Goal: Task Accomplishment & Management: Manage account settings

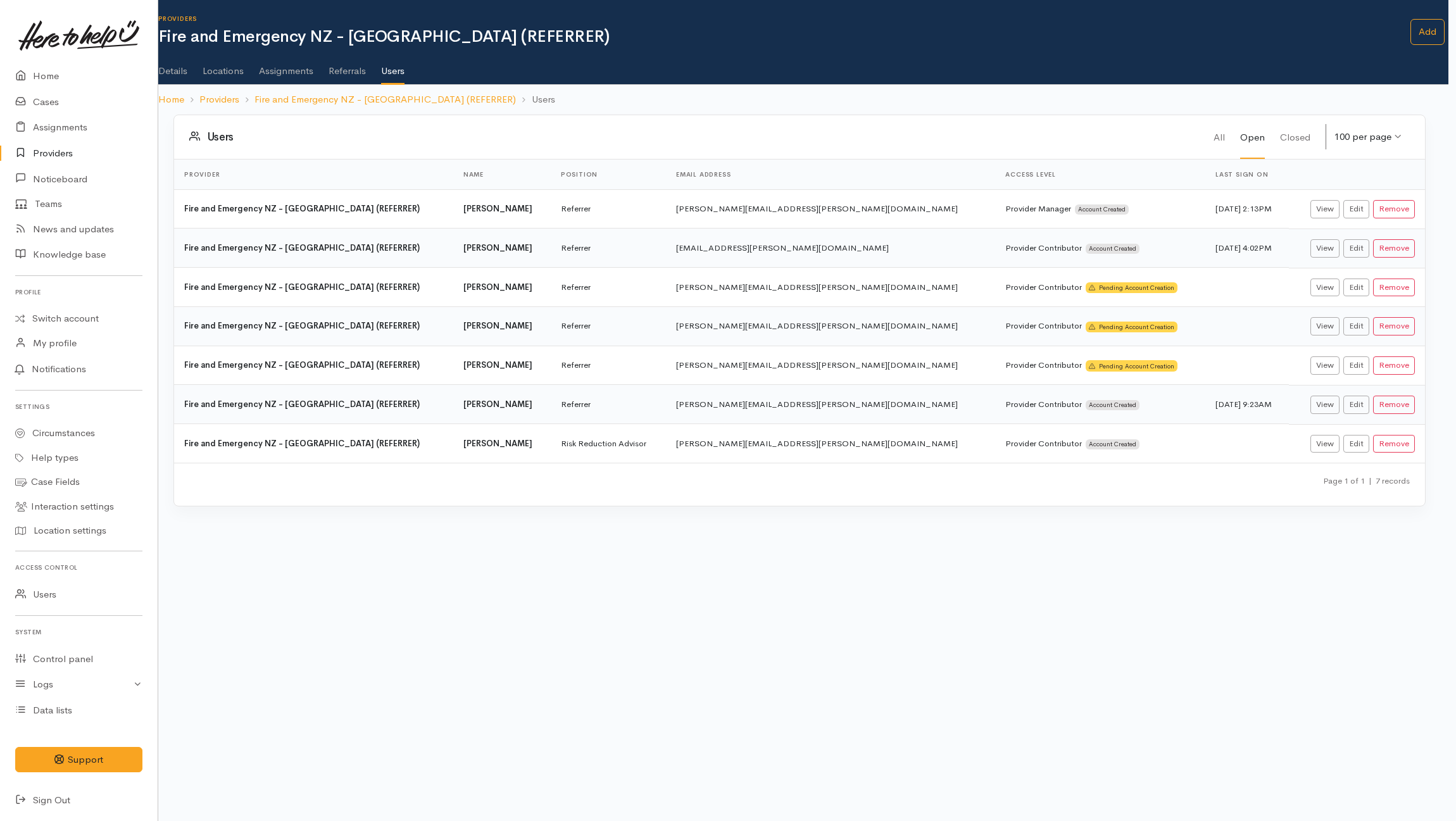
scroll to position [0, 8]
click at [344, 103] on link "Fire and Emergency NZ - Waikato (REFERRER)" at bounding box center [385, 100] width 262 height 14
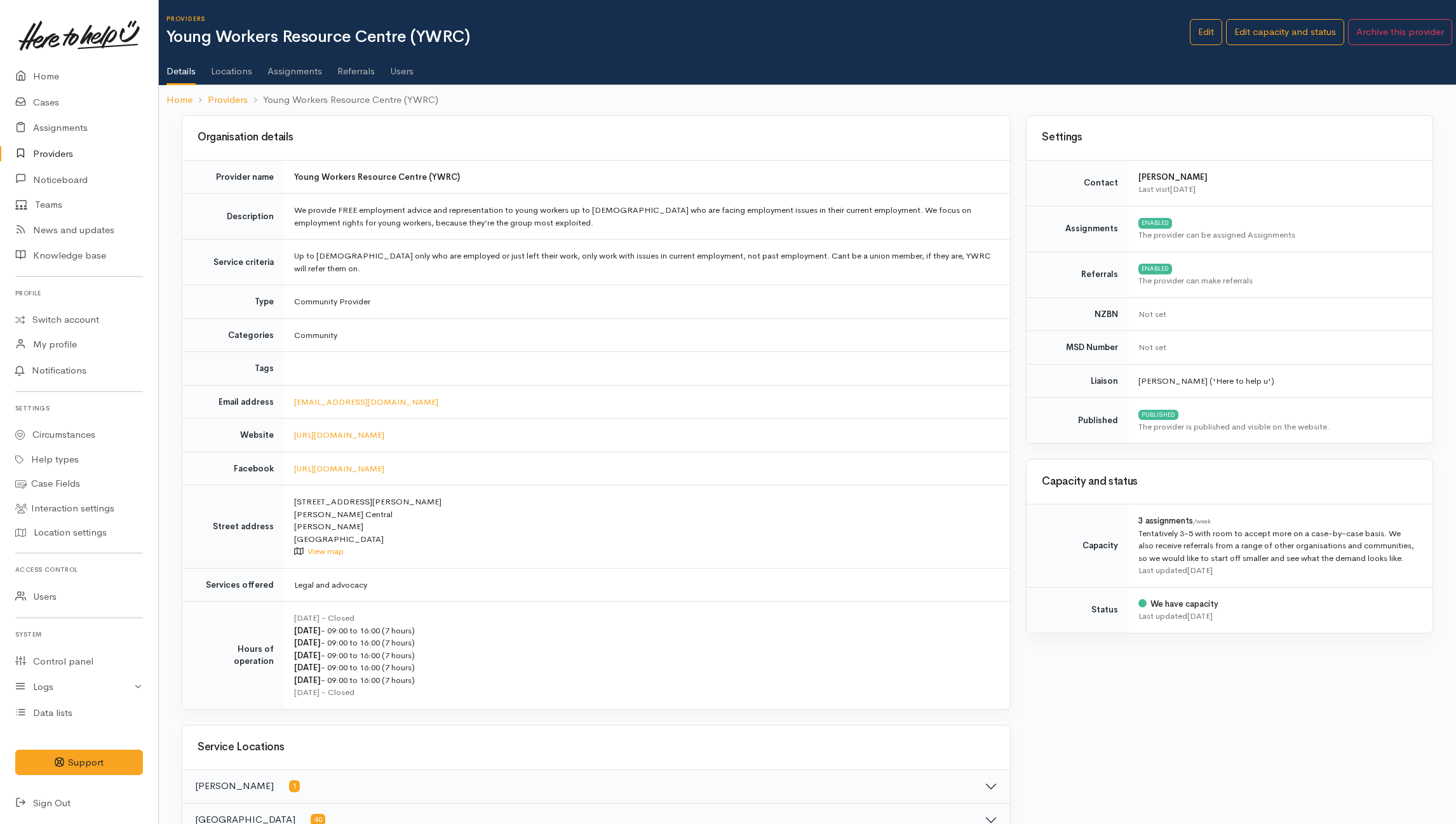
scroll to position [991, 0]
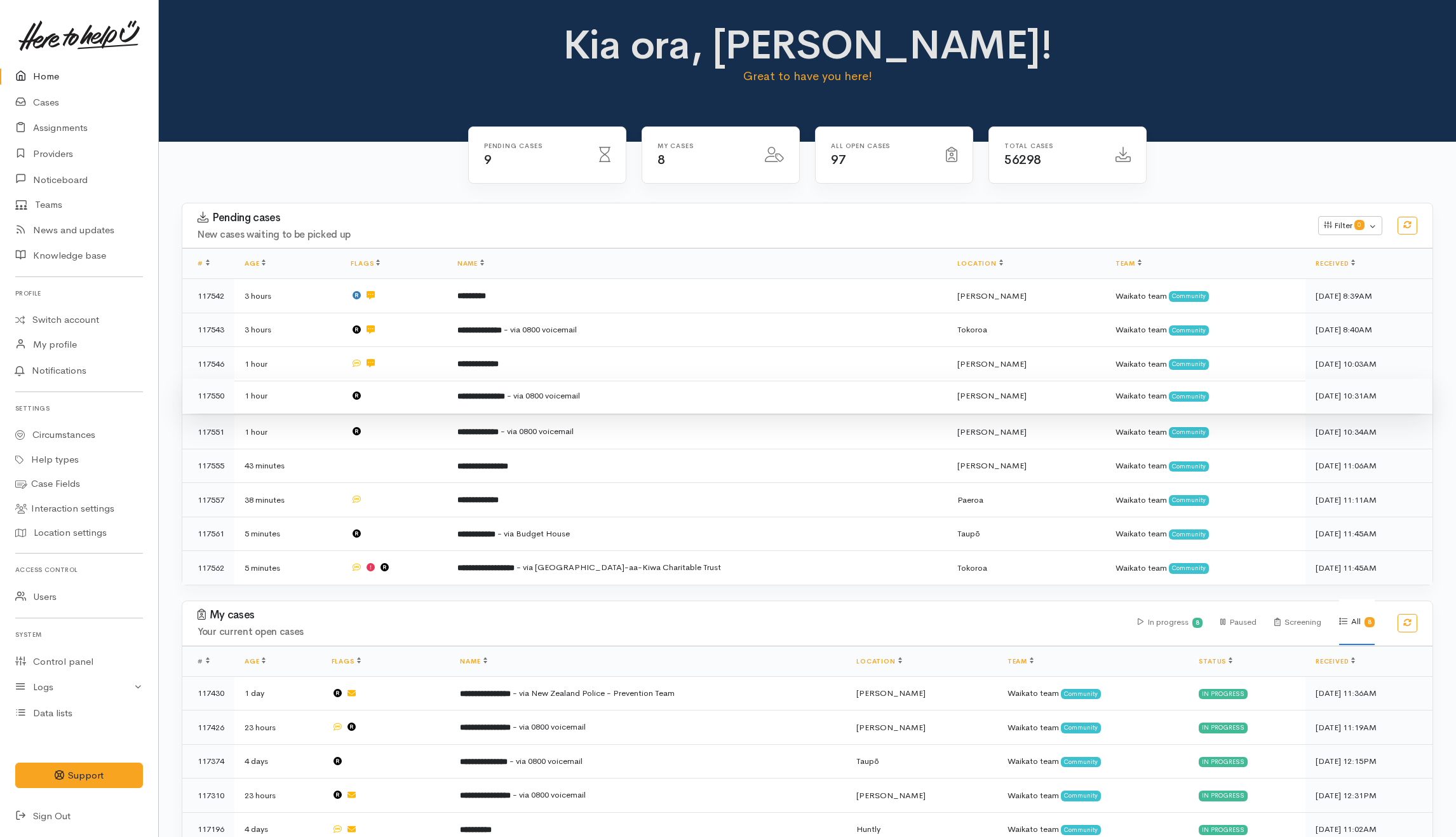
click at [421, 407] on td at bounding box center [394, 395] width 106 height 34
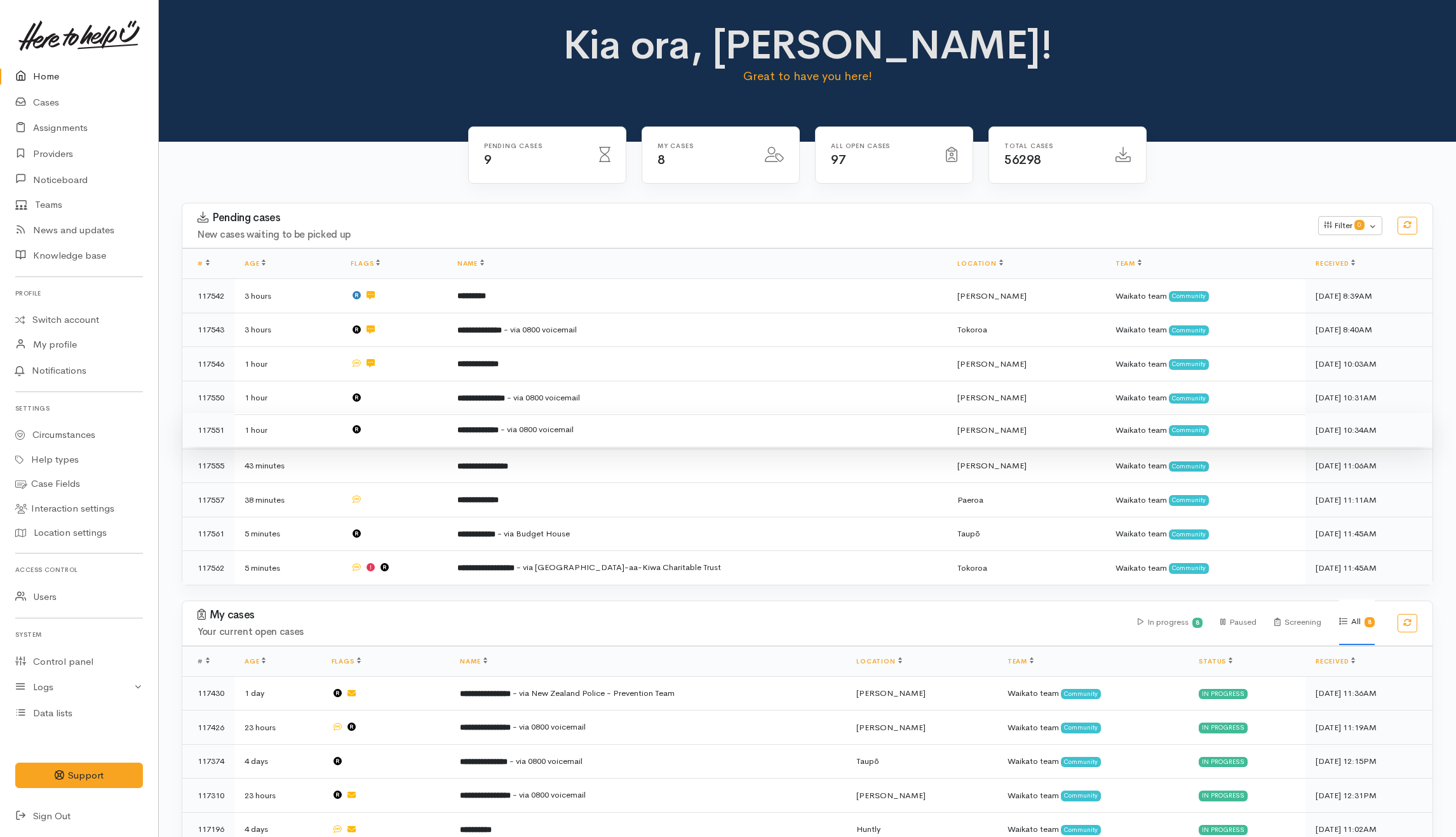
click at [417, 428] on td at bounding box center [394, 430] width 106 height 34
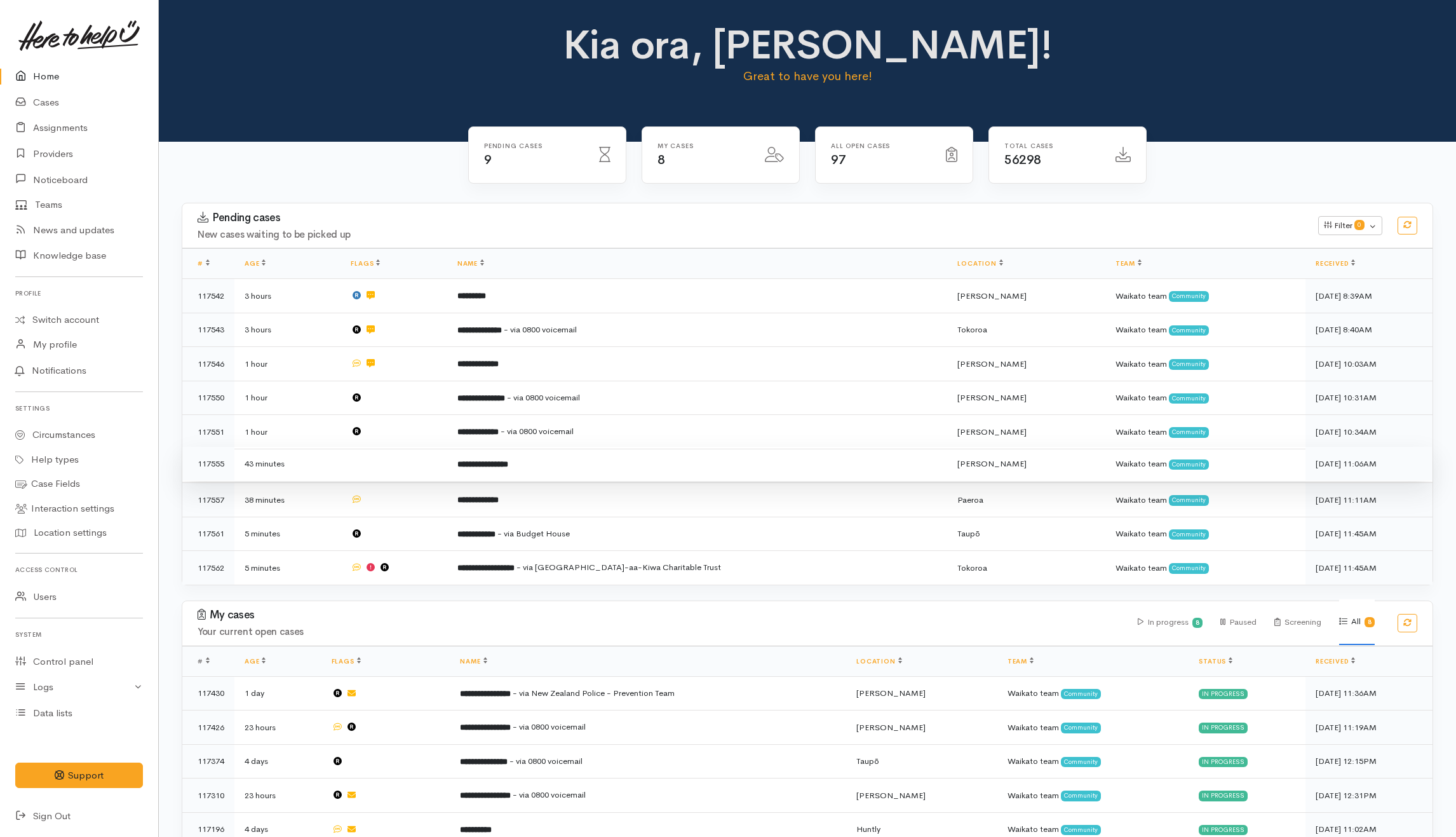
click at [417, 470] on td at bounding box center [394, 464] width 106 height 34
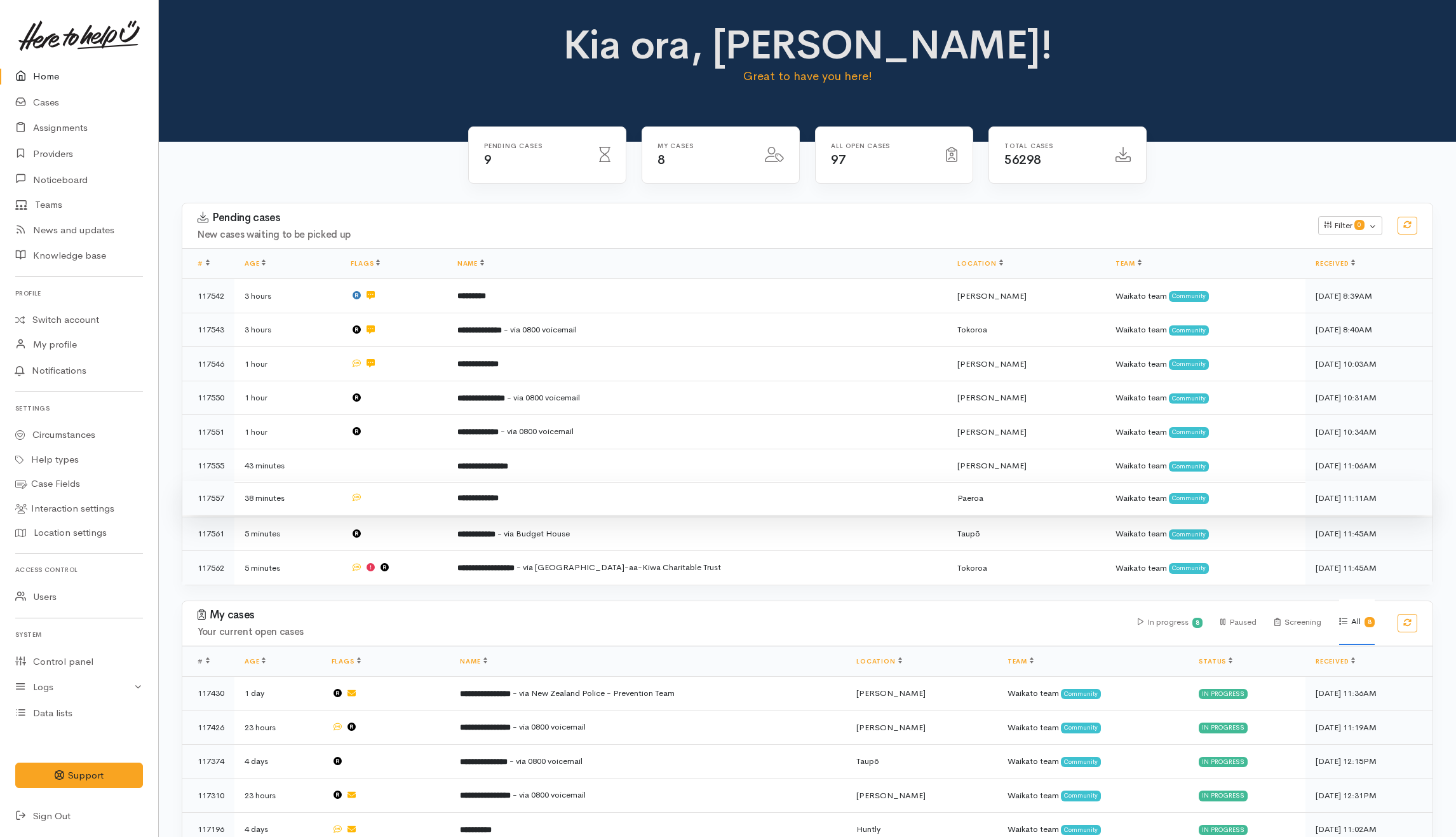
click at [418, 499] on td at bounding box center [394, 498] width 106 height 34
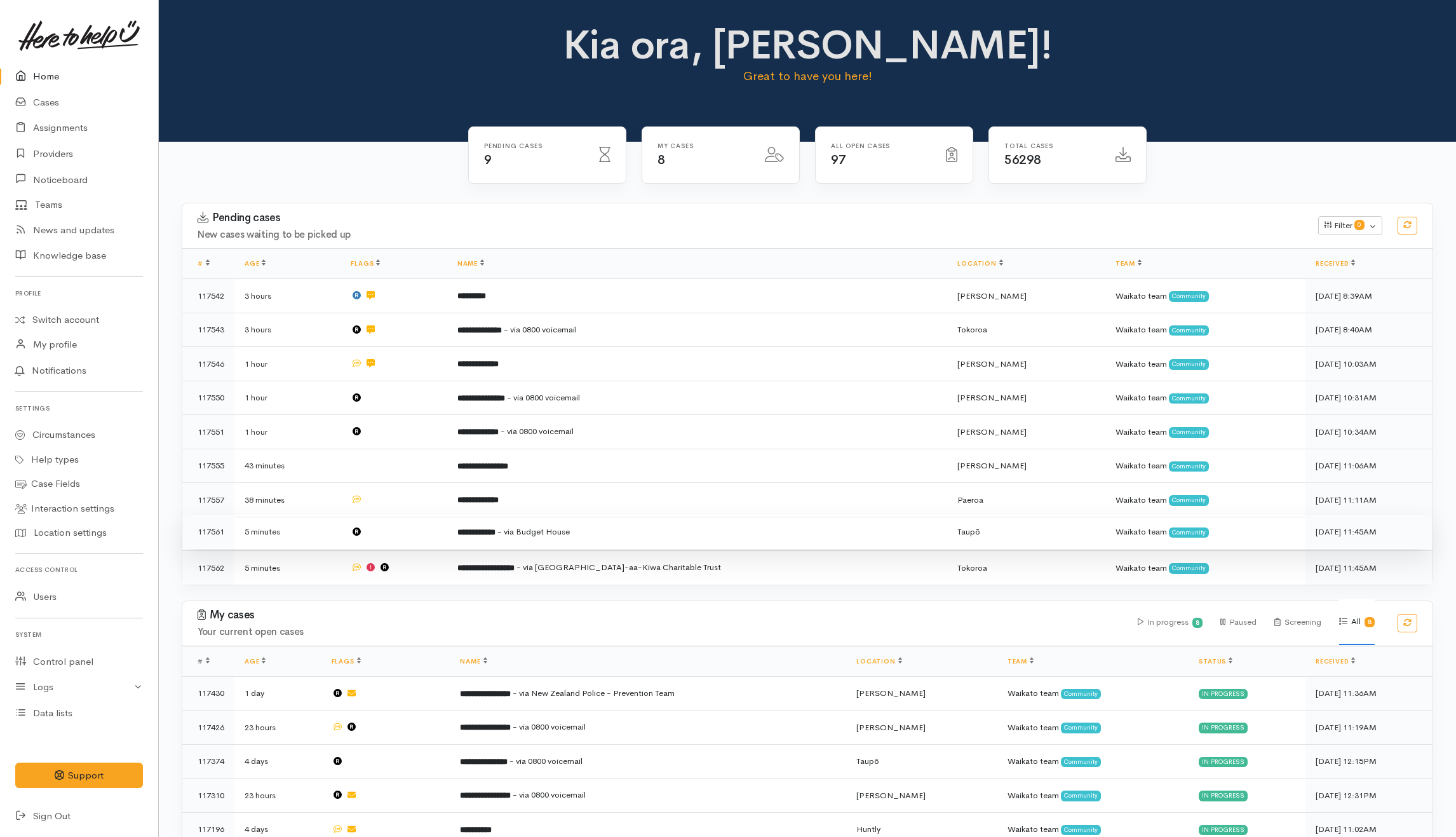
click at [418, 526] on td at bounding box center [394, 531] width 106 height 34
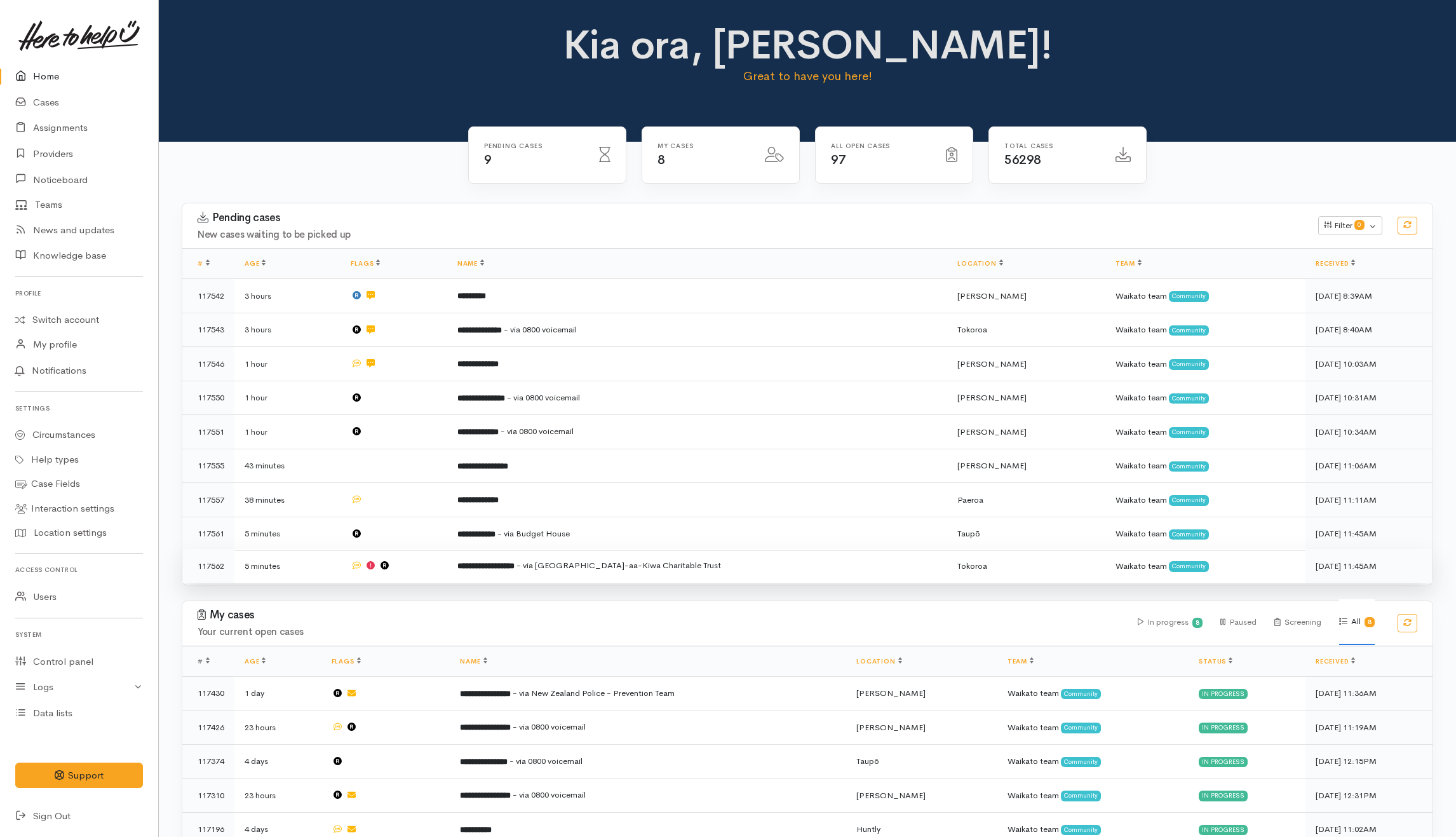
click at [418, 561] on td at bounding box center [394, 565] width 106 height 33
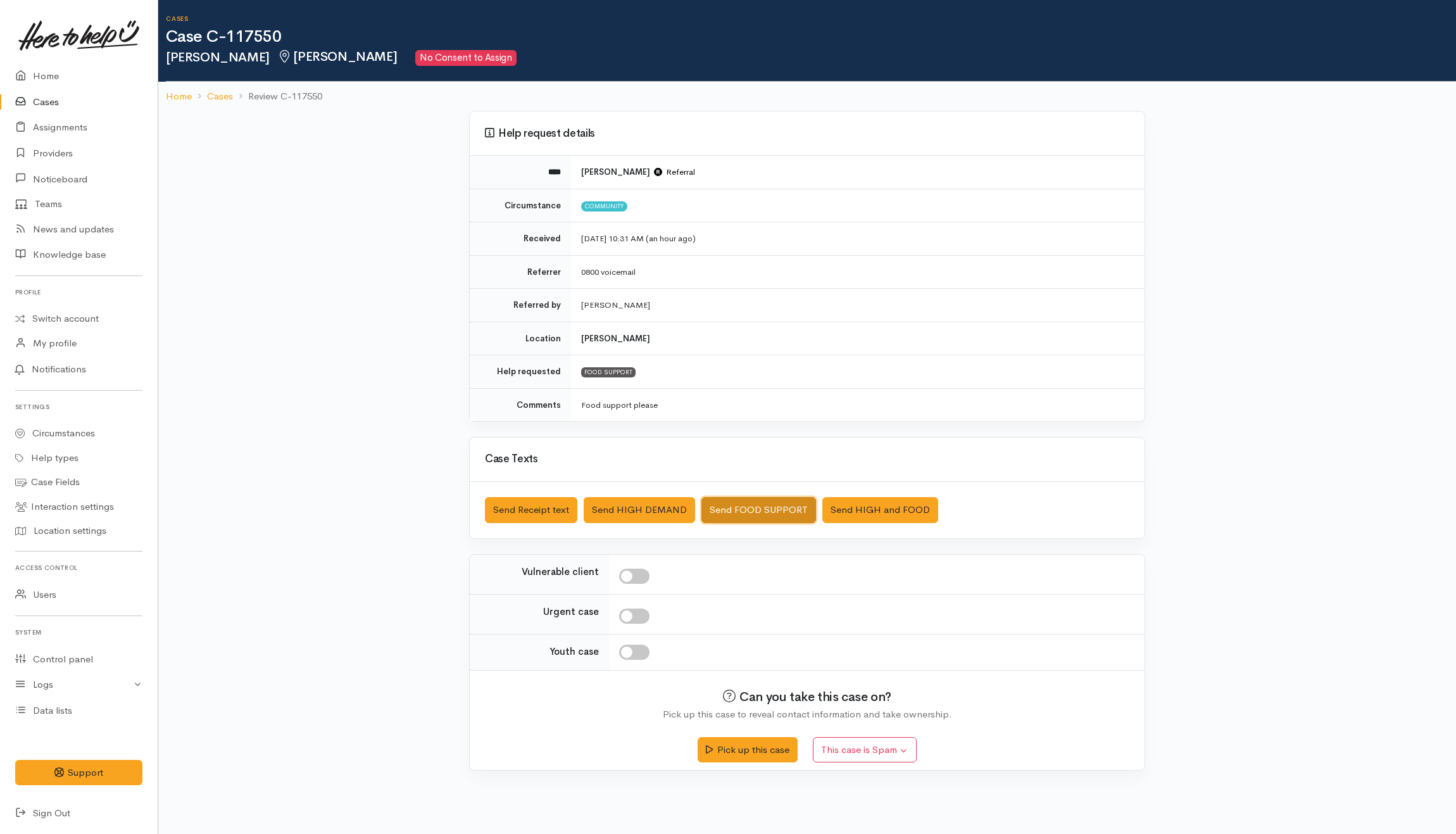
click at [755, 510] on button "Send FOOD SUPPORT" at bounding box center [758, 510] width 115 height 26
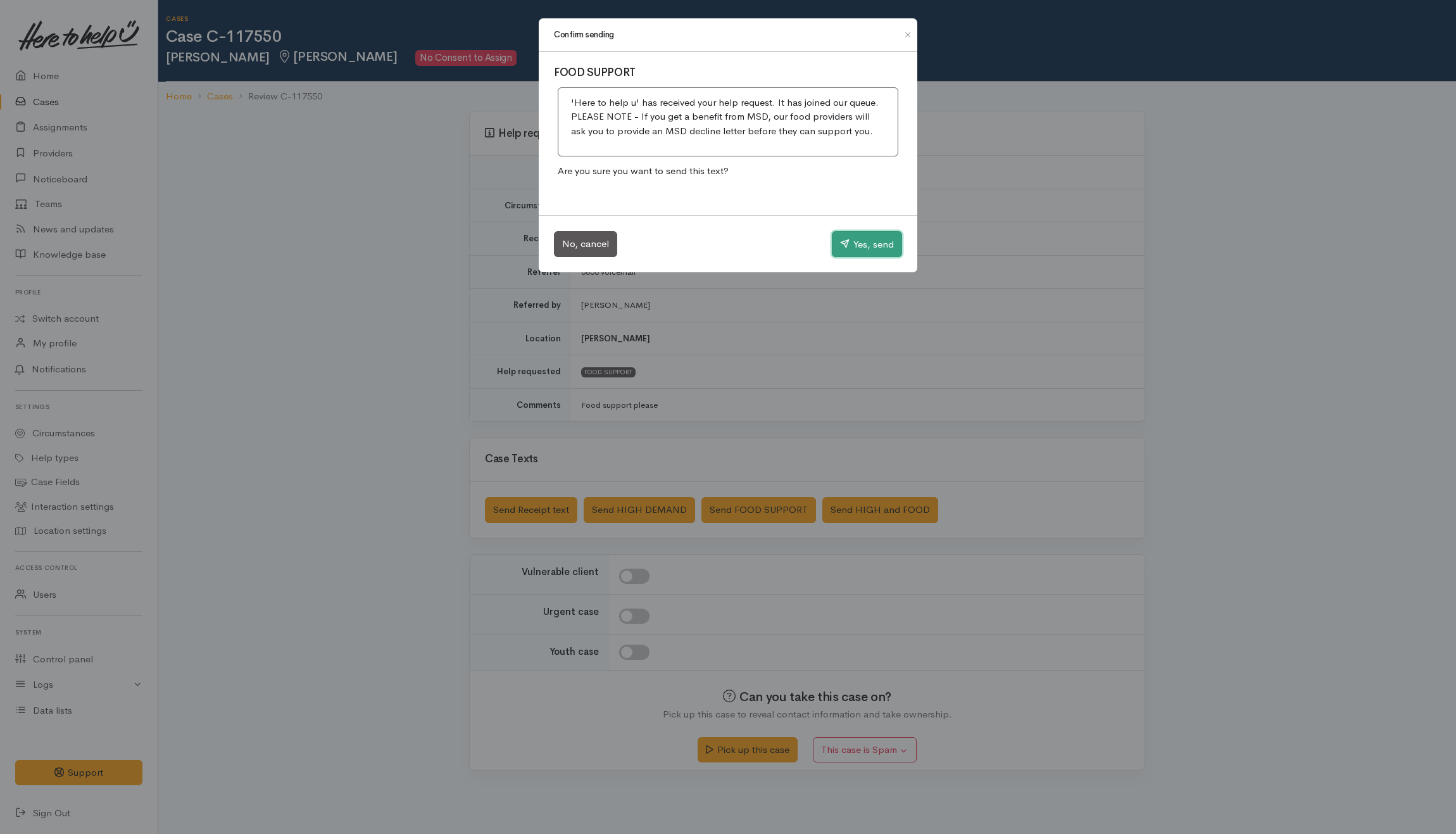
click at [867, 238] on button "Yes, send" at bounding box center [867, 245] width 70 height 27
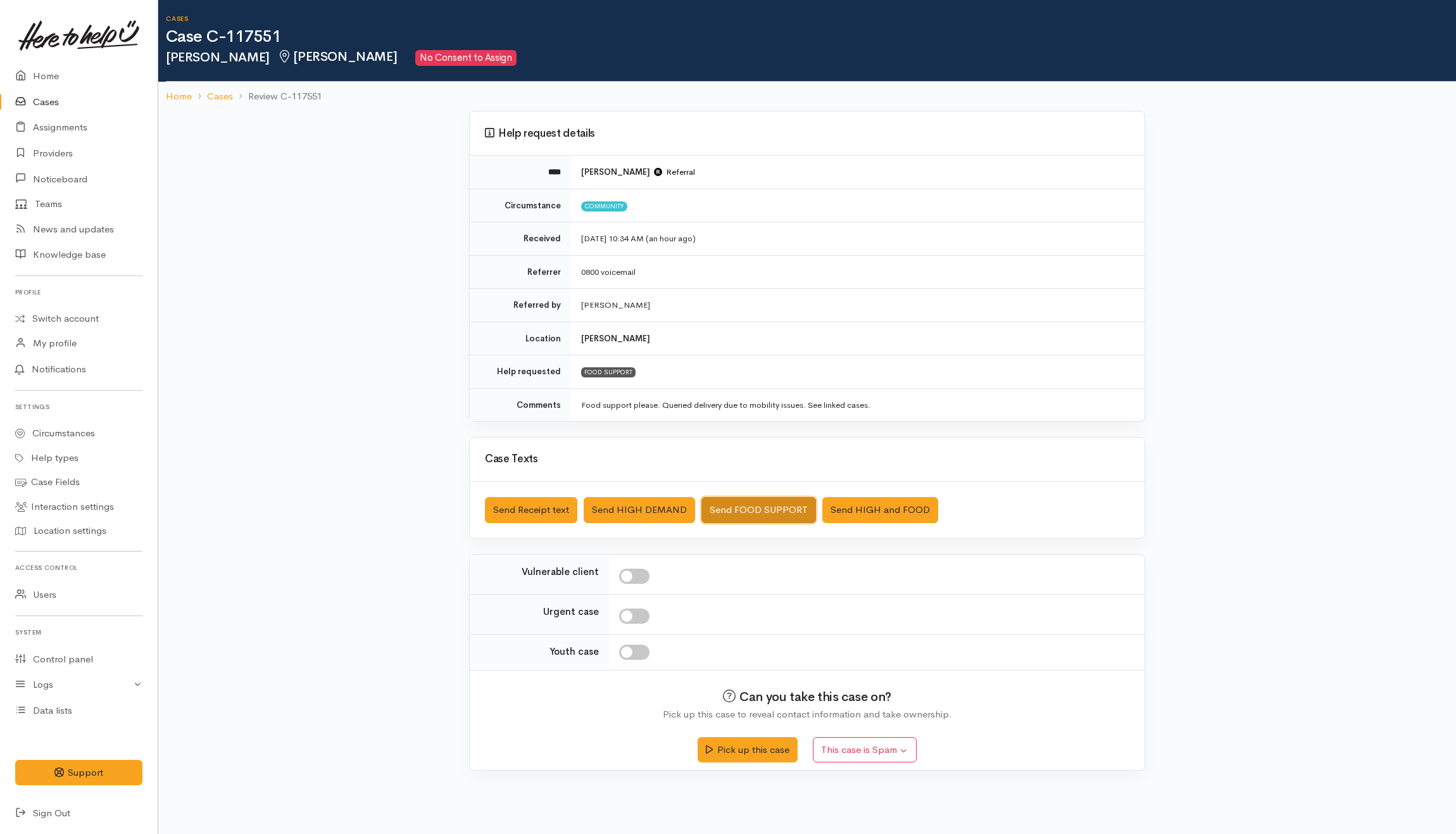
click at [762, 510] on button "Send FOOD SUPPORT" at bounding box center [758, 510] width 115 height 26
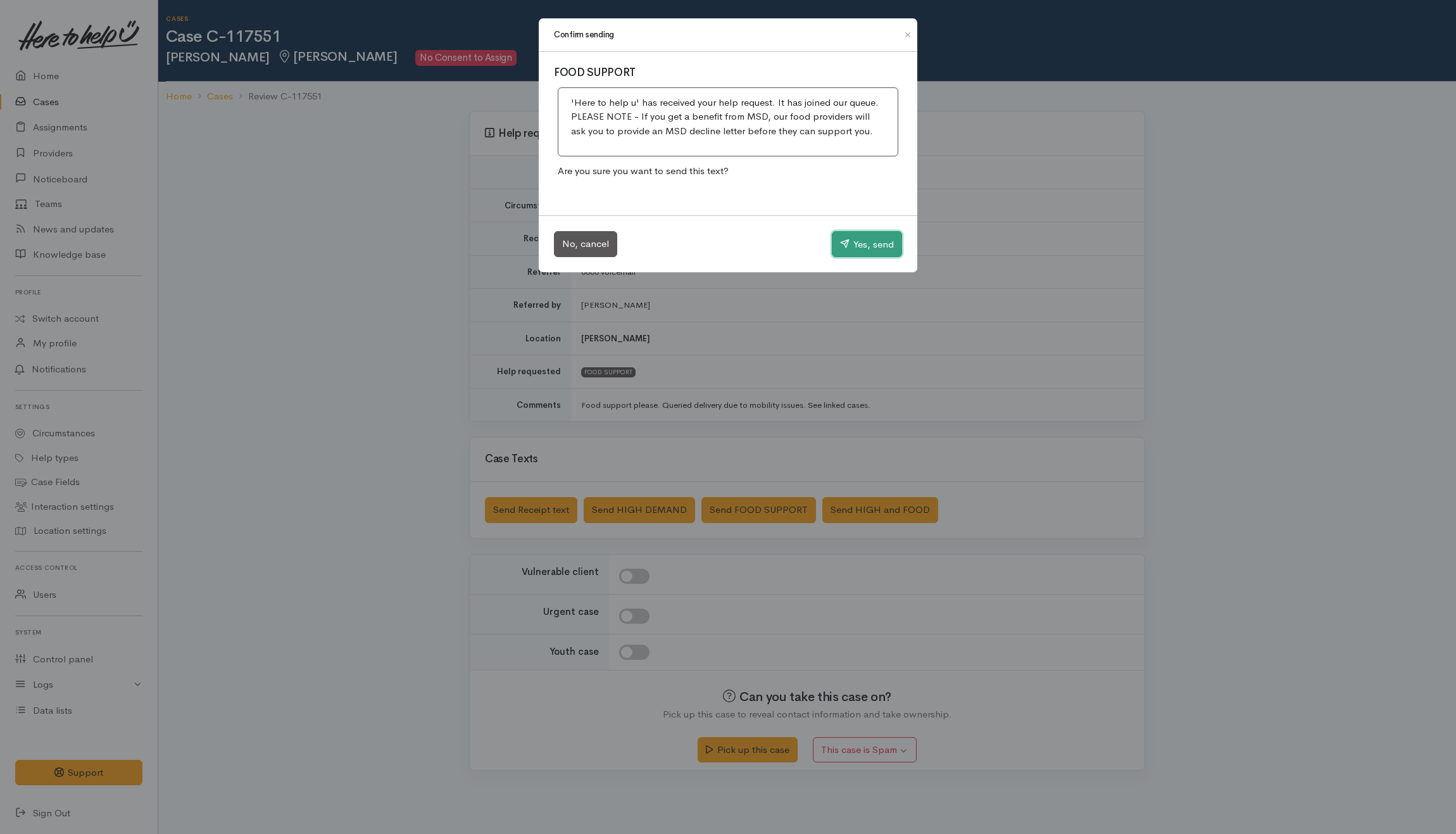
click at [883, 241] on button "Yes, send" at bounding box center [867, 245] width 70 height 27
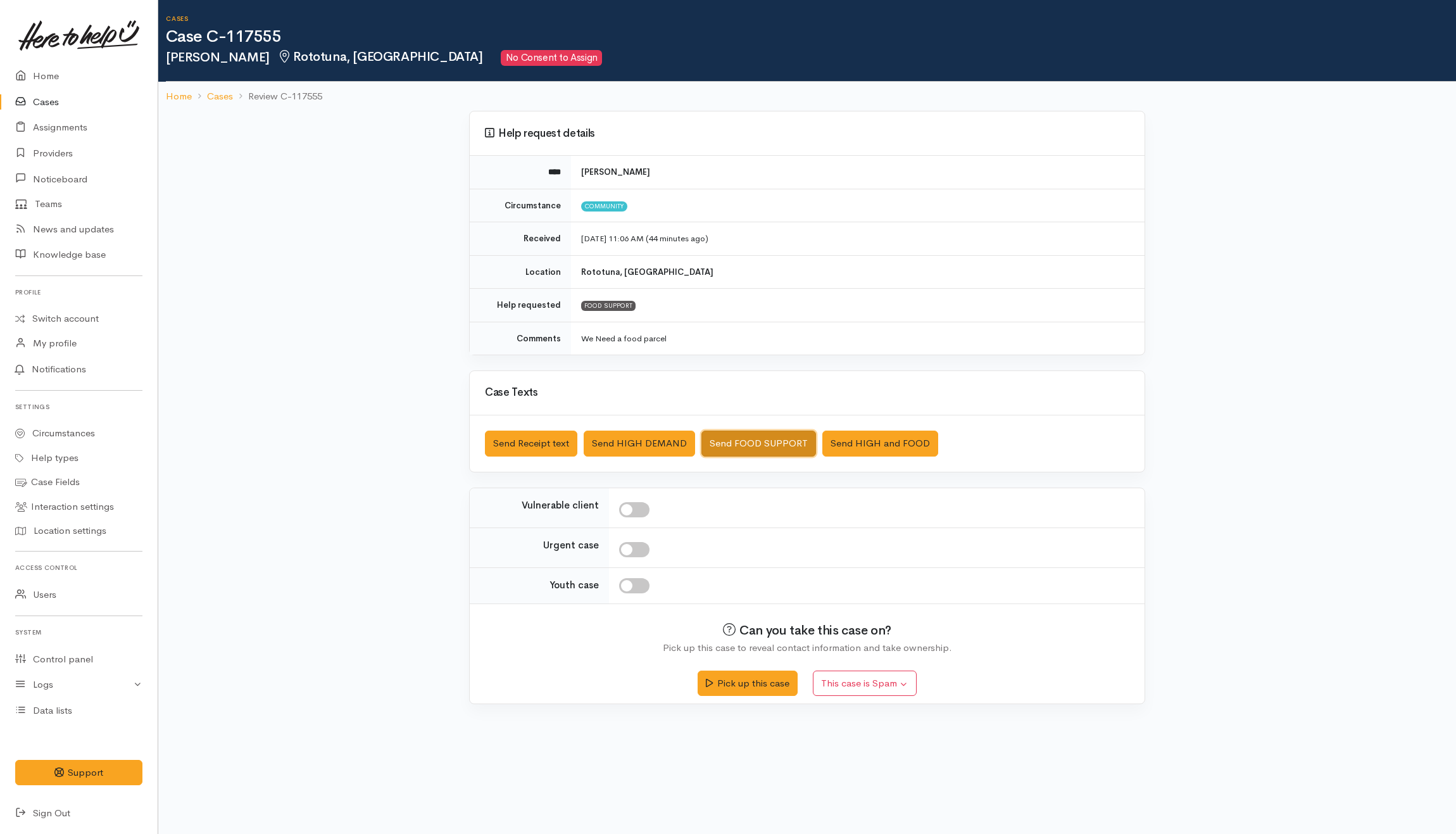
click at [772, 443] on button "Send FOOD SUPPORT" at bounding box center [758, 443] width 115 height 26
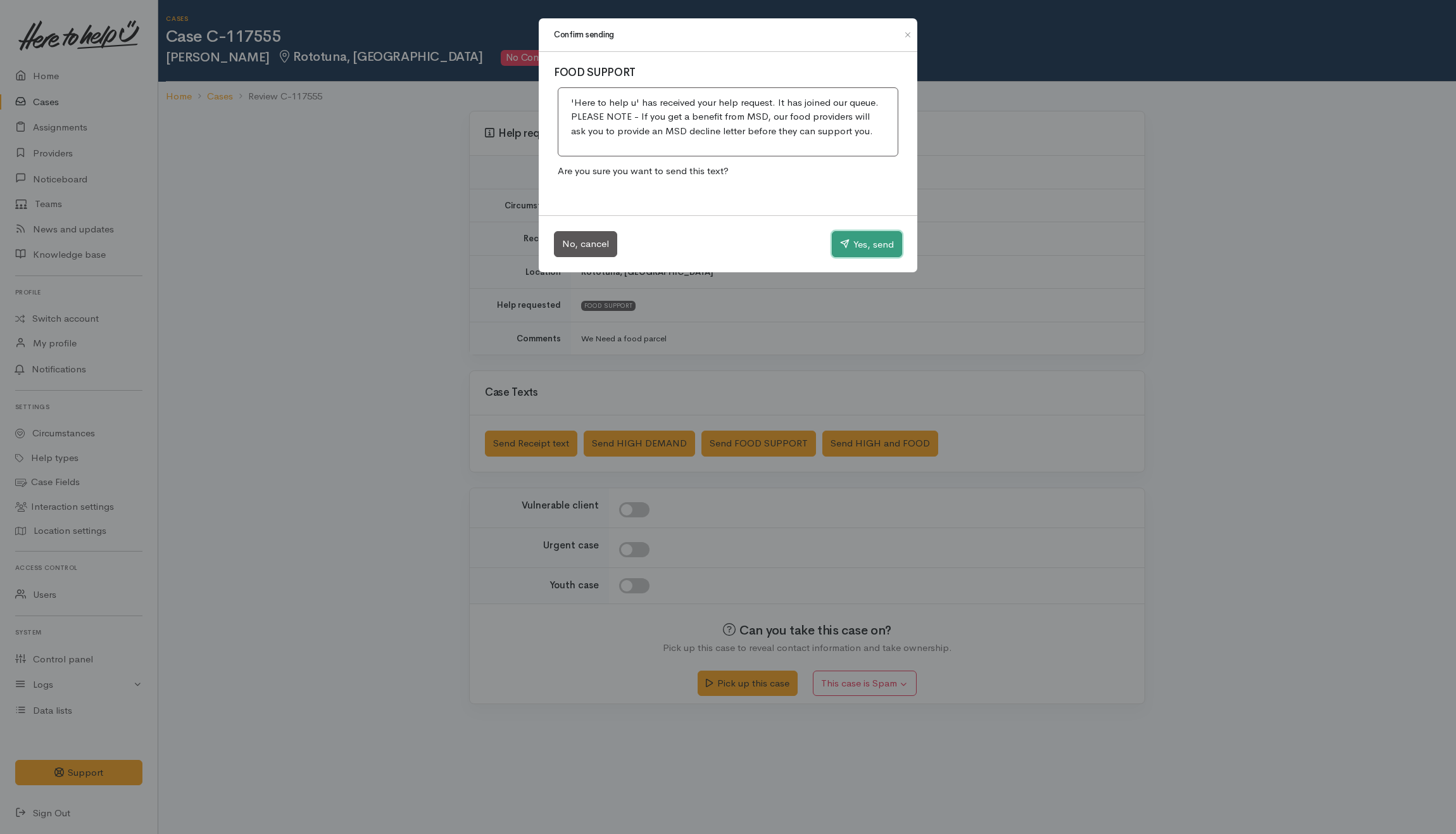
click at [848, 249] on button "Yes, send" at bounding box center [867, 245] width 70 height 27
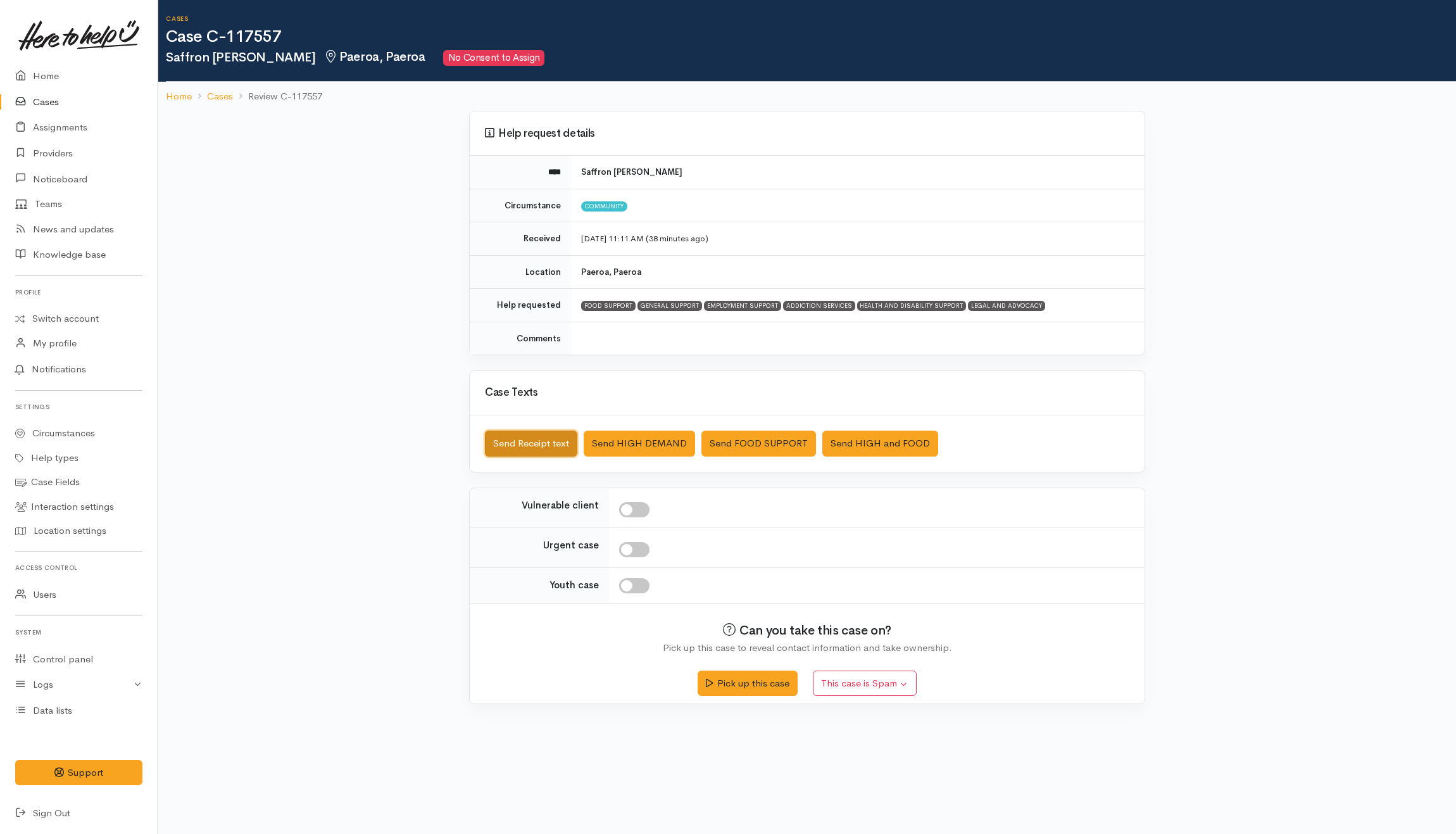
click at [537, 451] on button "Send Receipt text" at bounding box center [531, 443] width 93 height 26
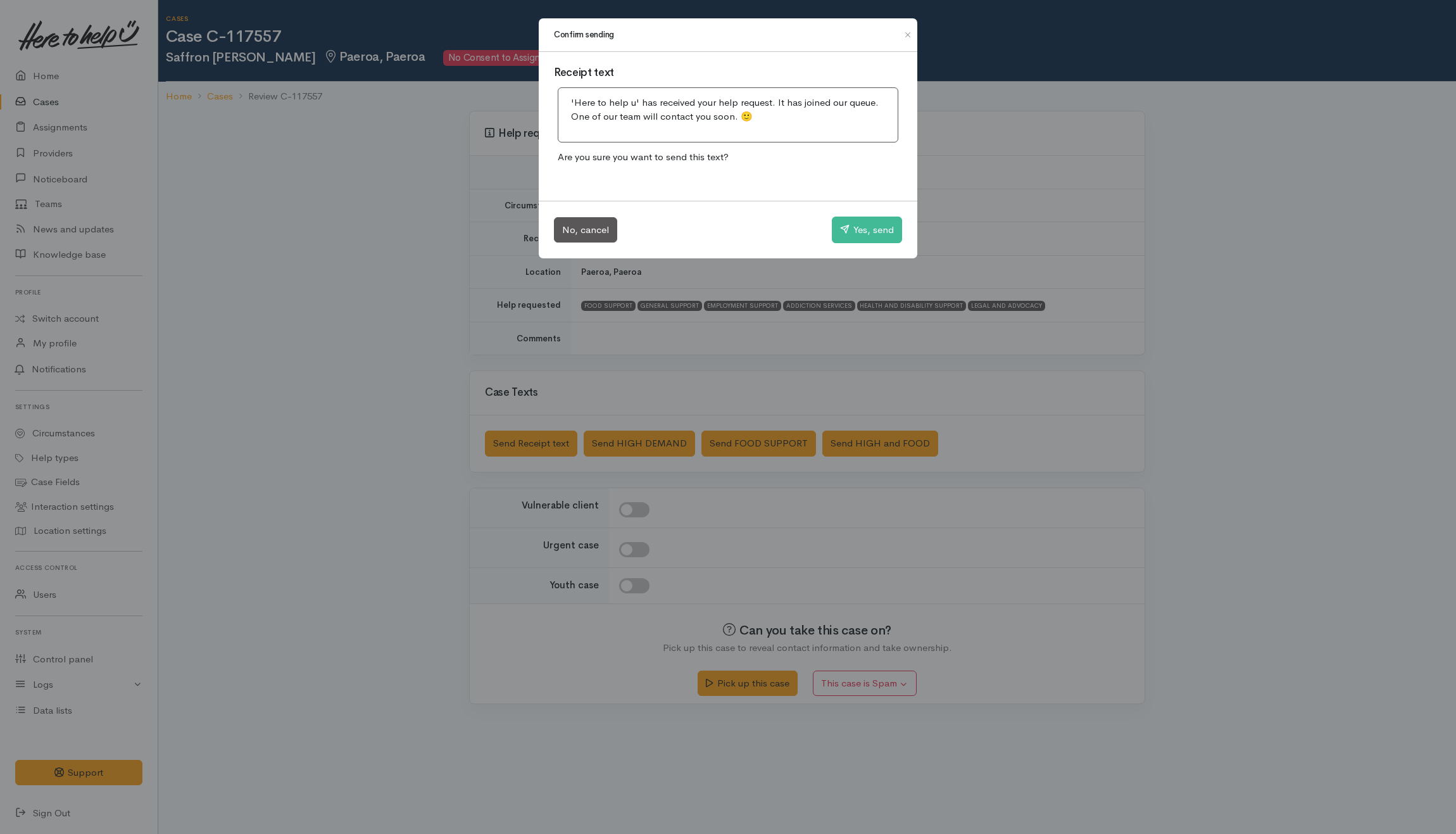
click at [874, 211] on div "No, cancel Yes, send" at bounding box center [728, 229] width 379 height 58
click at [872, 224] on button "Yes, send" at bounding box center [867, 230] width 70 height 27
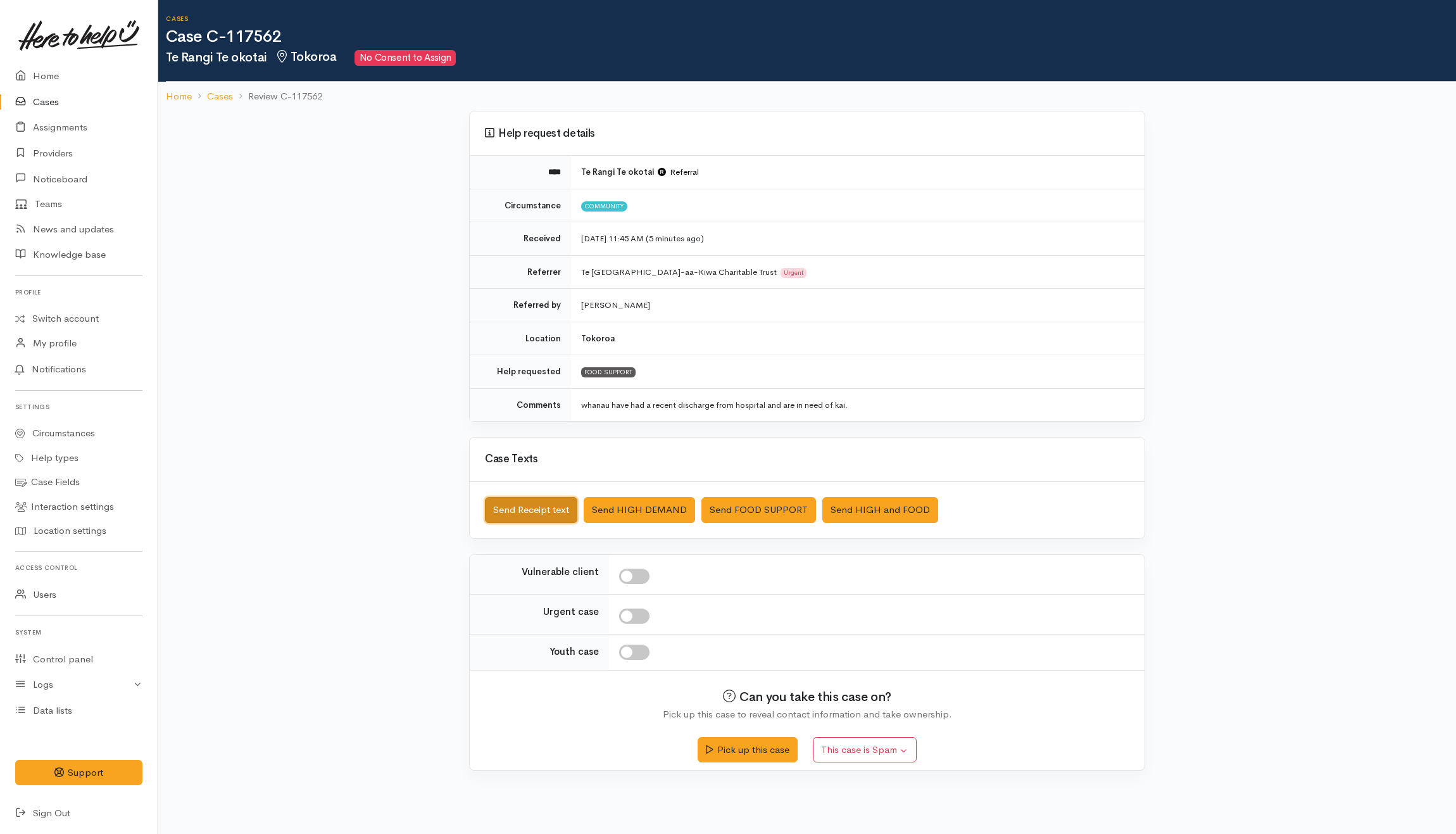
click at [553, 504] on button "Send Receipt text" at bounding box center [531, 510] width 93 height 26
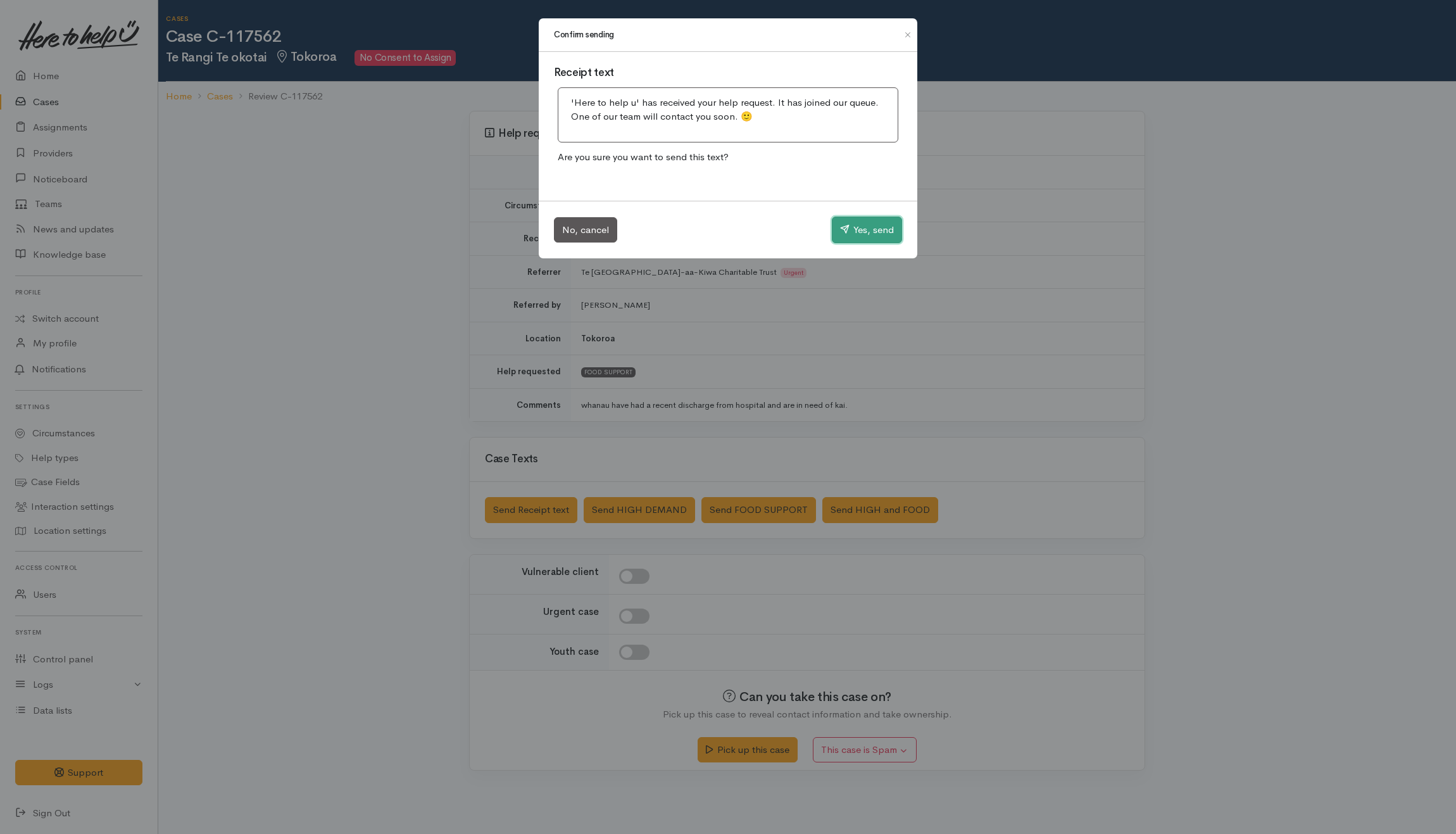
click at [892, 229] on button "Yes, send" at bounding box center [867, 230] width 70 height 27
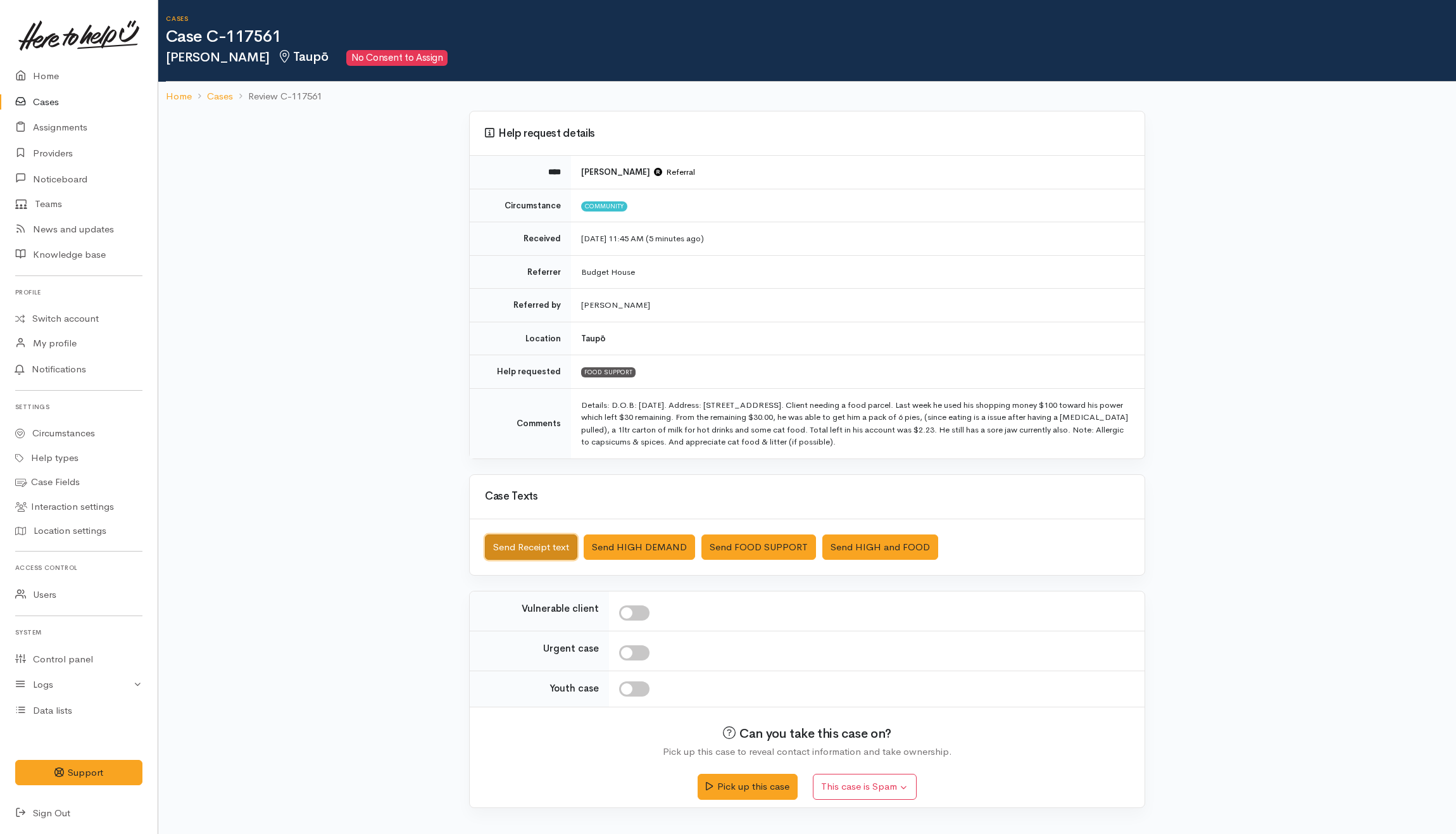
click at [520, 555] on button "Send Receipt text" at bounding box center [531, 547] width 93 height 26
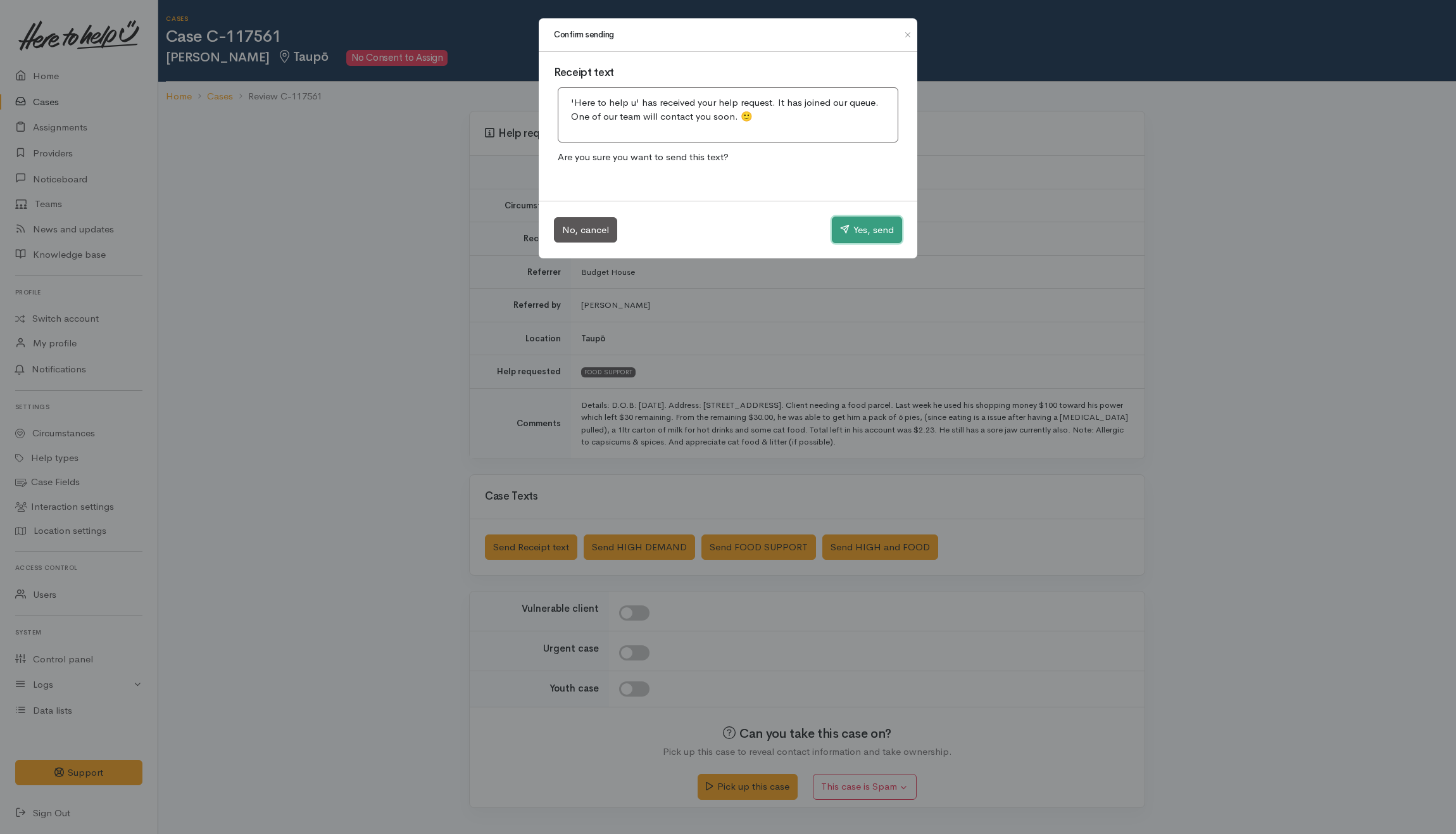
click at [891, 229] on button "Yes, send" at bounding box center [867, 230] width 70 height 27
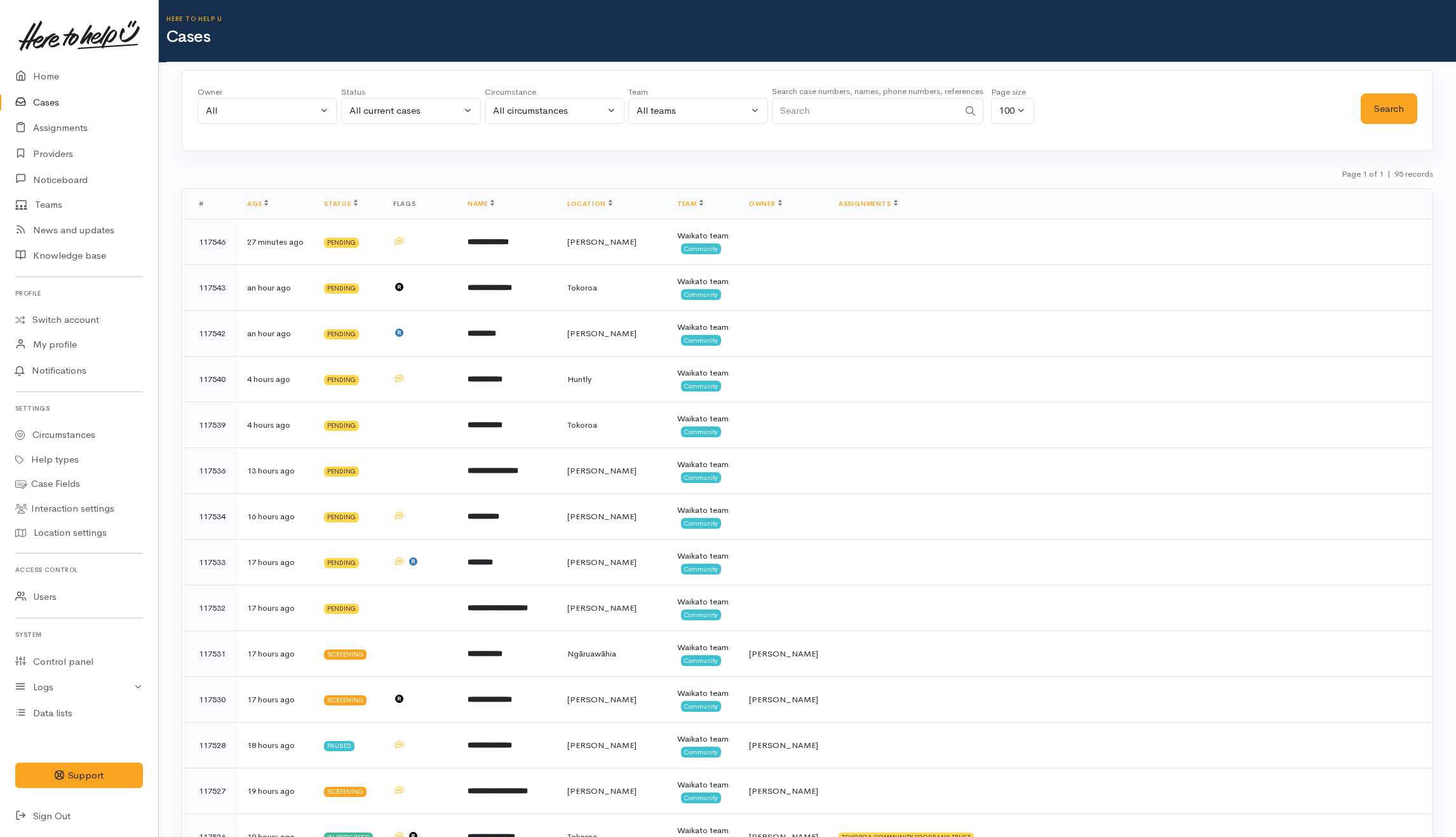
scroll to position [3788, 0]
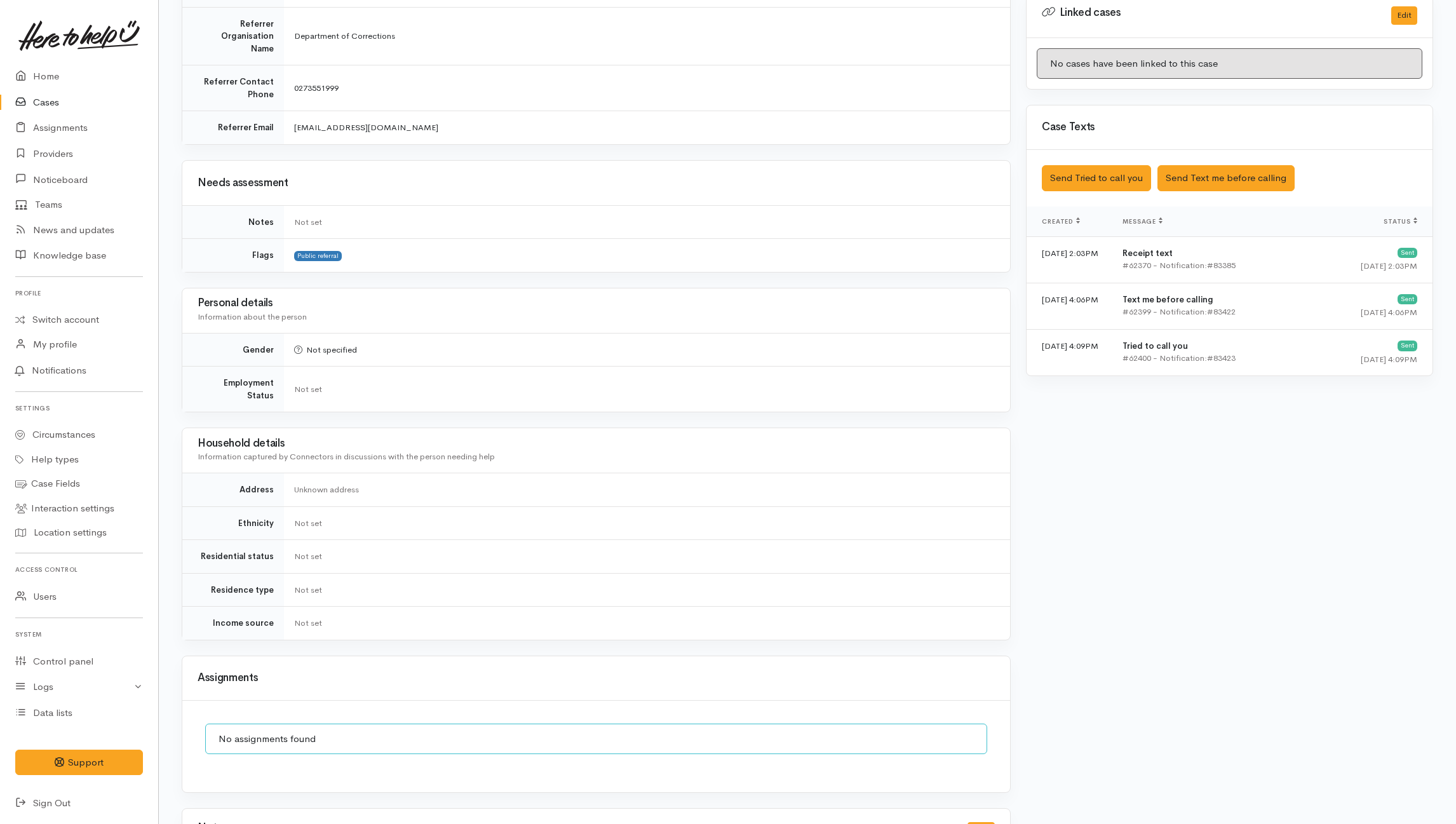
scroll to position [757, 0]
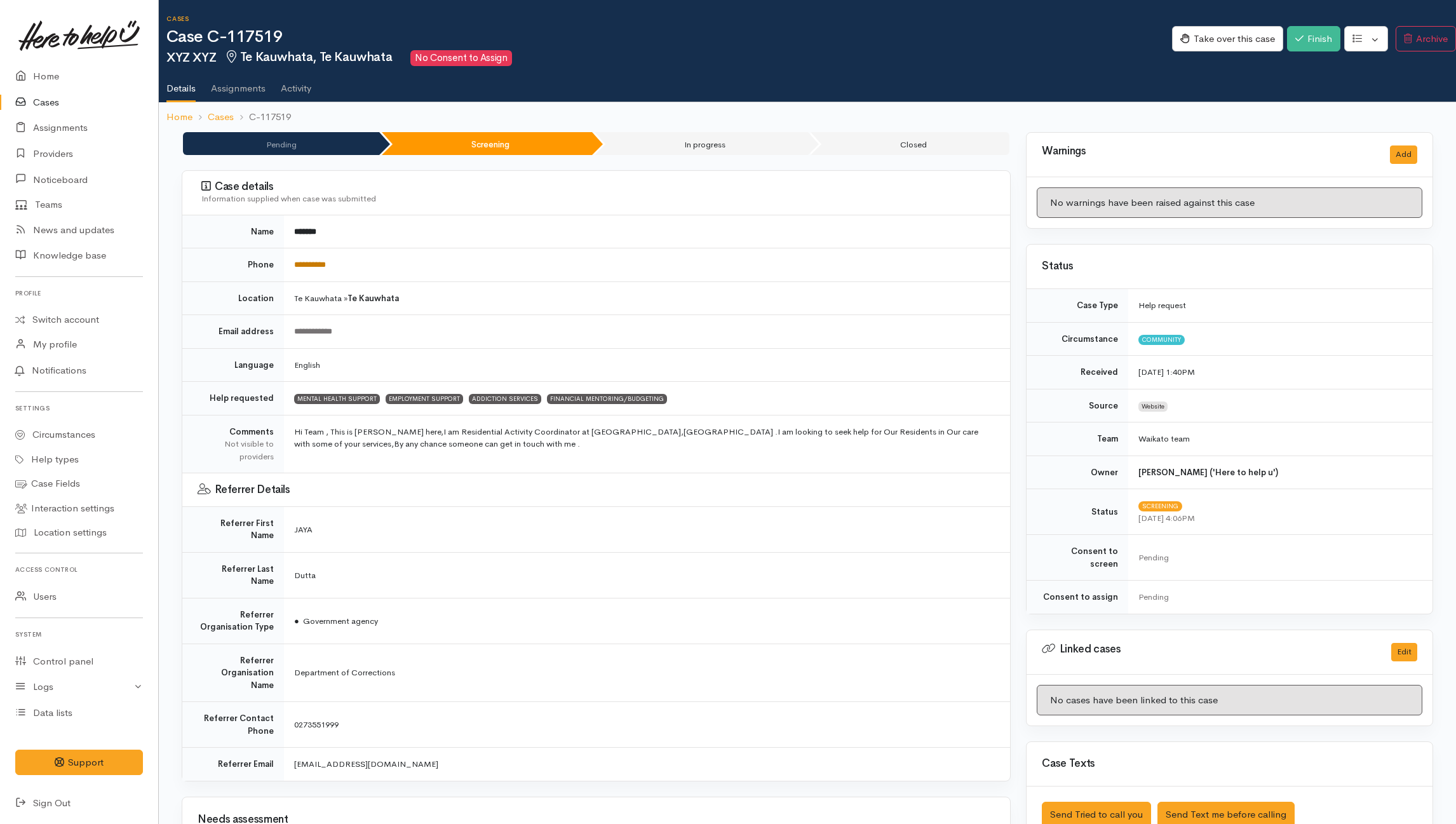
click at [307, 265] on link "**********" at bounding box center [310, 264] width 32 height 8
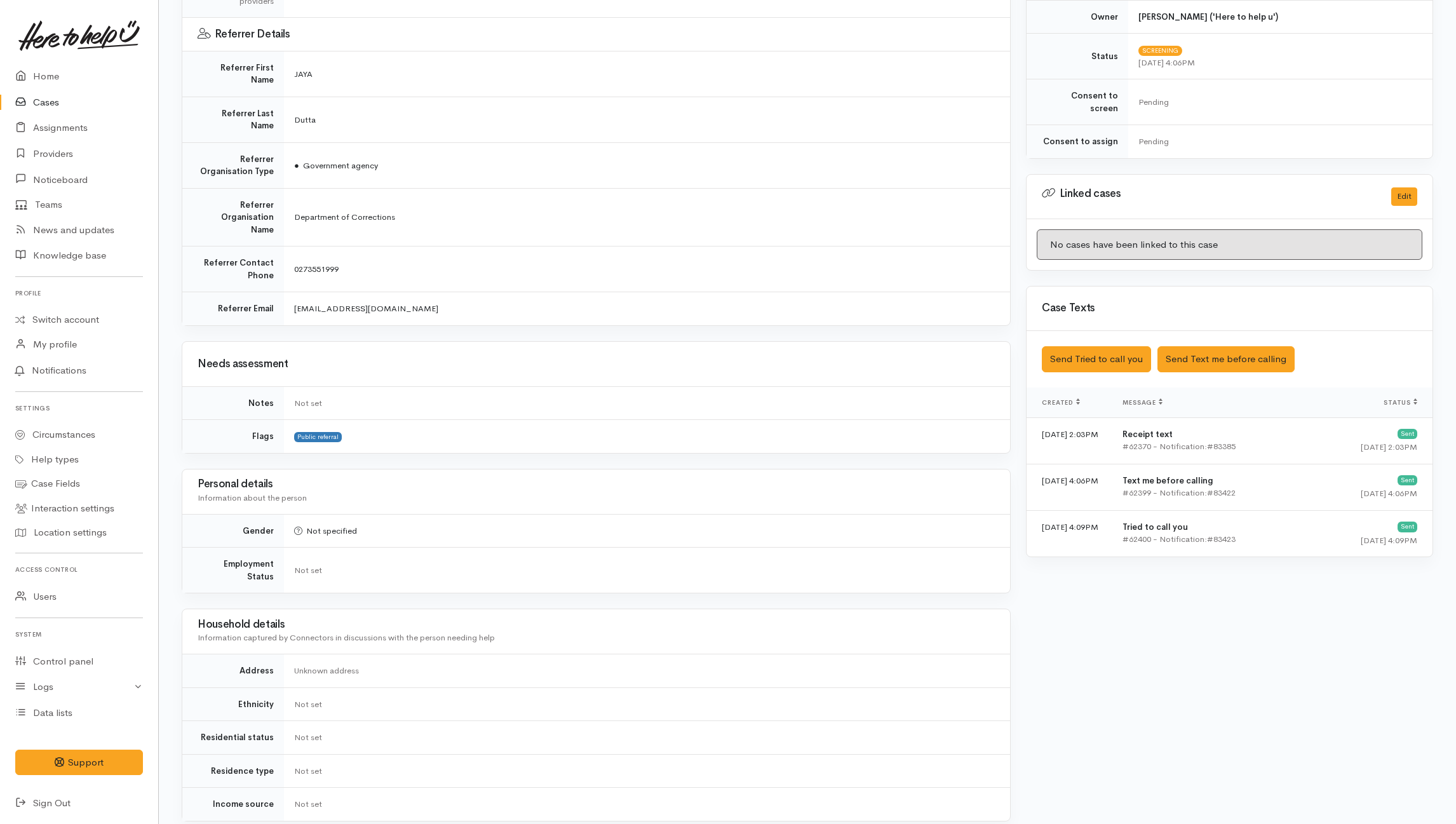
scroll to position [757, 0]
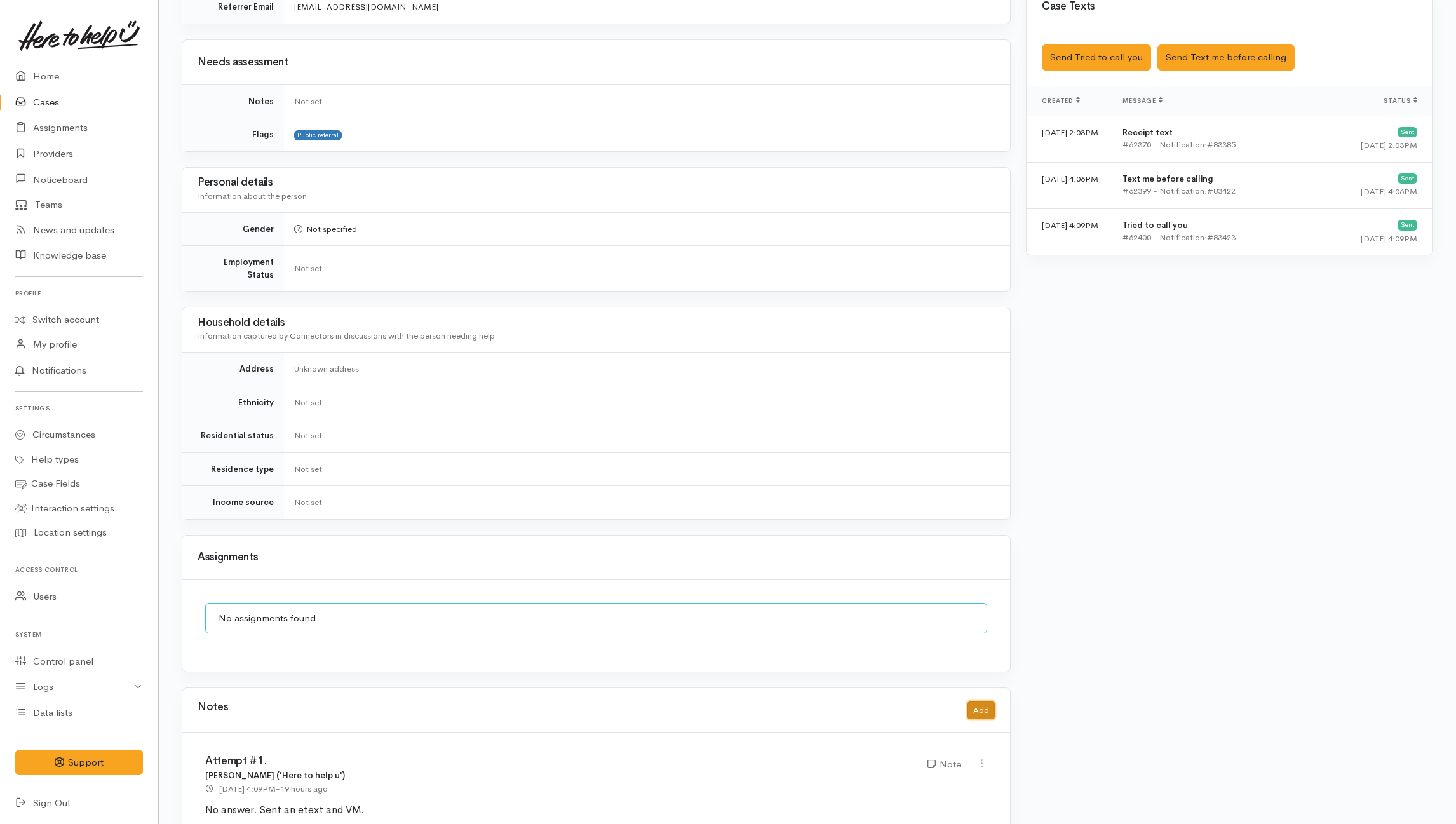
click at [979, 702] on button "Add" at bounding box center [981, 710] width 27 height 18
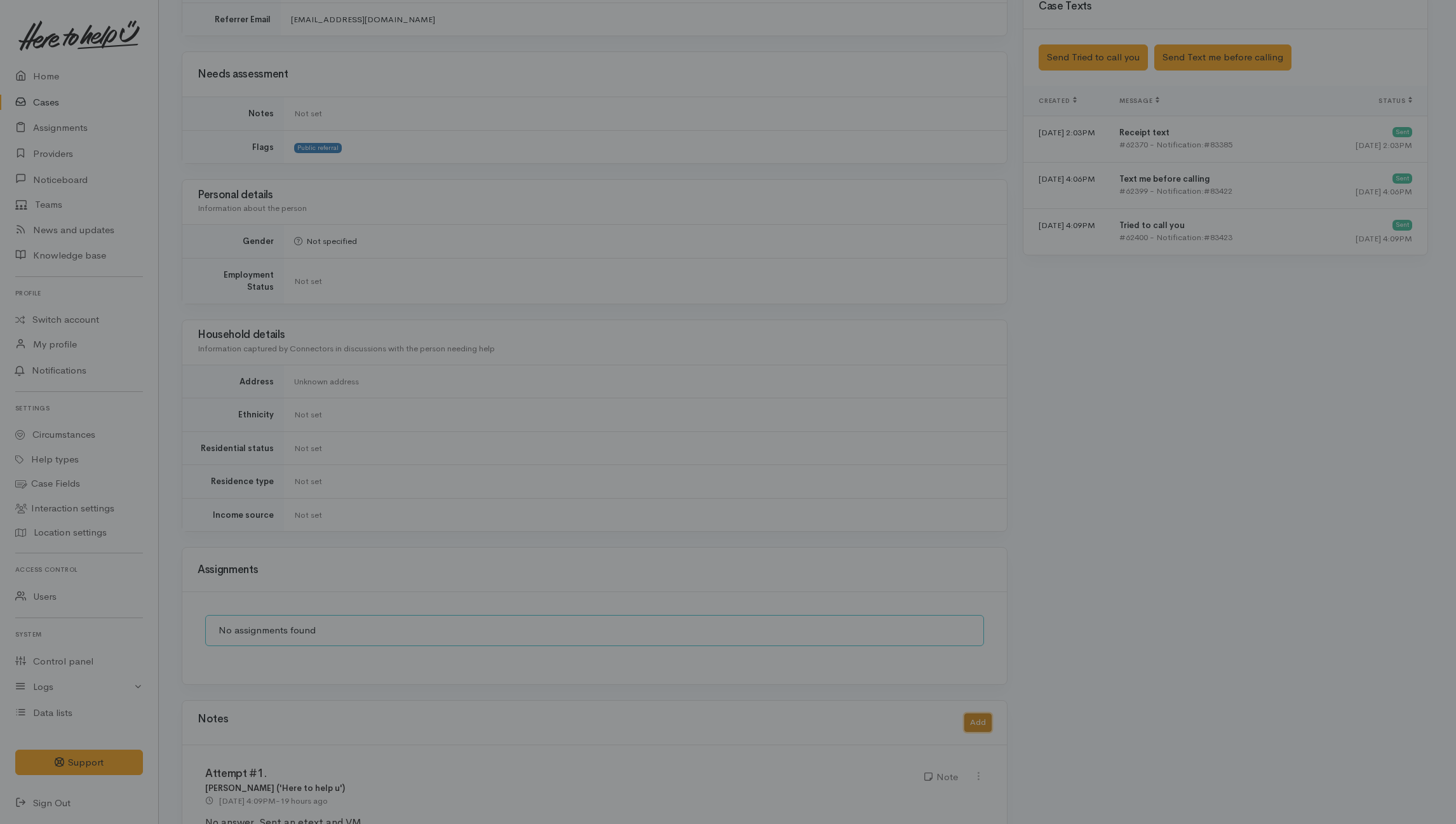
scroll to position [745, 0]
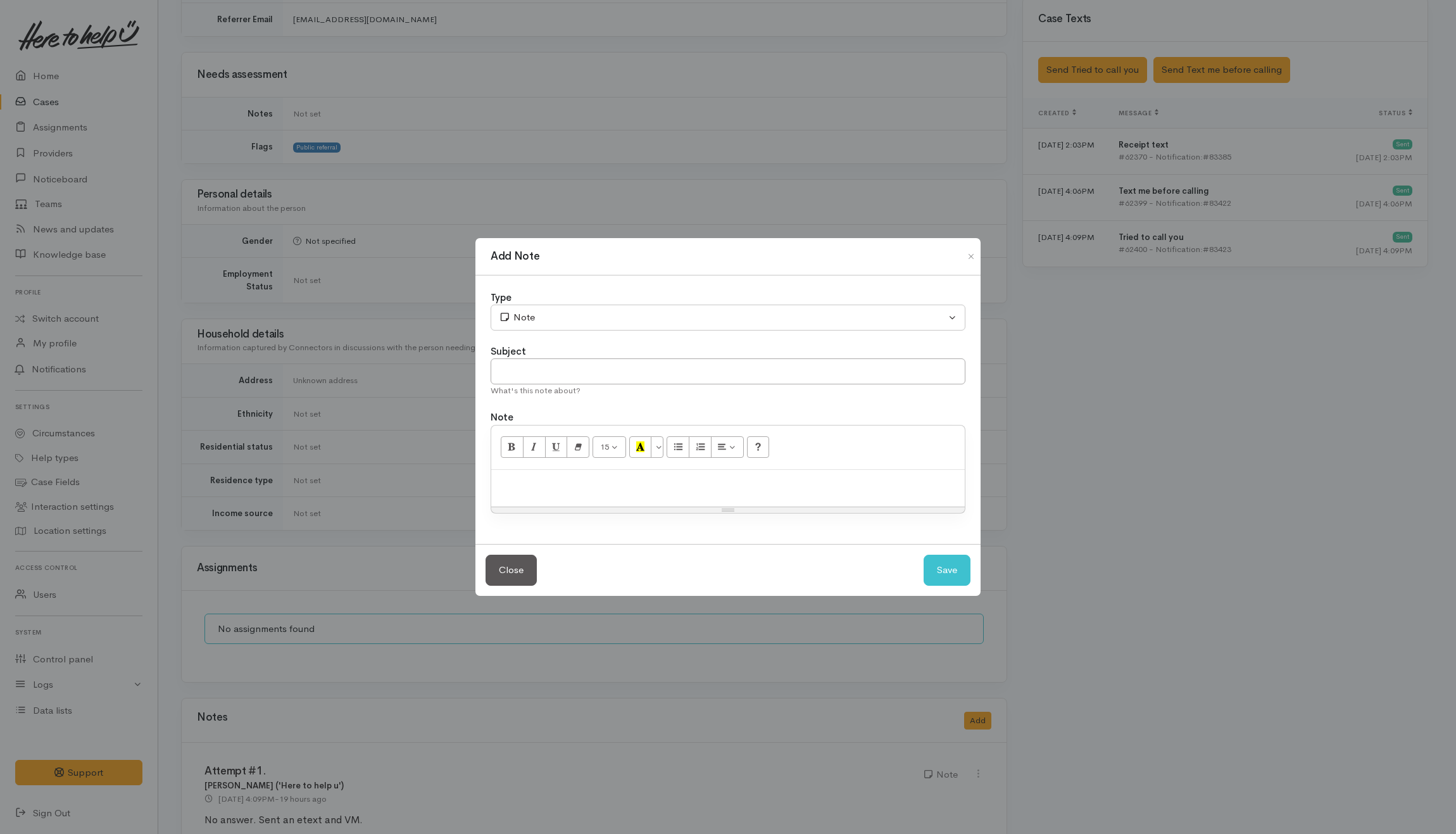
click at [607, 483] on p at bounding box center [728, 483] width 461 height 14
click at [502, 369] on input "text" at bounding box center [728, 371] width 475 height 26
type input "Query"
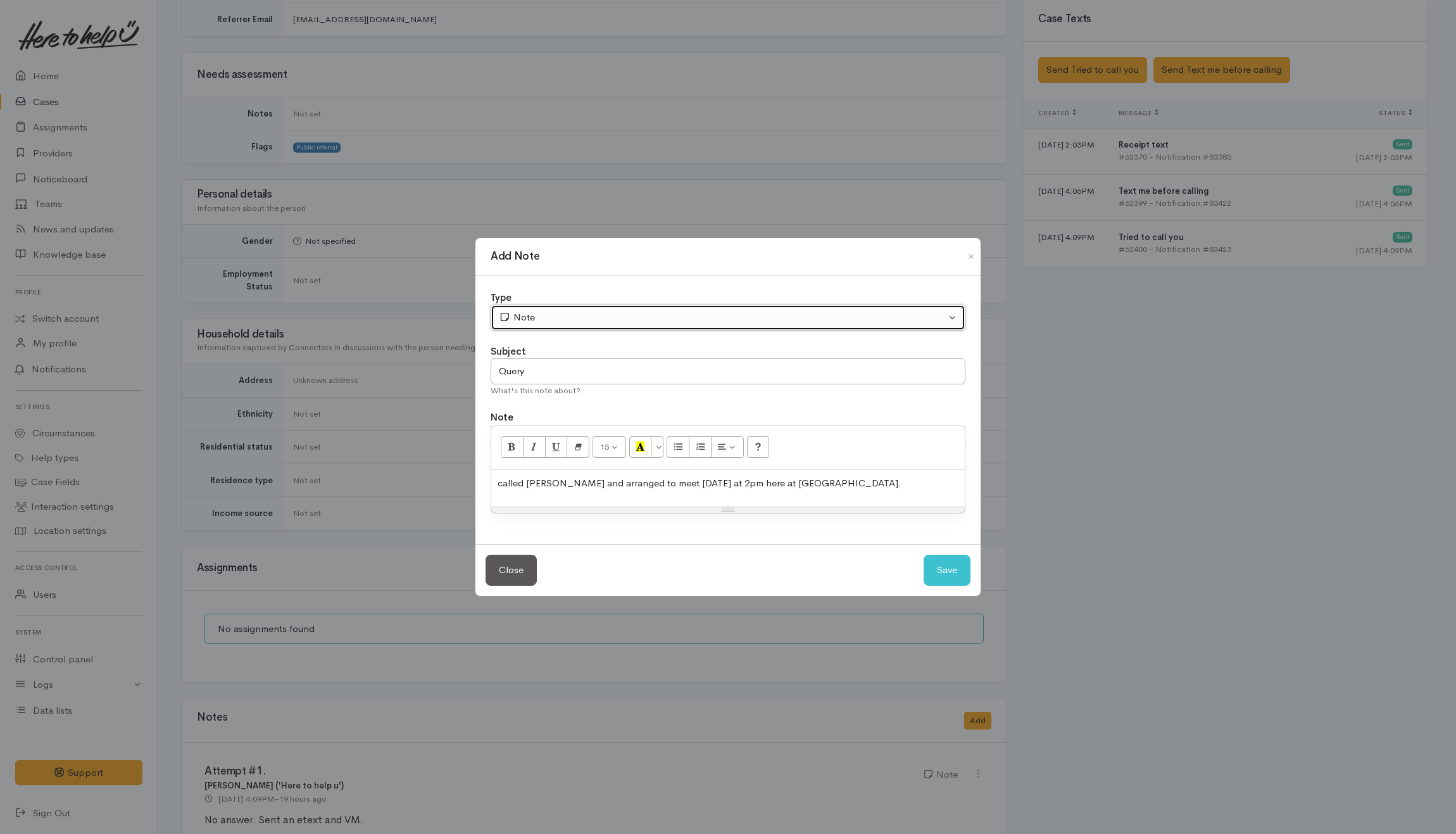
drag, startPoint x: 575, startPoint y: 315, endPoint x: 573, endPoint y: 333, distance: 18.1
click at [578, 315] on div "Note" at bounding box center [722, 317] width 447 height 14
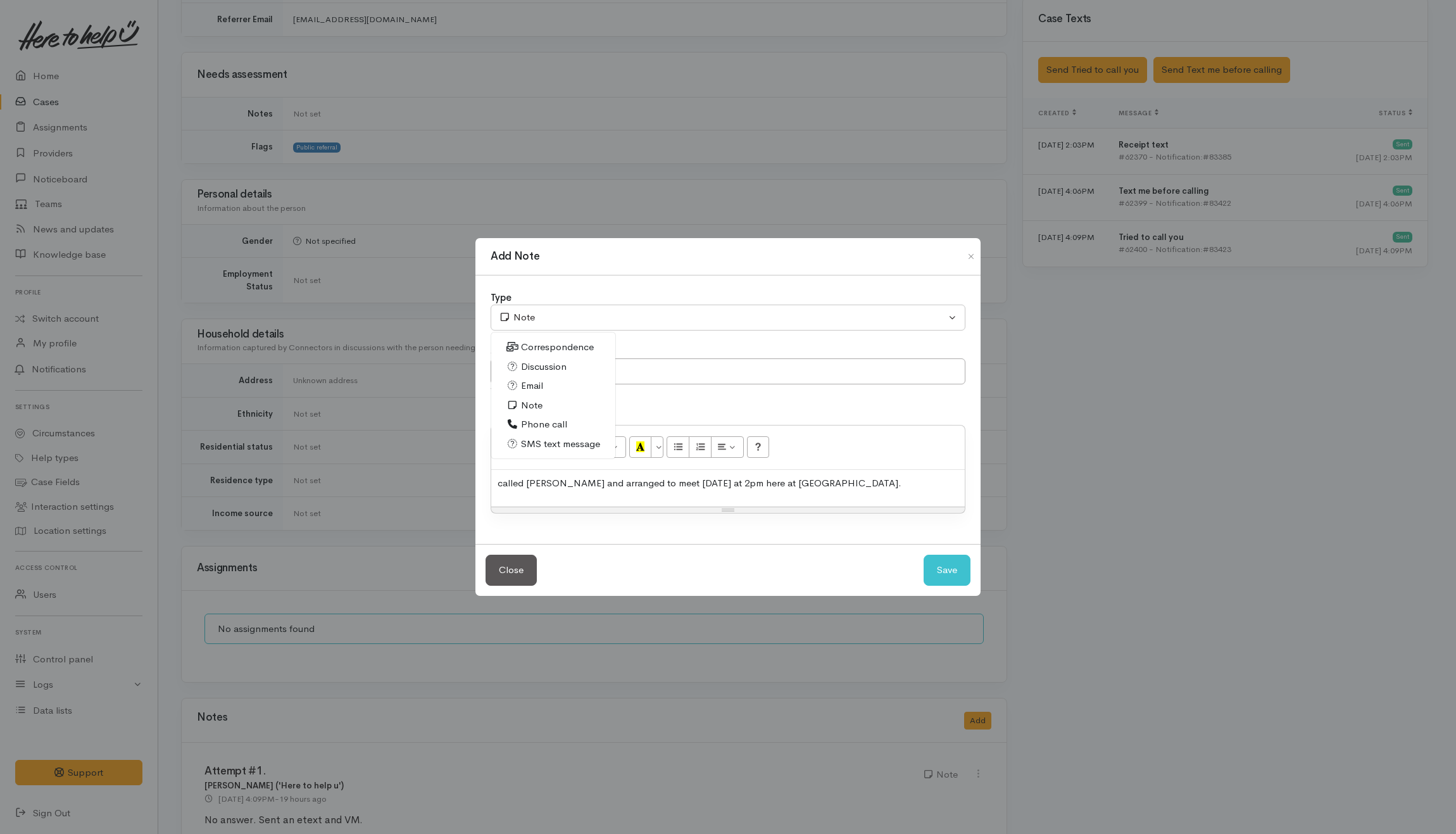
drag, startPoint x: 529, startPoint y: 416, endPoint x: 671, endPoint y: 443, distance: 144.5
click at [534, 415] on link "Phone call" at bounding box center [553, 424] width 124 height 20
select select "3"
click at [948, 567] on button "Save" at bounding box center [947, 570] width 47 height 31
select select "1"
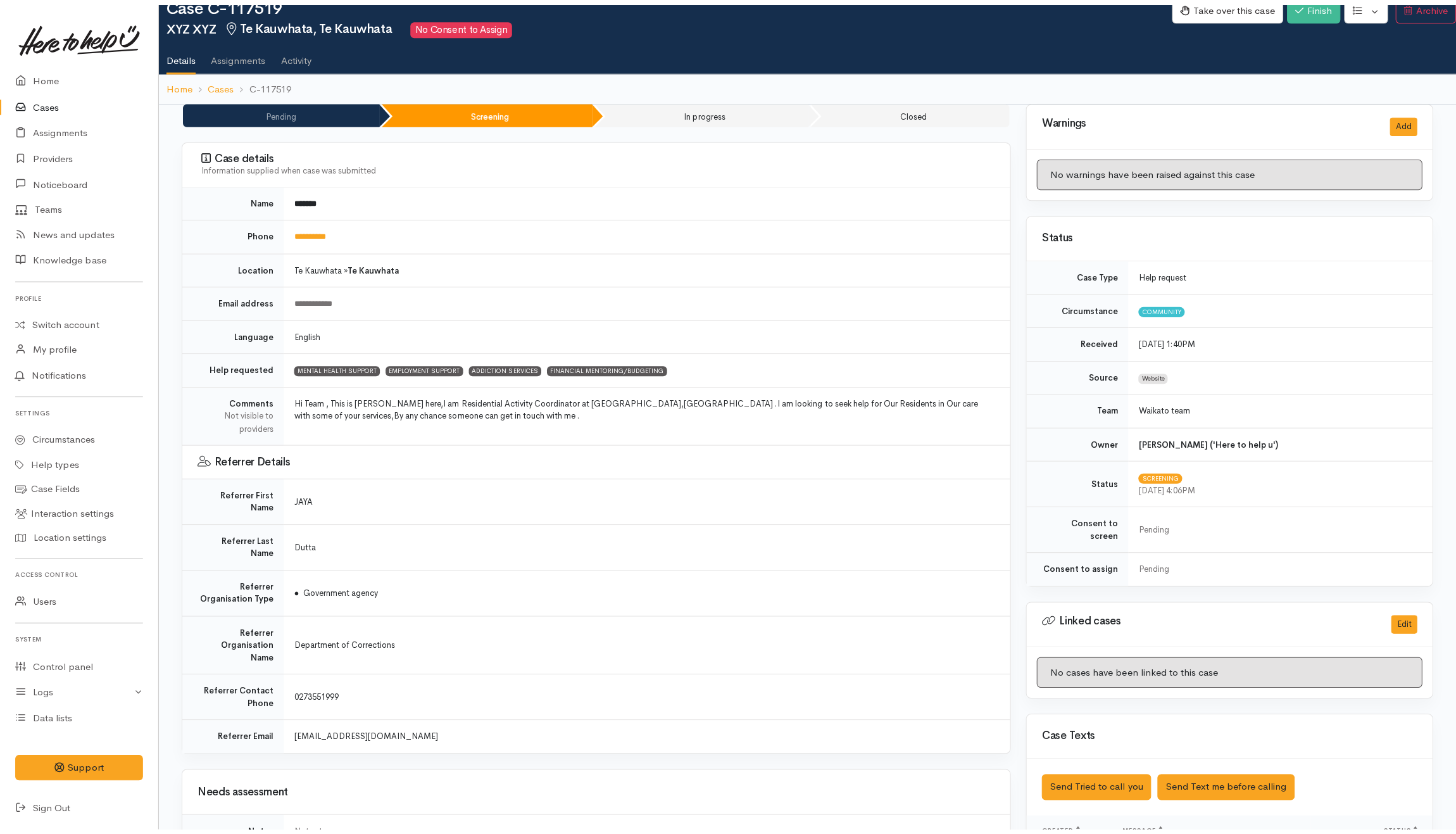
scroll to position [0, 0]
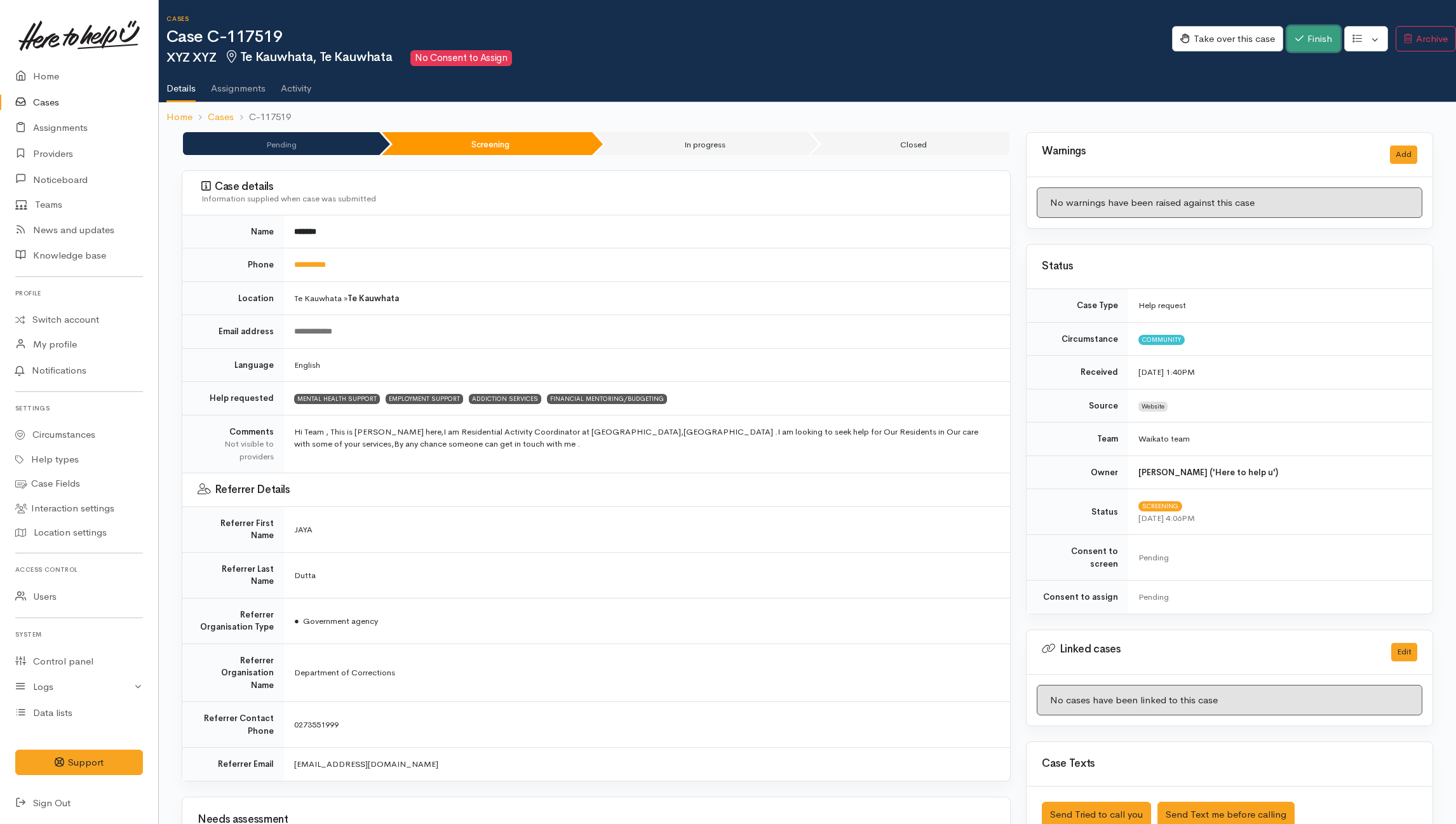
click at [1329, 40] on button "Finish" at bounding box center [1313, 39] width 53 height 26
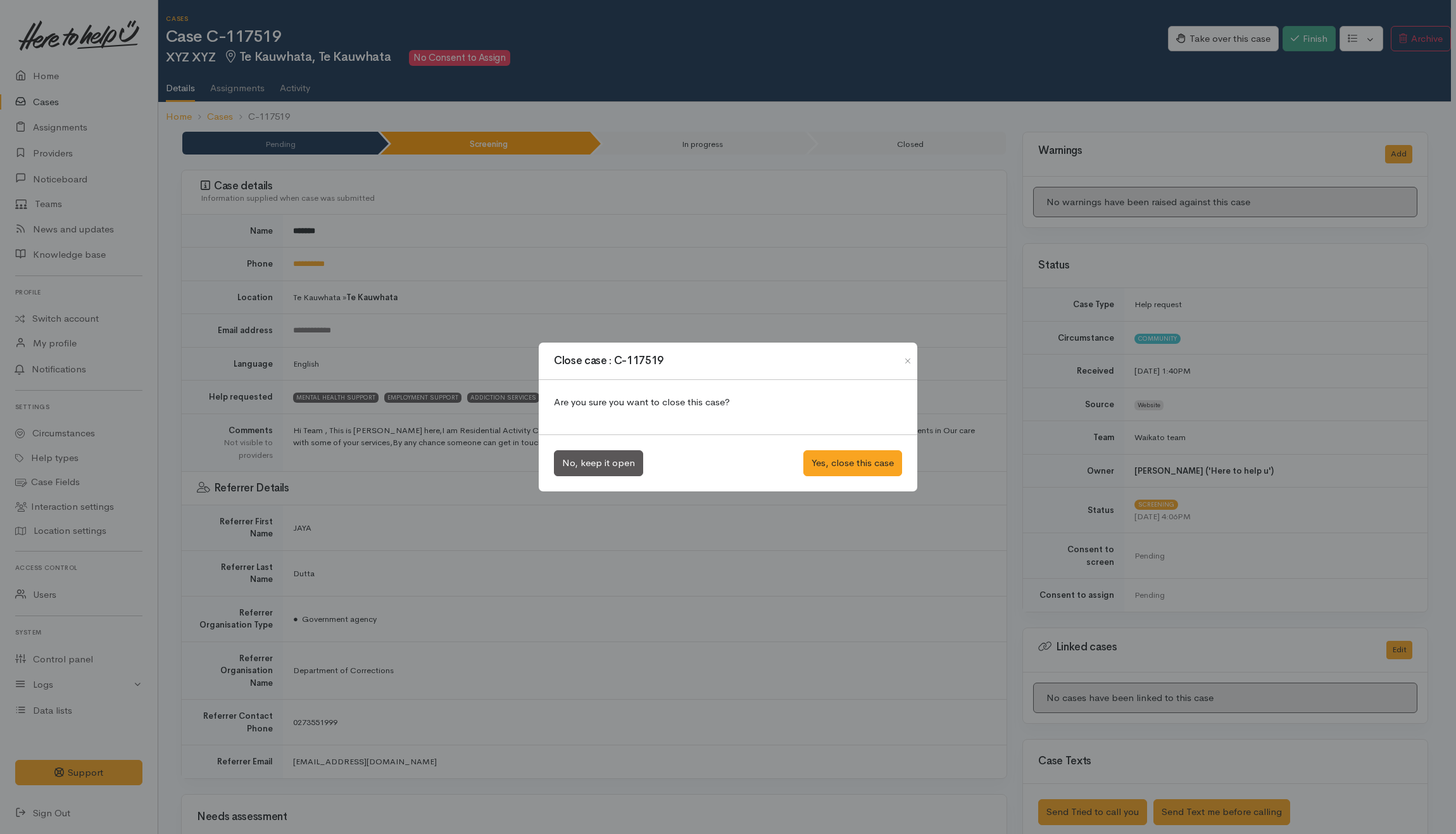
click at [1234, 142] on div "Close case : C-117519 Are you sure you want to close this case? No, keep it ope…" at bounding box center [728, 417] width 1456 height 834
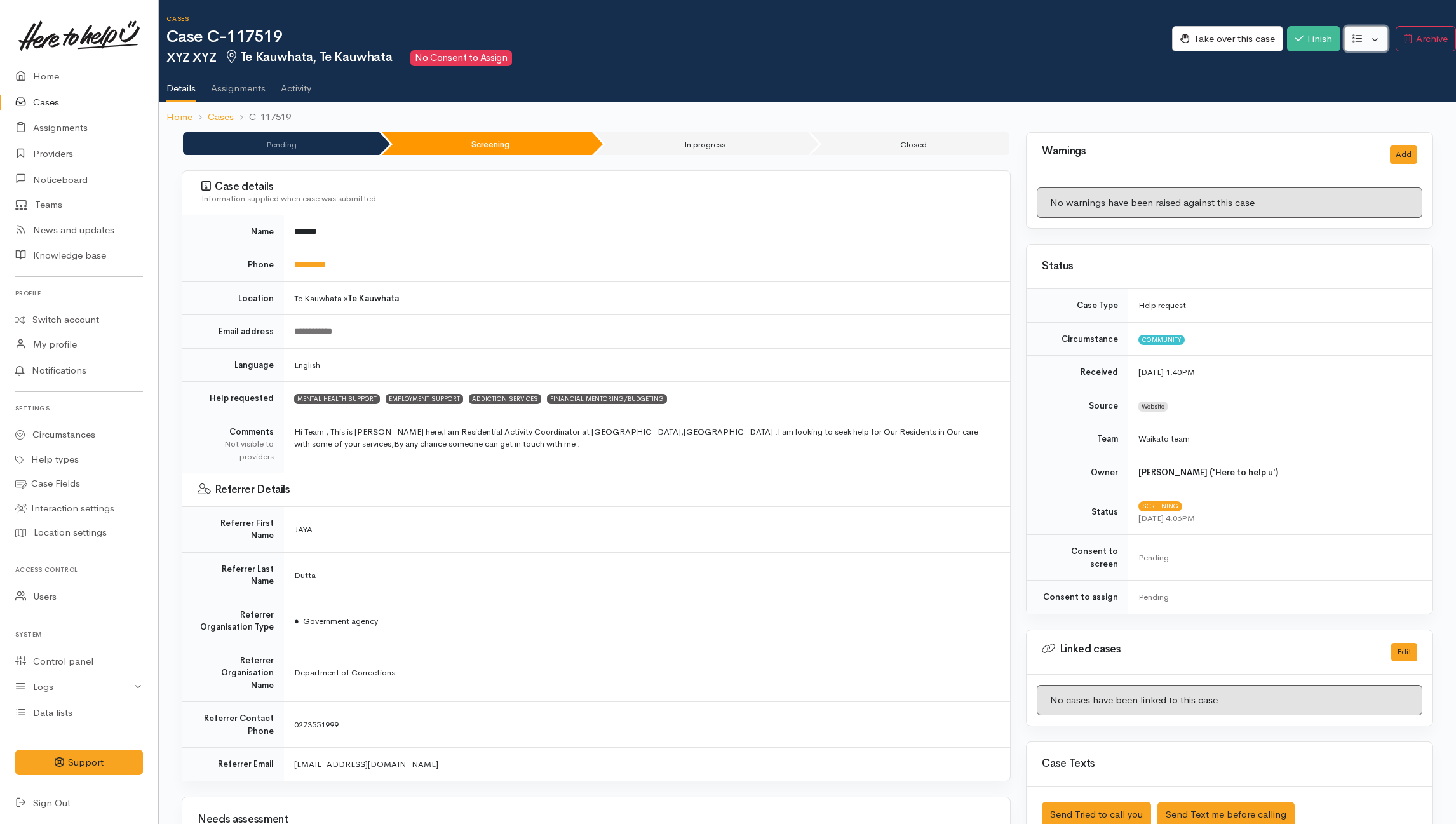
click at [1366, 44] on button "button" at bounding box center [1366, 39] width 44 height 26
click at [1216, 46] on button "Take over this case" at bounding box center [1228, 39] width 111 height 26
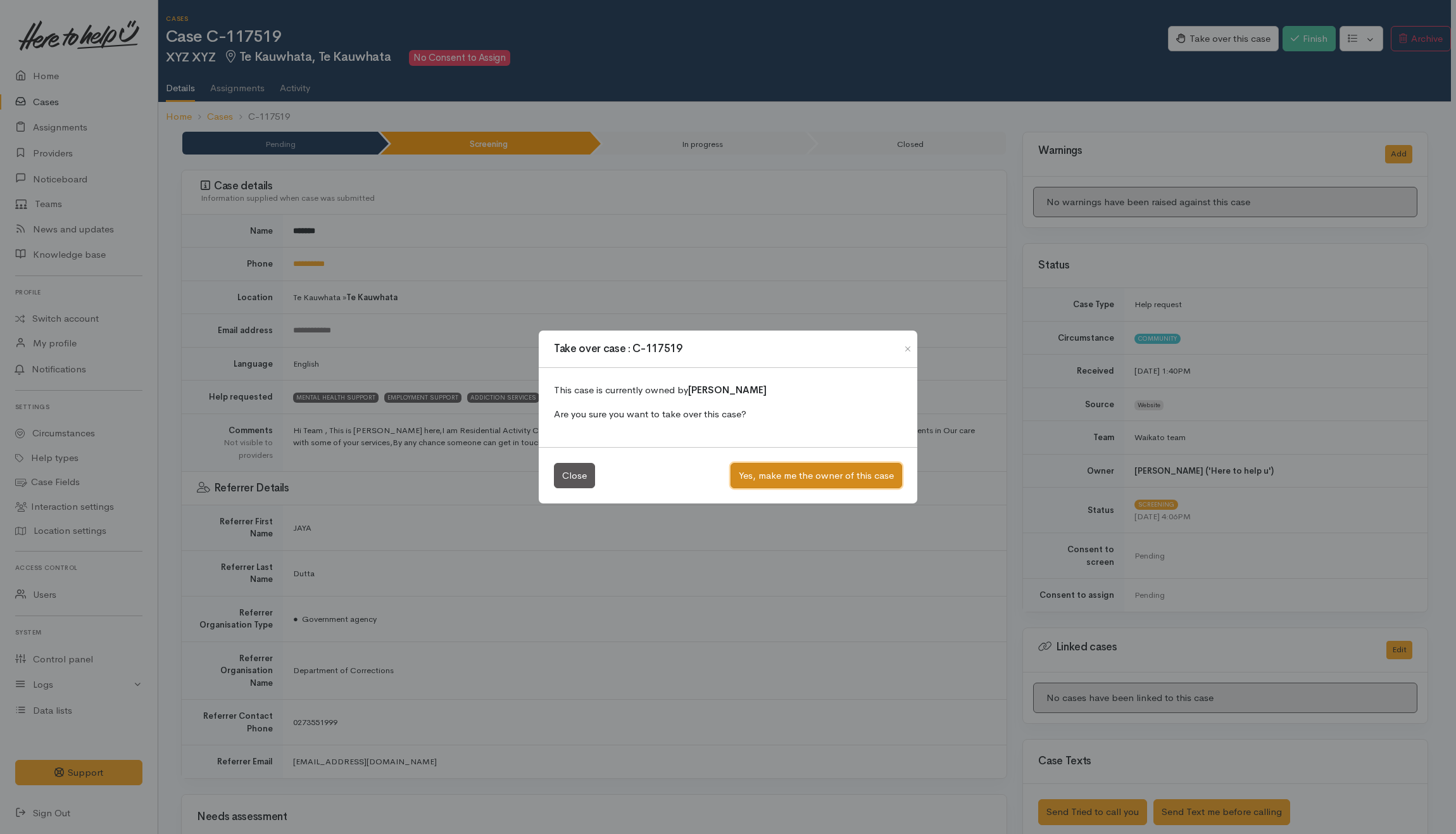
click at [814, 477] on button "Yes, make me the owner of this case" at bounding box center [816, 476] width 172 height 26
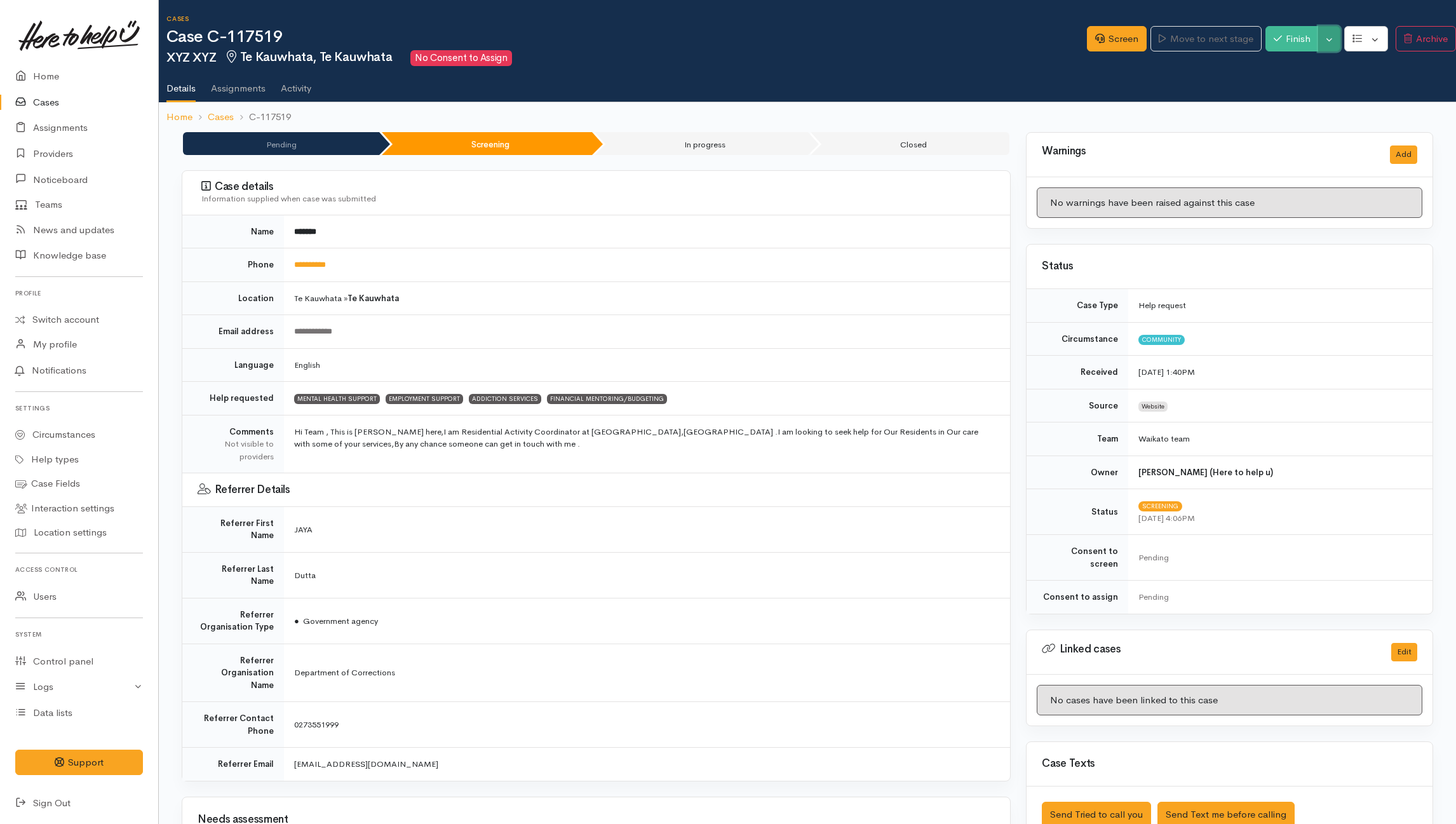
drag, startPoint x: 1322, startPoint y: 39, endPoint x: 1329, endPoint y: 59, distance: 21.2
click at [1323, 39] on button "Toggle Dropdown" at bounding box center [1330, 39] width 22 height 26
click at [1353, 85] on link "Cancel" at bounding box center [1372, 87] width 100 height 20
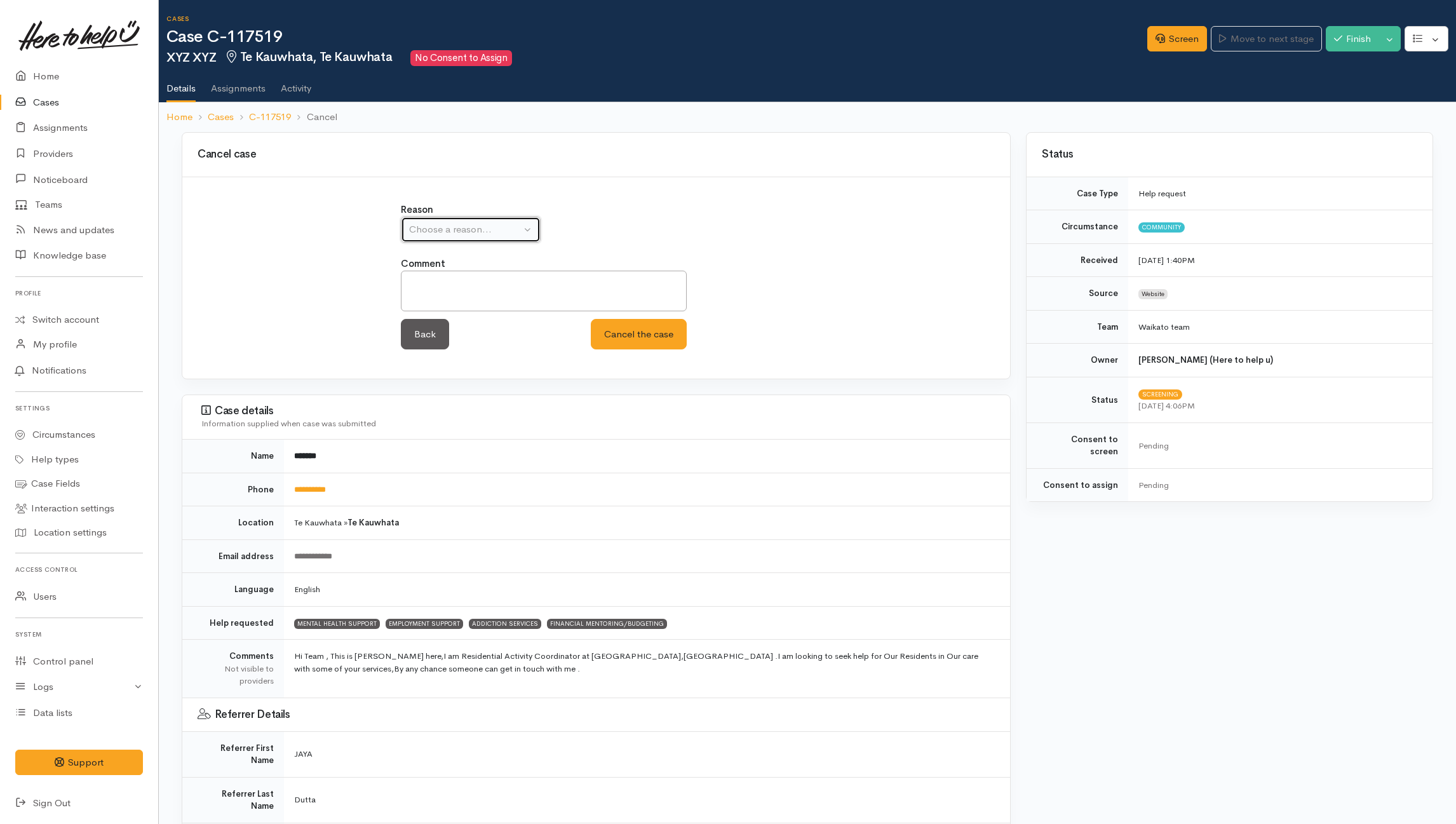
click at [504, 240] on button "Choose a reason..." at bounding box center [471, 229] width 140 height 26
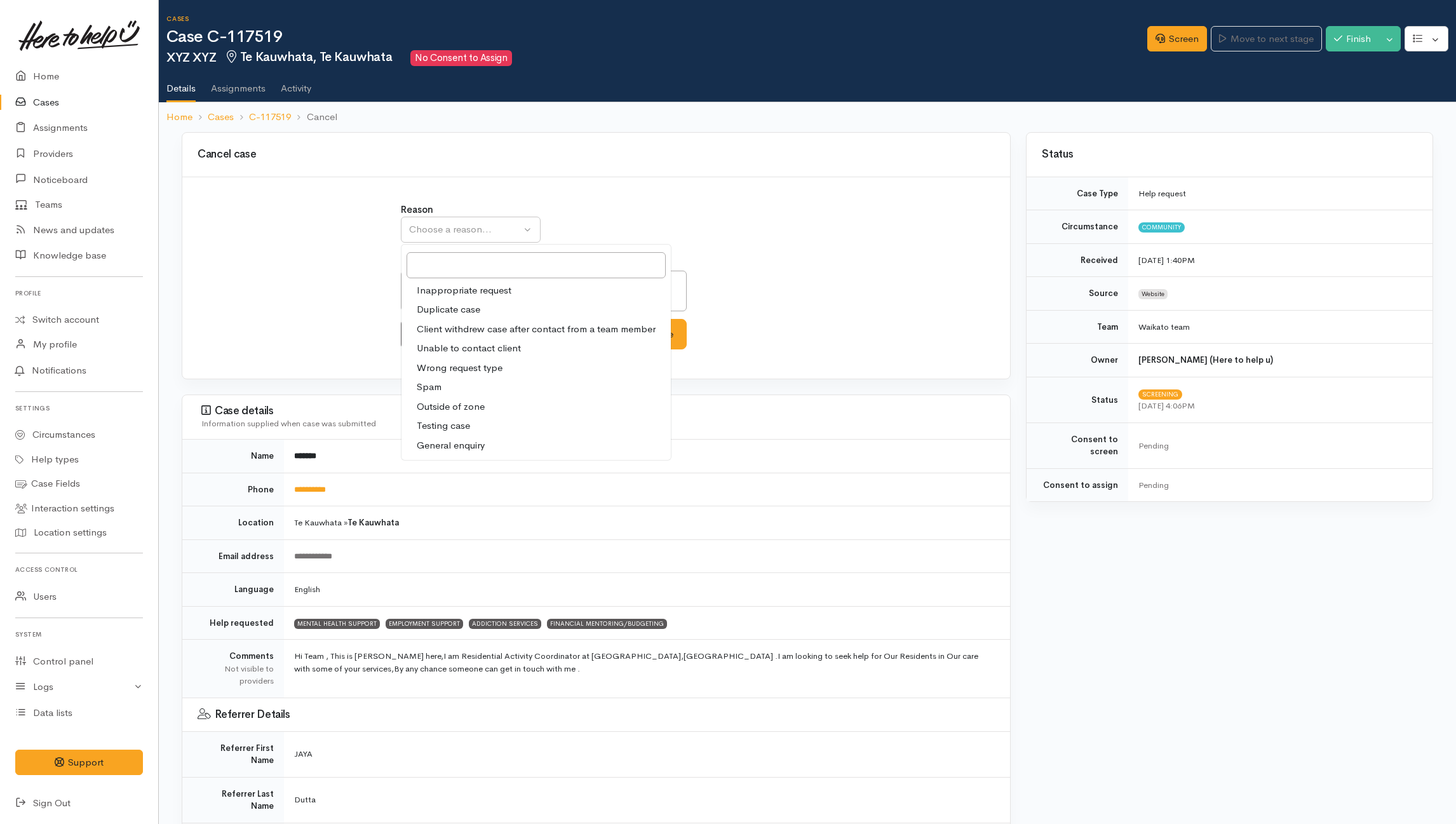
click at [455, 447] on span "General enquiry" at bounding box center [451, 445] width 68 height 14
select select "11"
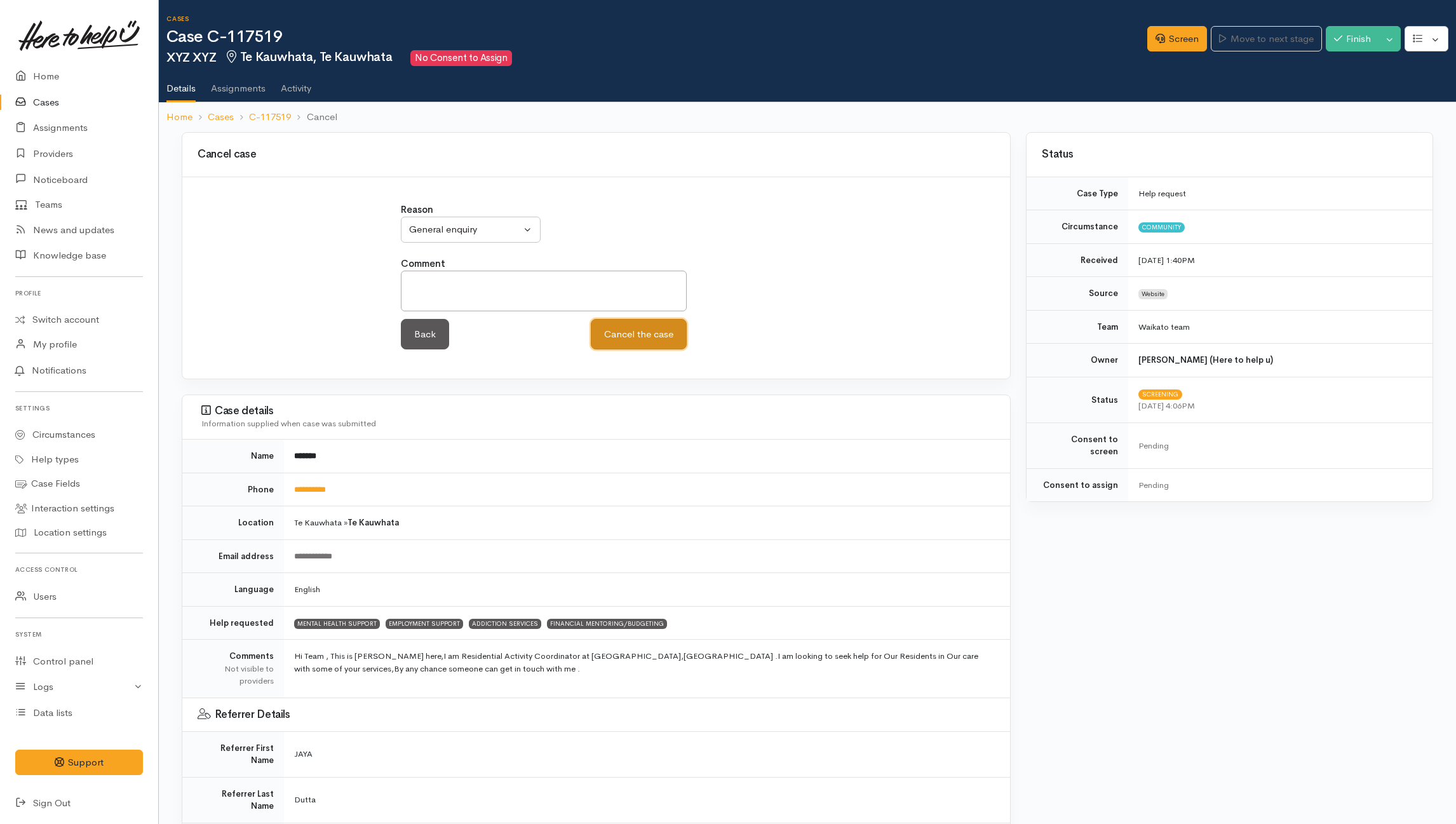
click at [661, 342] on button "Cancel the case" at bounding box center [638, 334] width 96 height 31
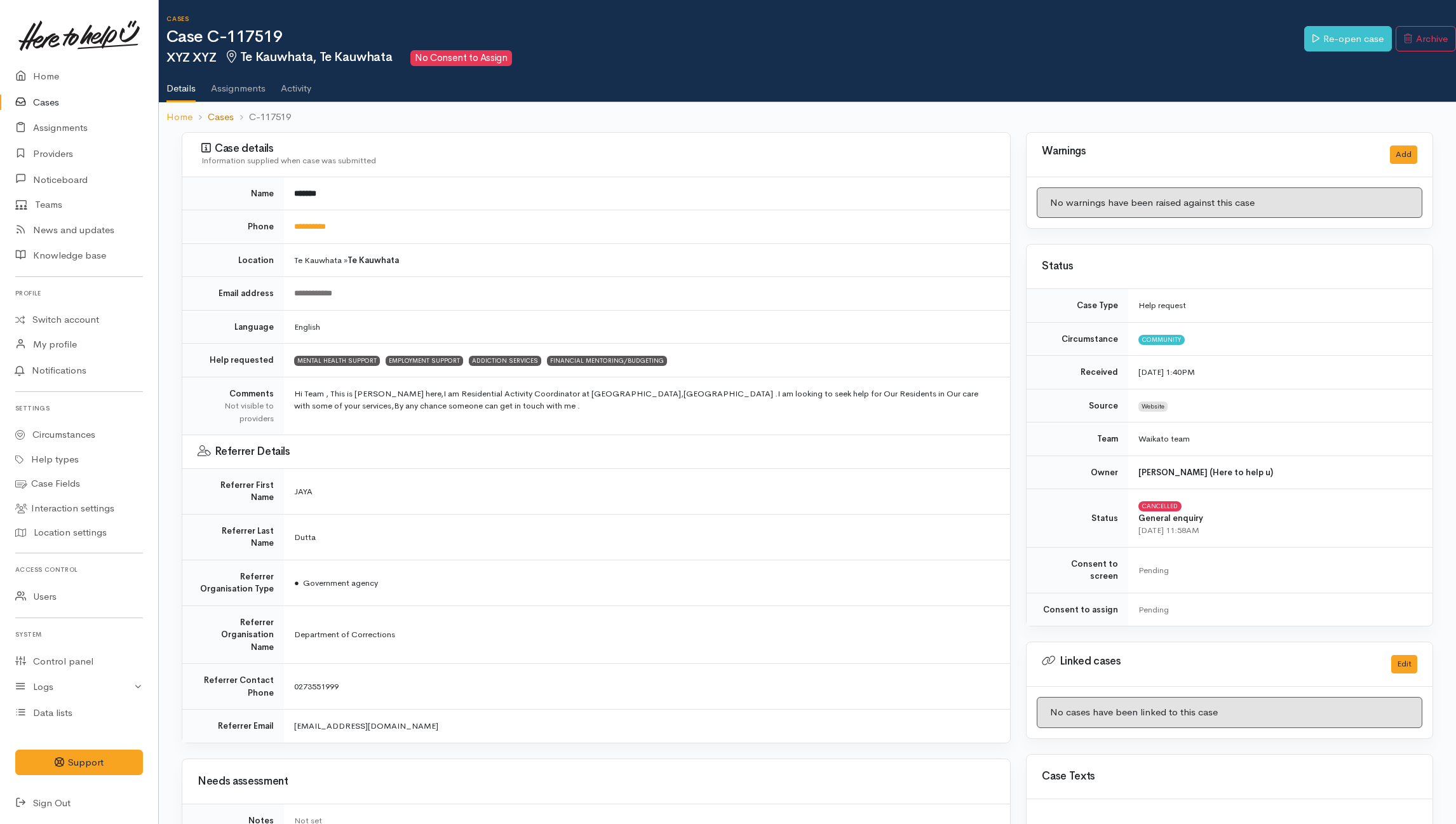
click at [212, 118] on link "Cases" at bounding box center [221, 117] width 26 height 14
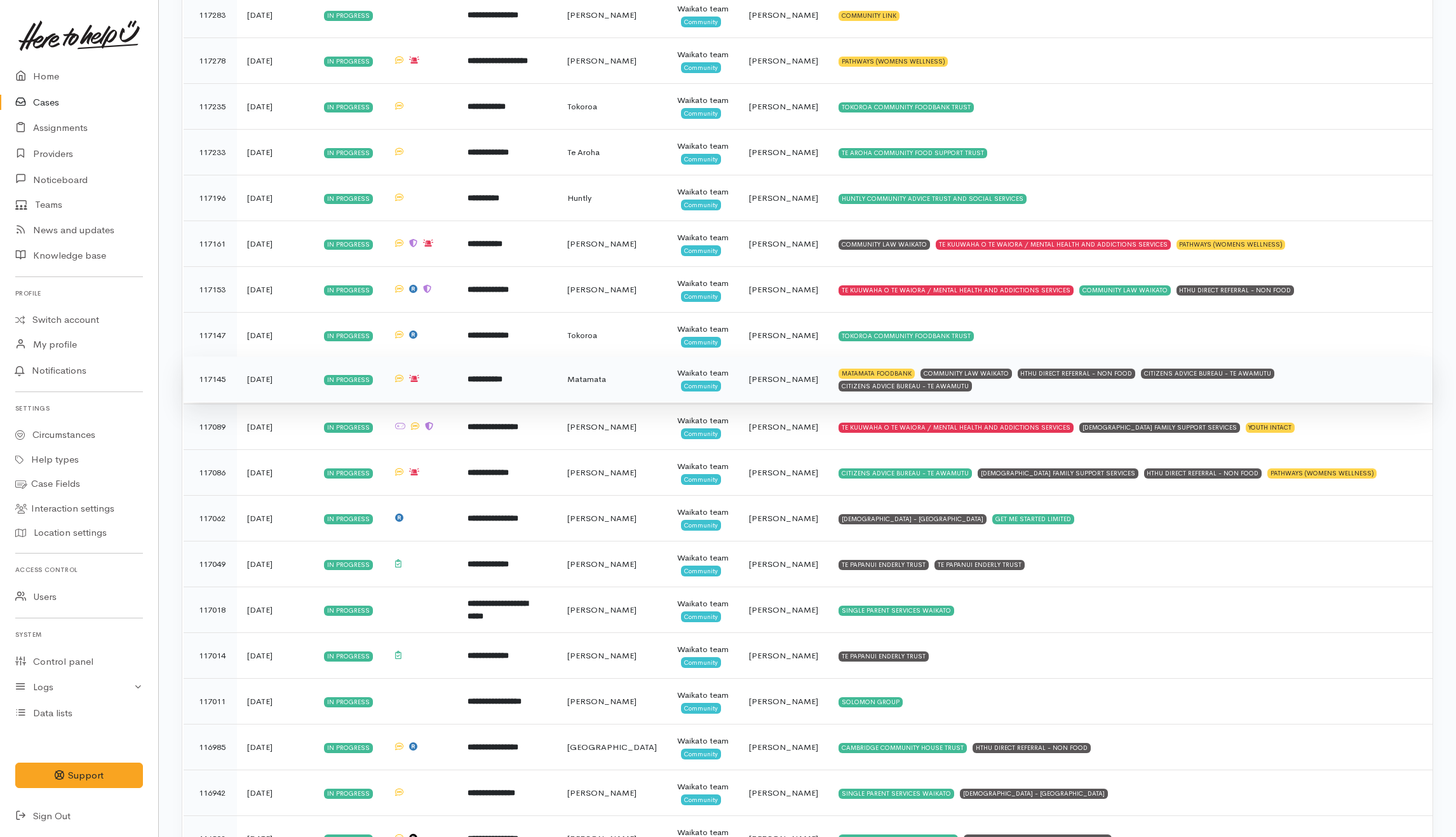
scroll to position [2965, 0]
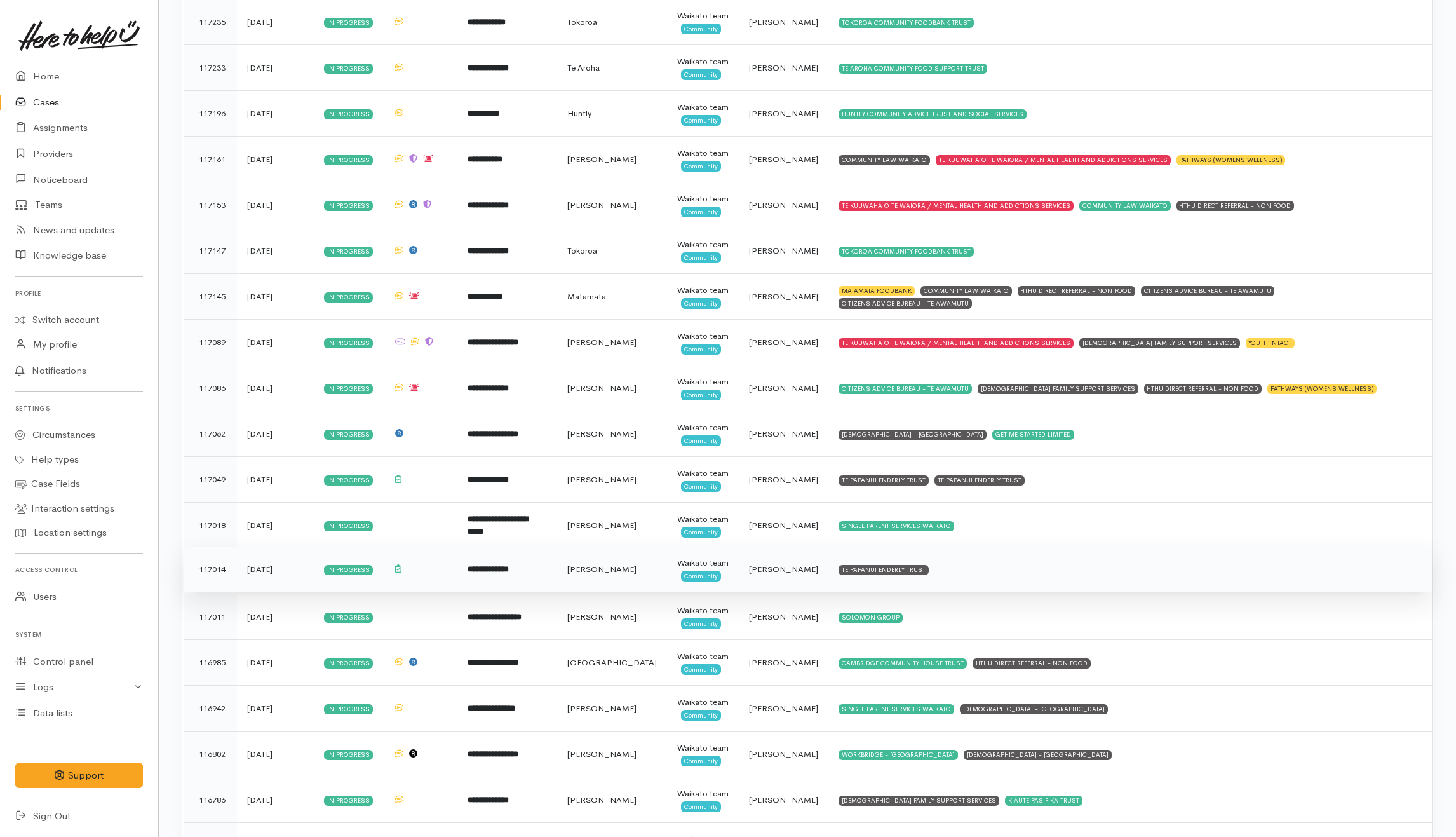
click at [992, 592] on td "TE PAPANUI ENDERLY TRUST" at bounding box center [1131, 569] width 604 height 46
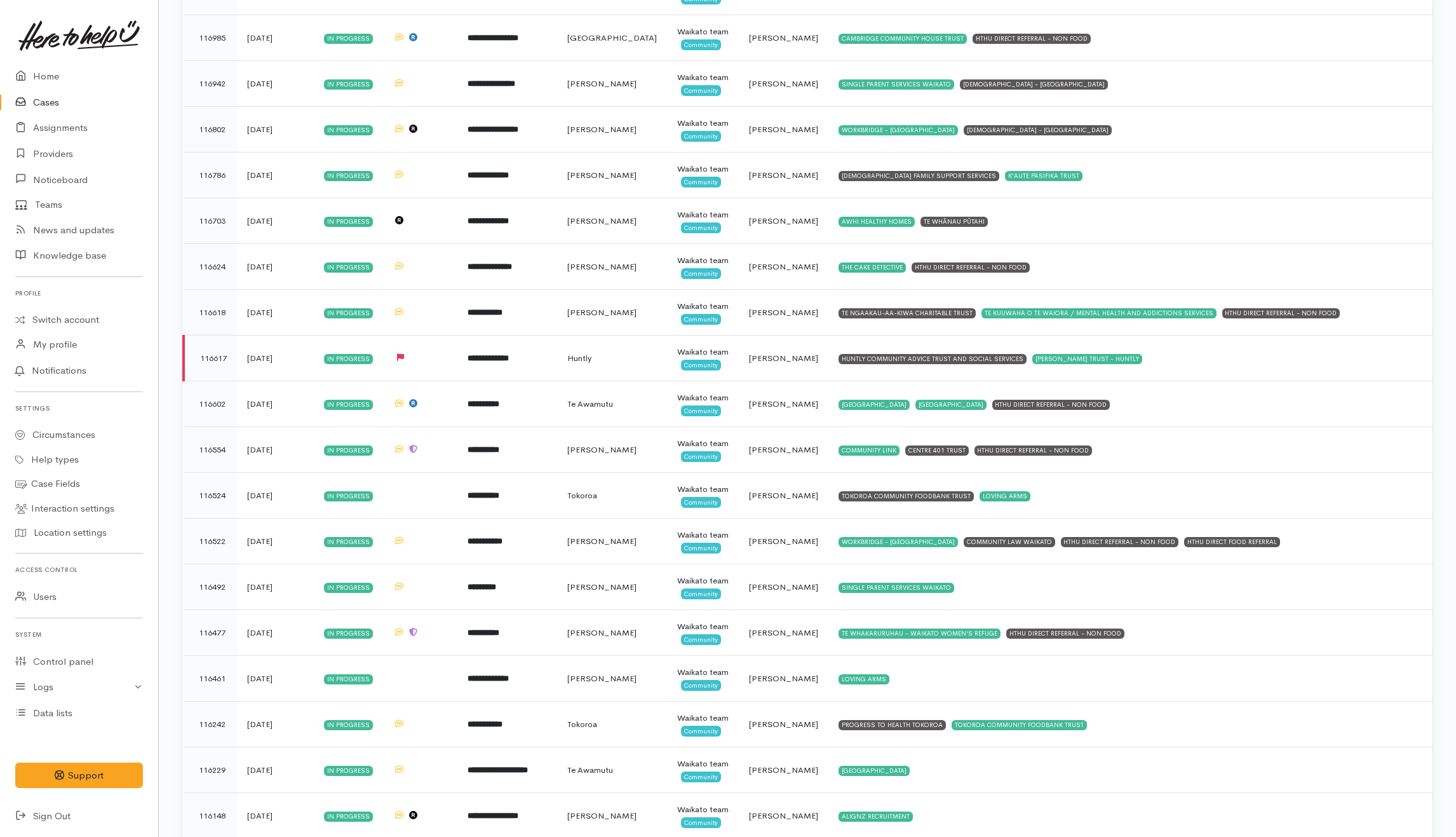
scroll to position [3697, 0]
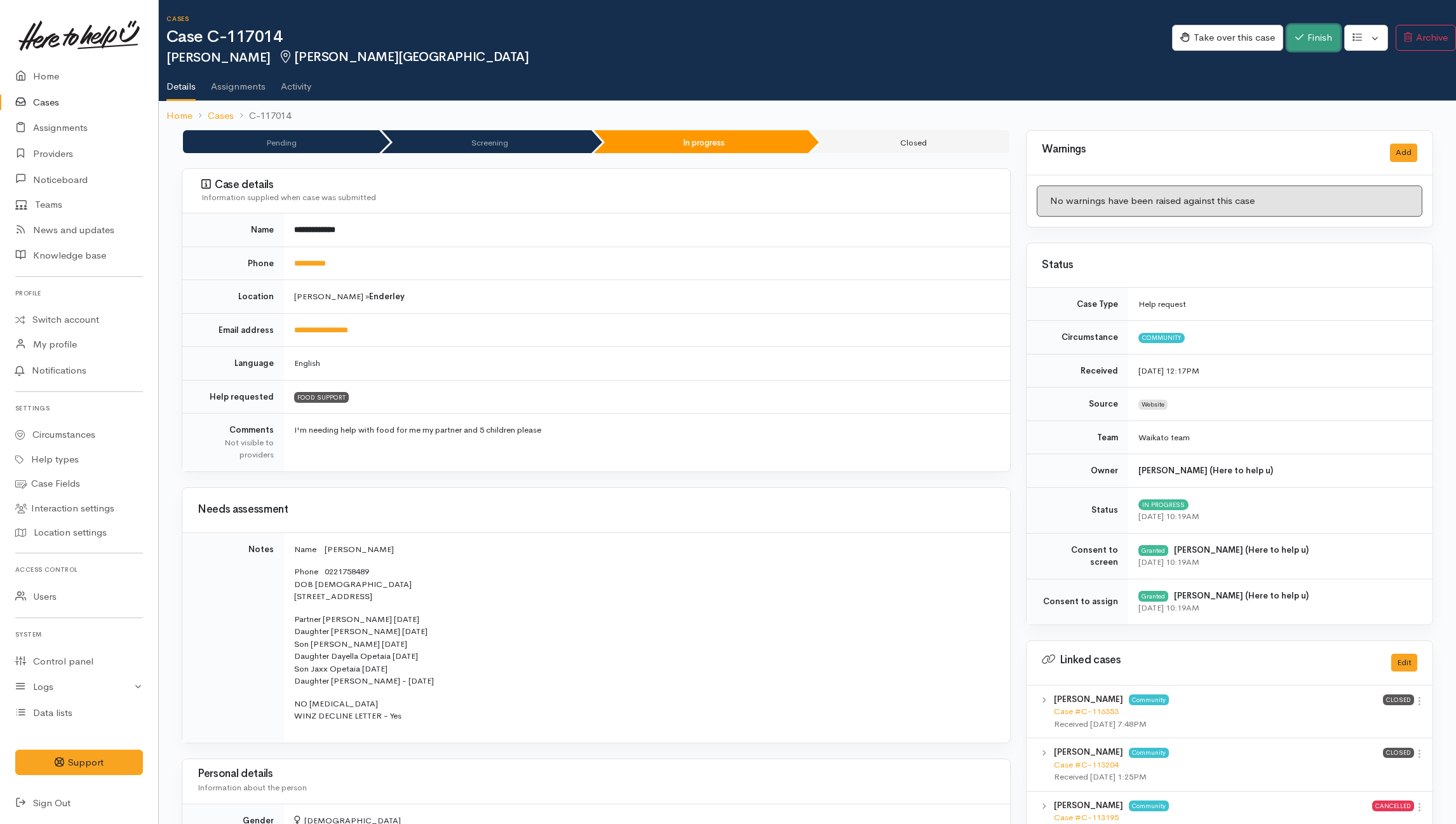
click at [1090, 42] on button "Finish" at bounding box center [1313, 37] width 53 height 26
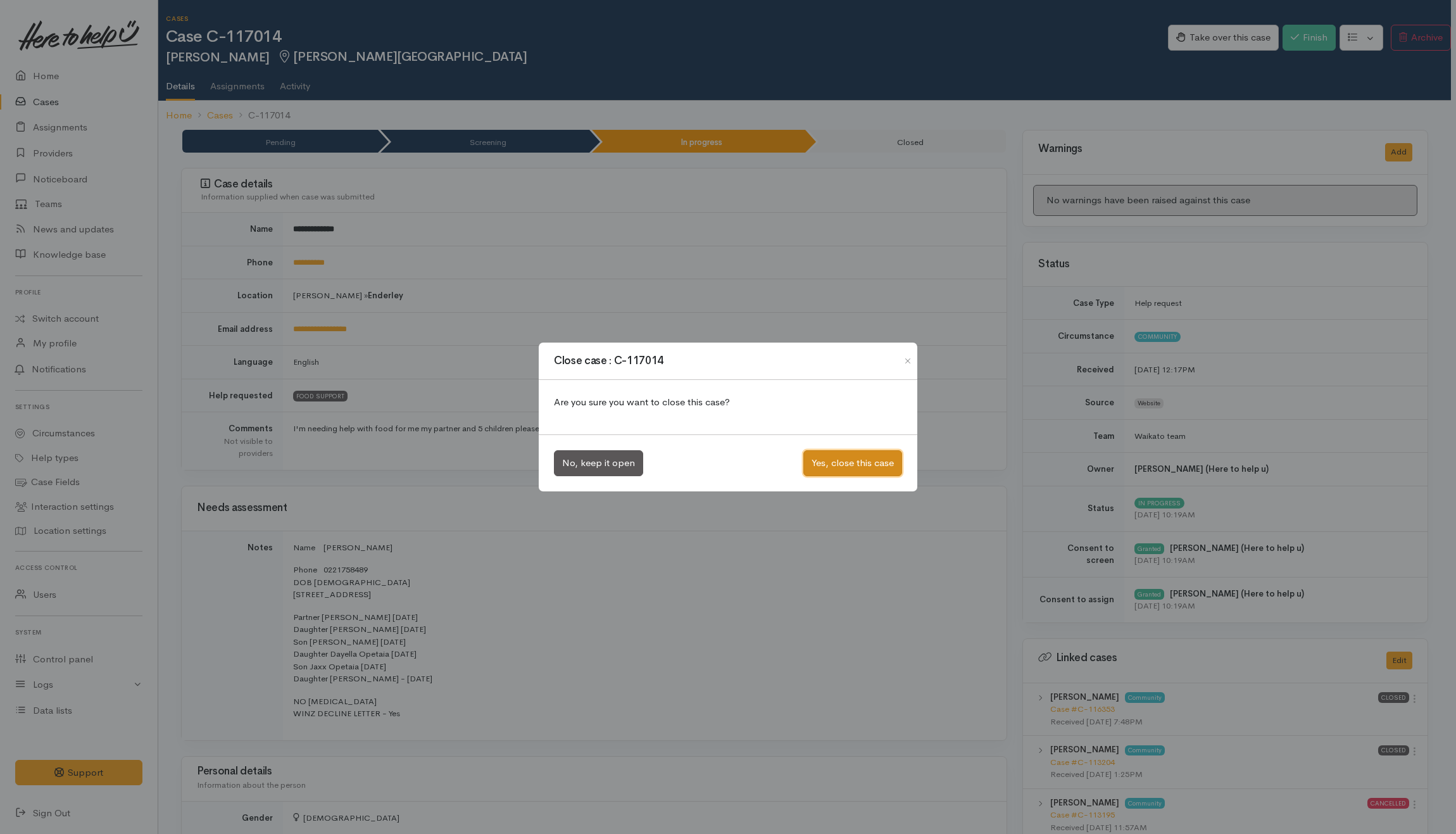
click at [867, 461] on button "Yes, close this case" at bounding box center [853, 463] width 99 height 26
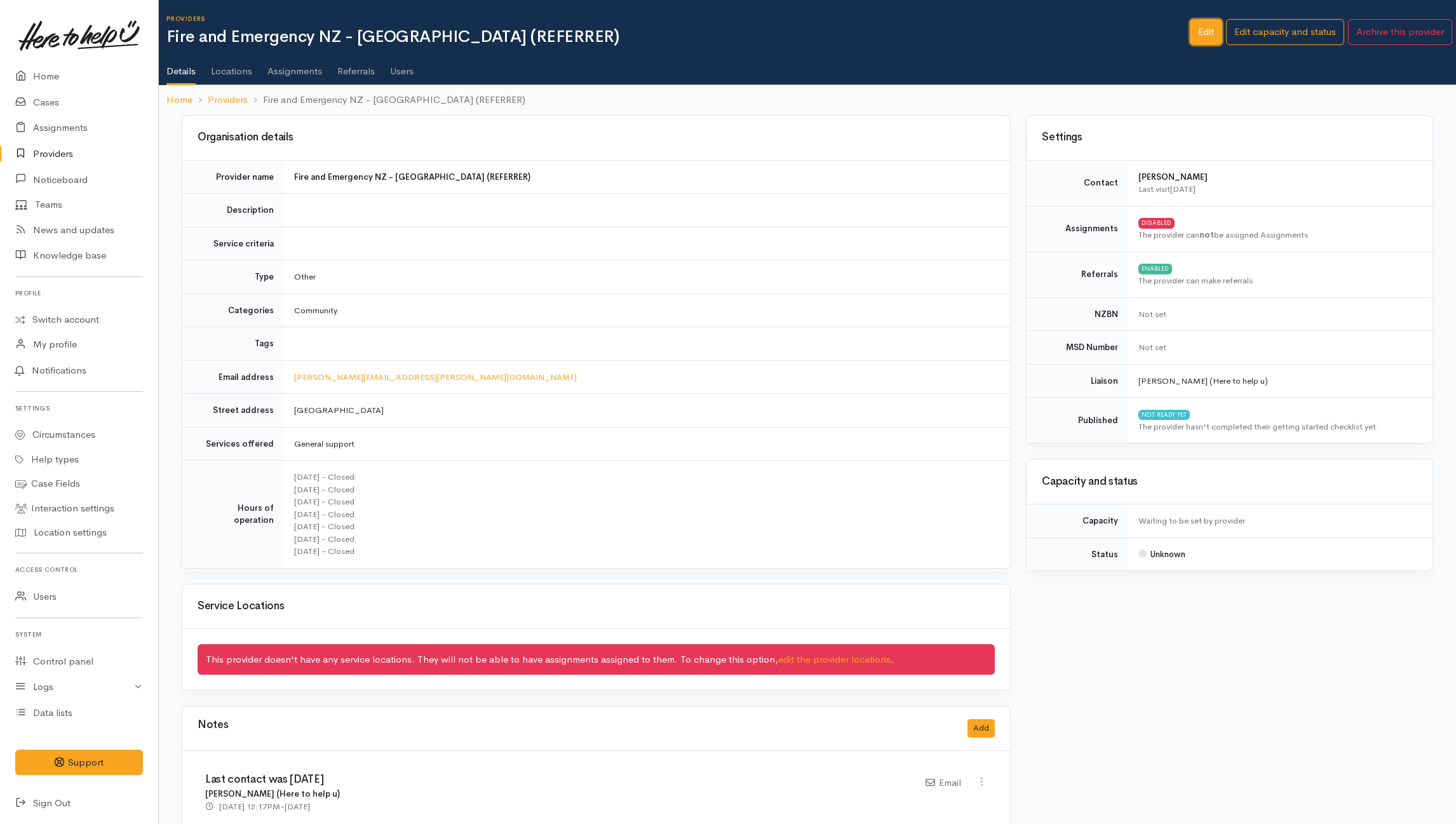
click at [1204, 34] on link "Edit" at bounding box center [1206, 32] width 33 height 26
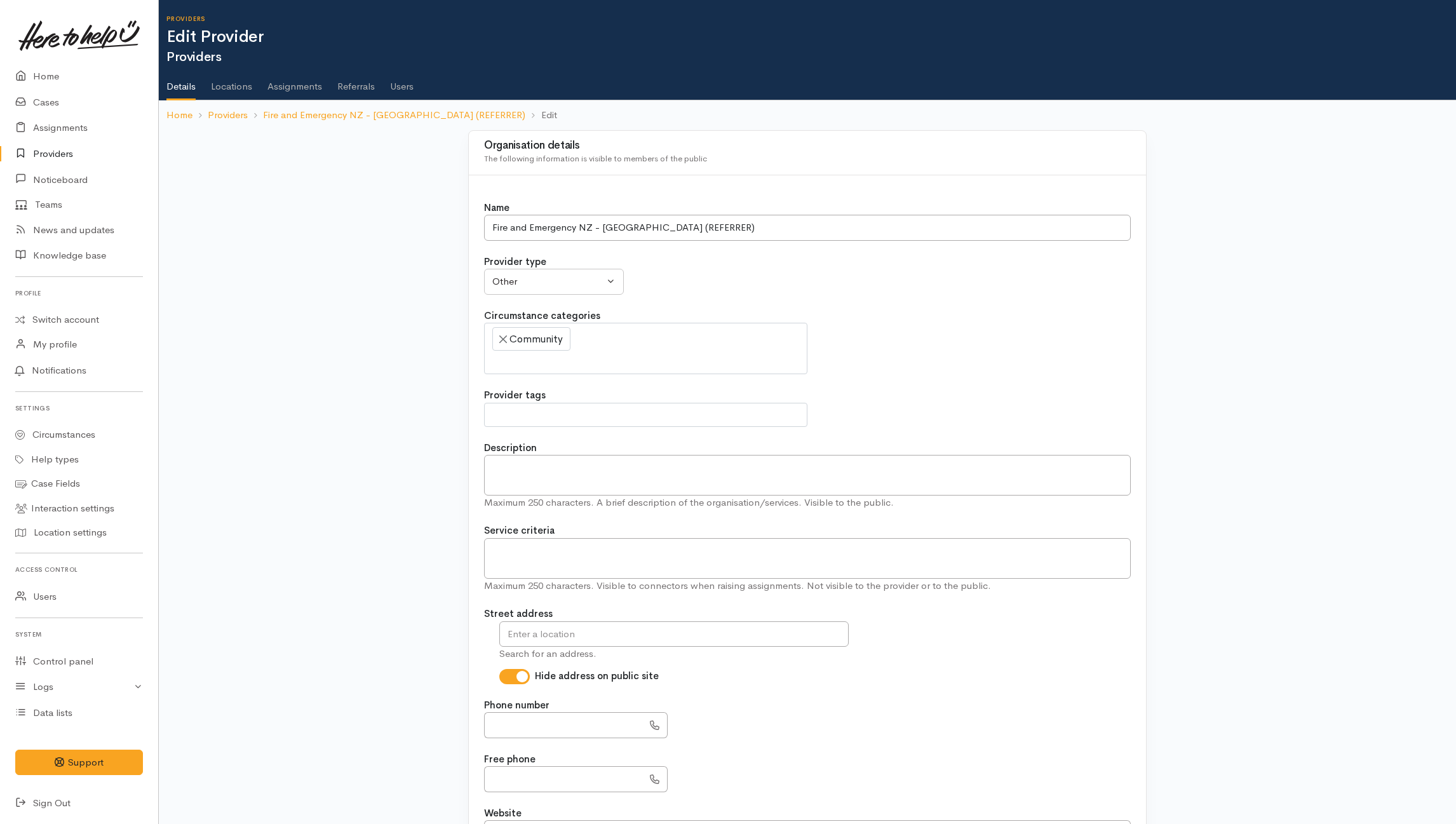
select select
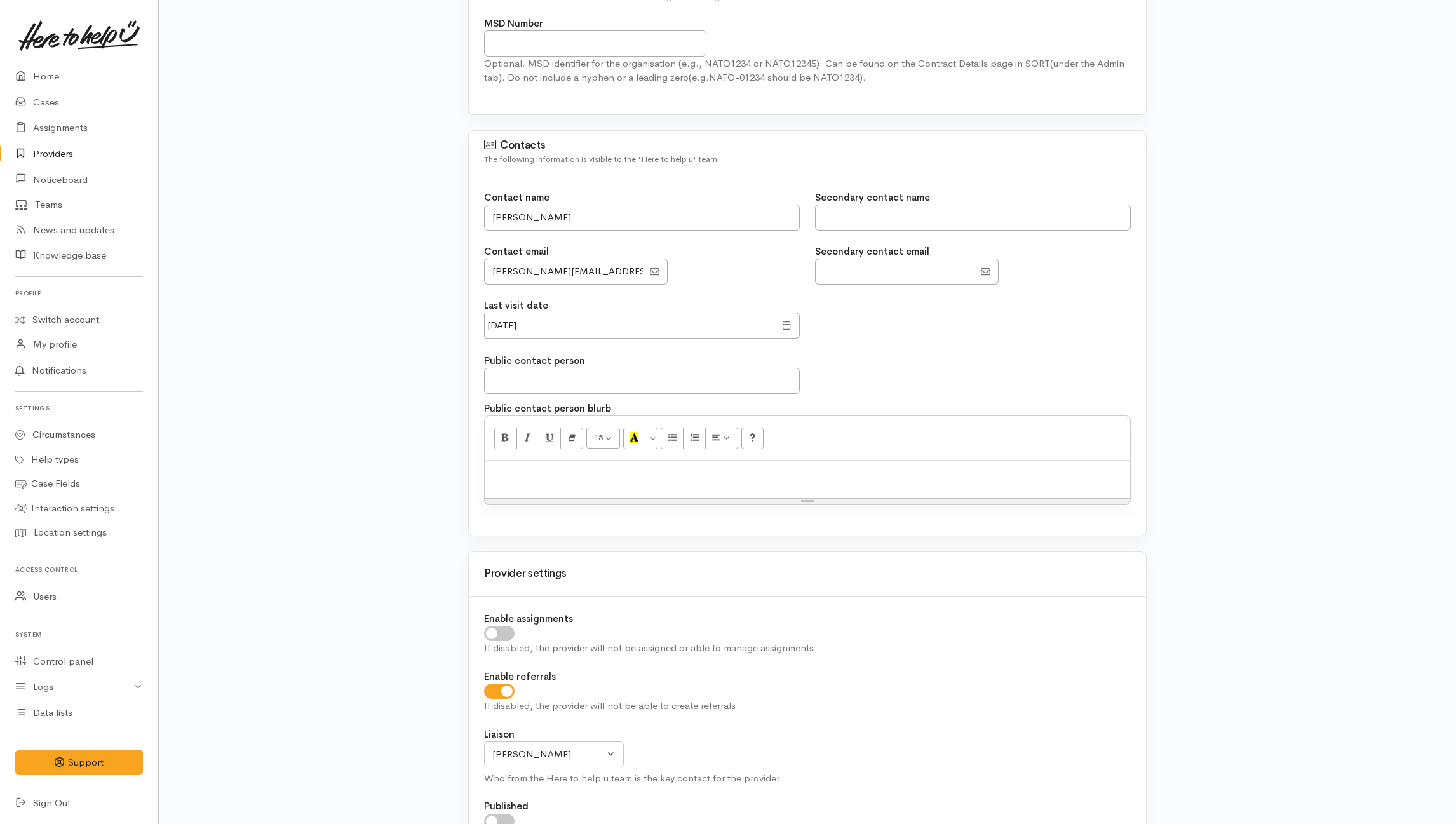
scroll to position [1101, 0]
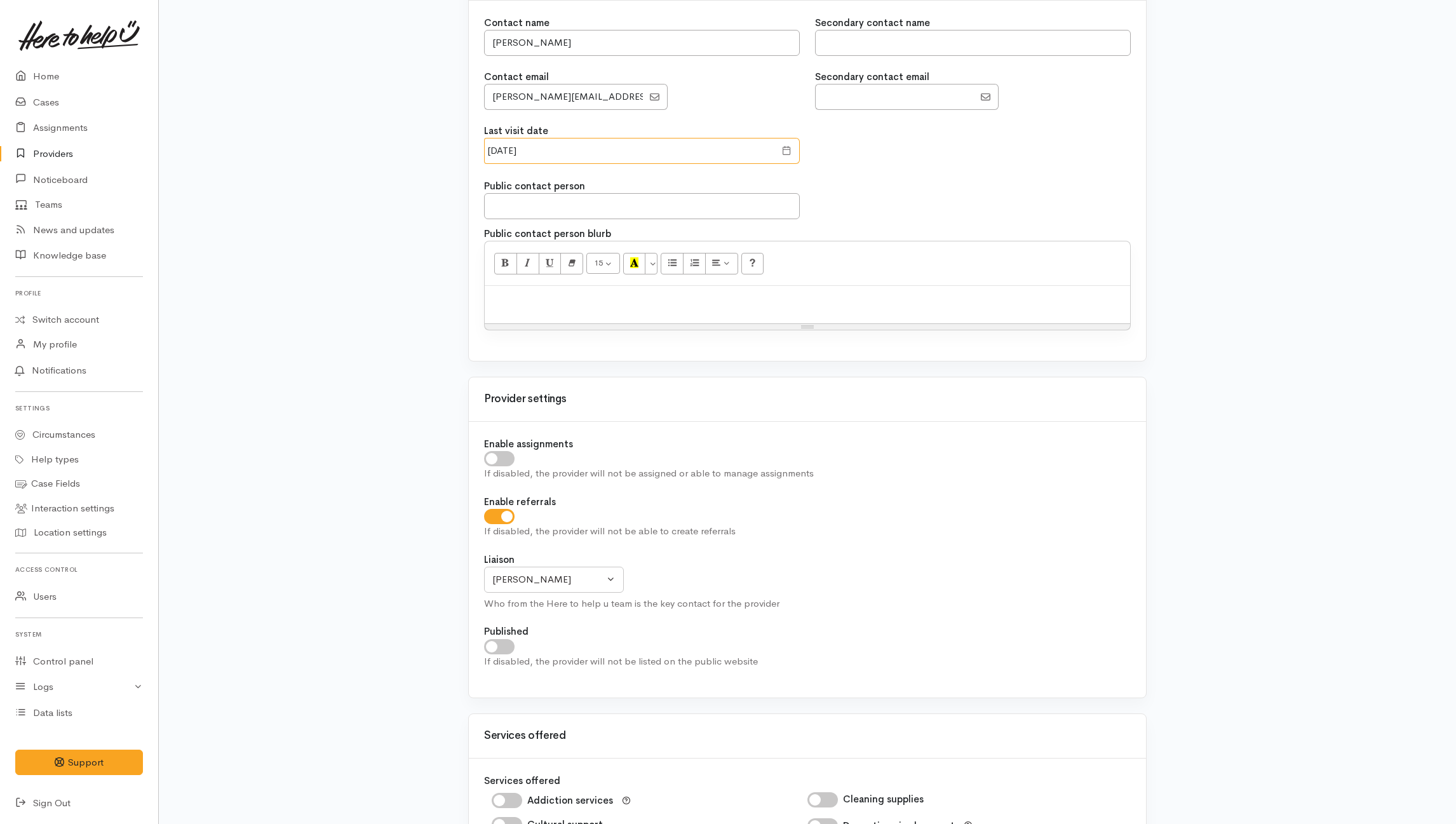
click at [567, 152] on input "28 May 2024" at bounding box center [630, 151] width 291 height 26
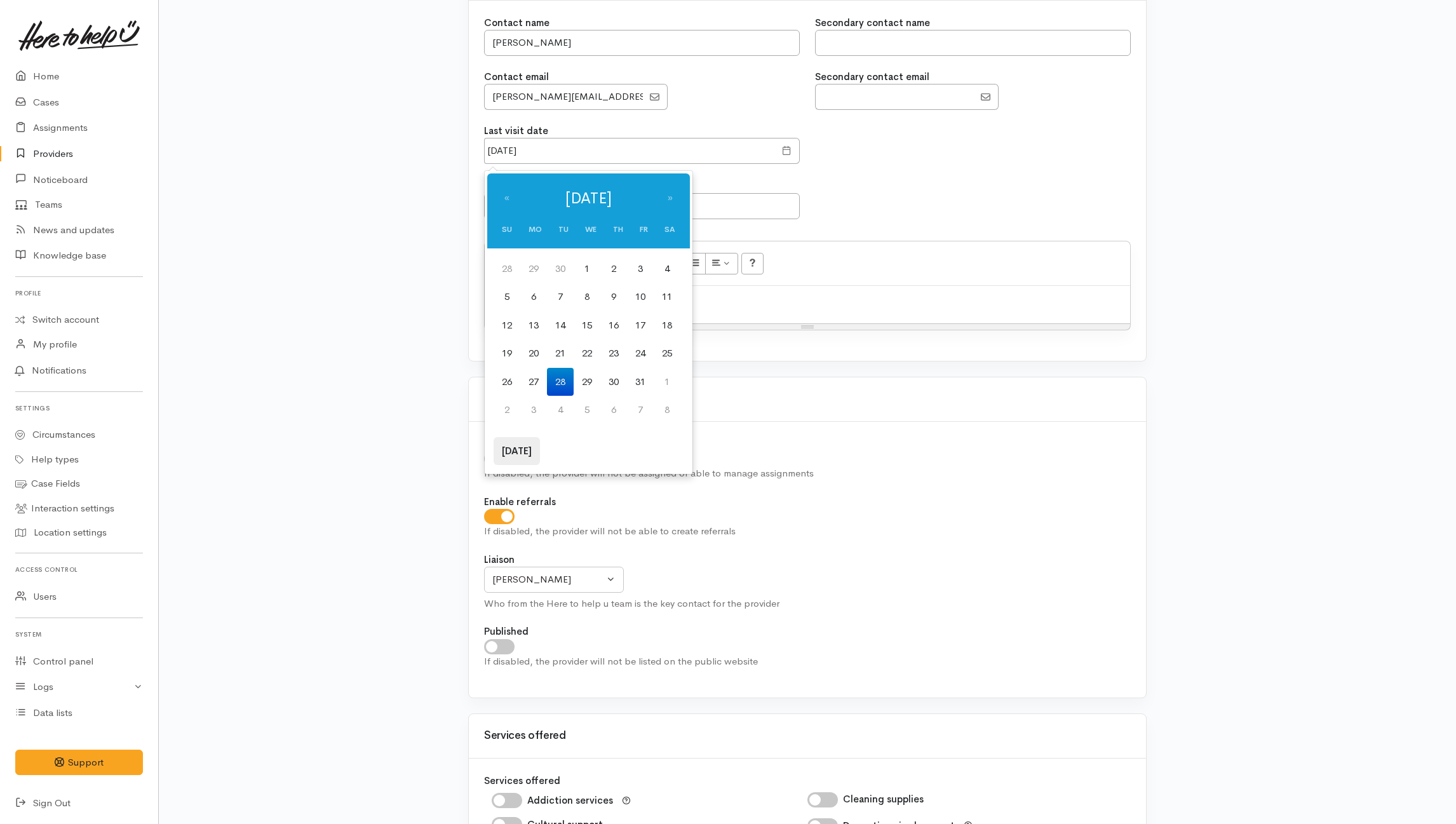
click at [523, 452] on th "Today" at bounding box center [517, 452] width 46 height 29
click at [559, 300] on td "9" at bounding box center [560, 297] width 27 height 29
type input "09 Sep 2025"
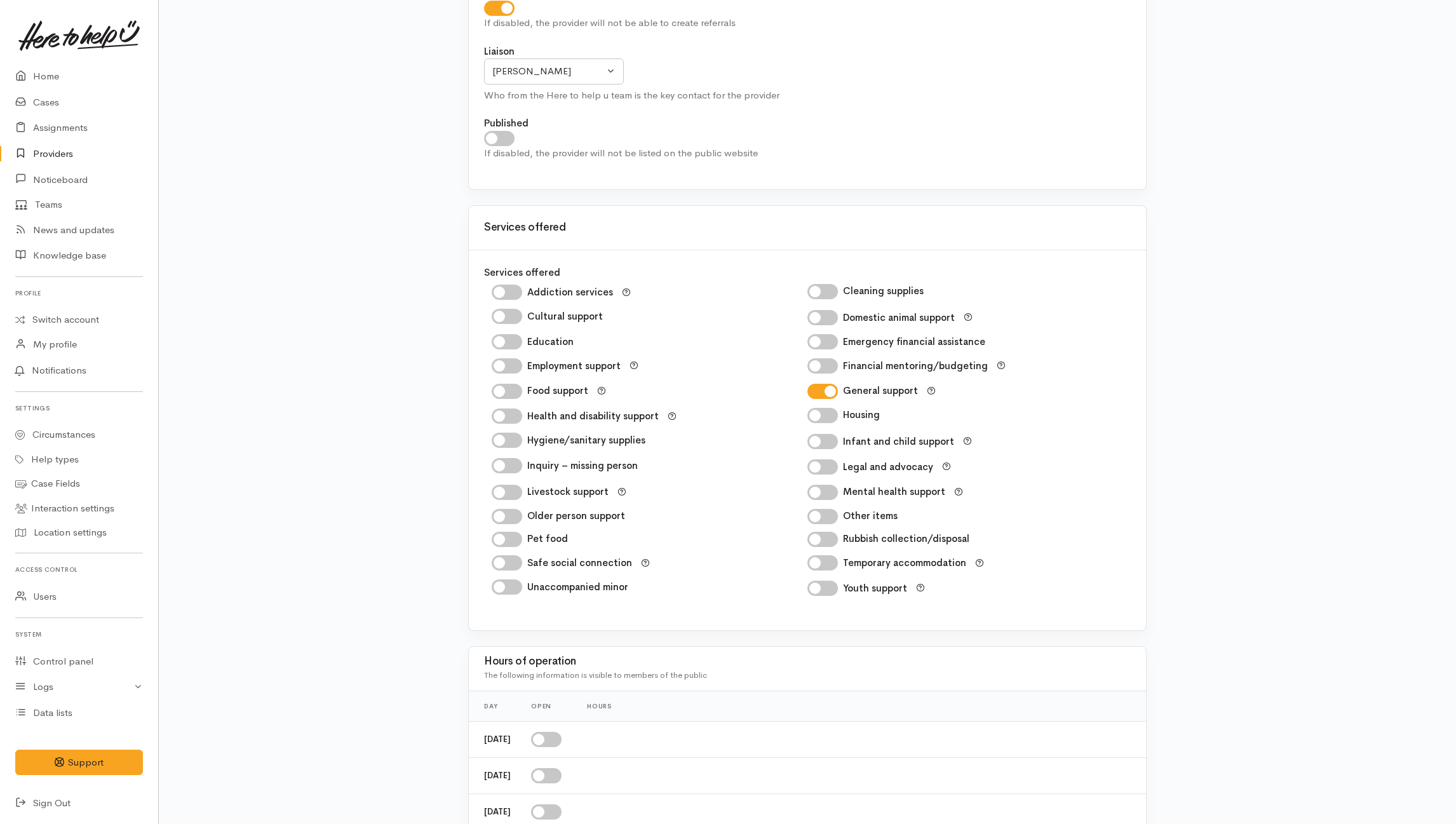
scroll to position [1862, 0]
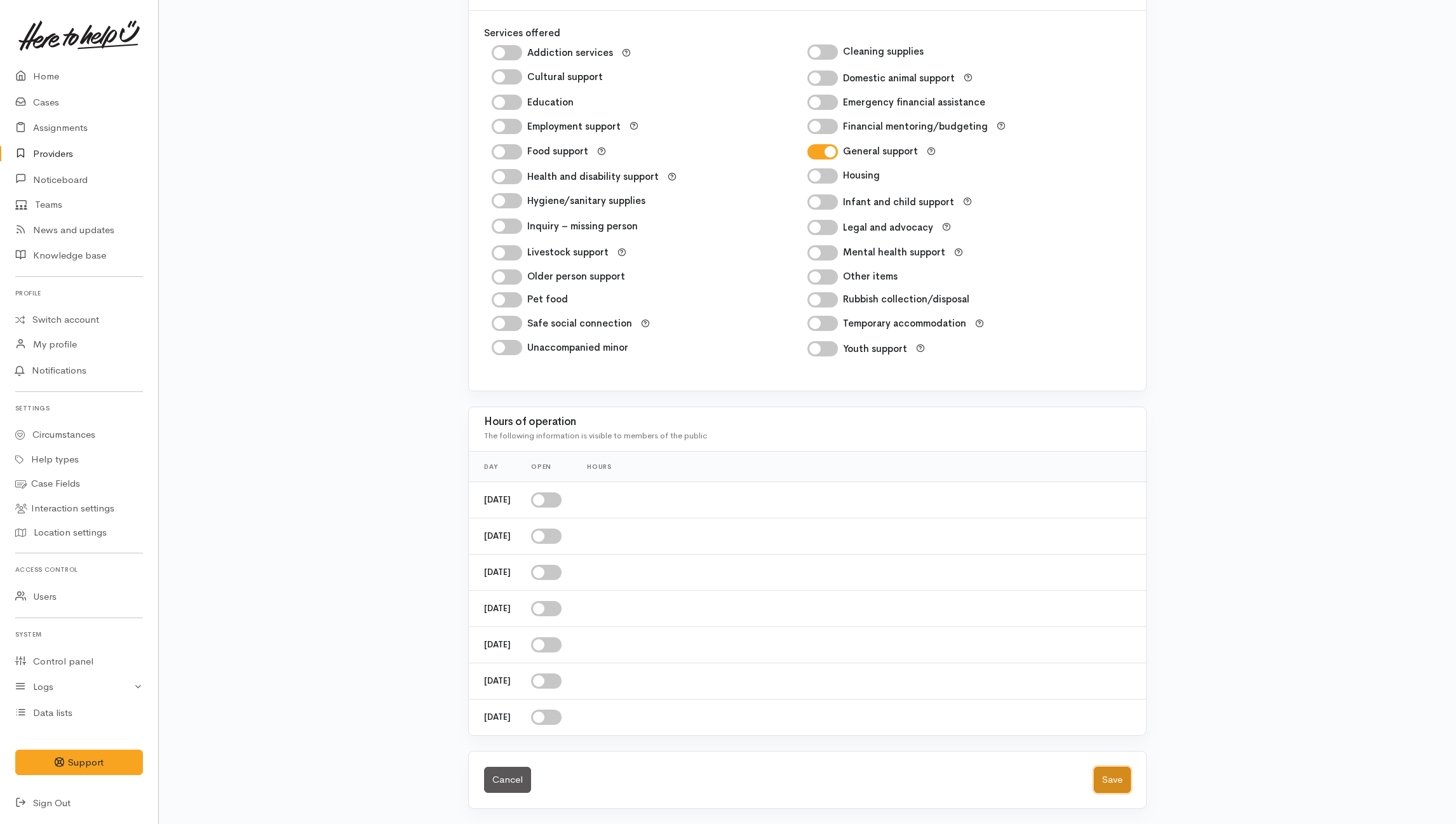
click at [1124, 791] on button "Save" at bounding box center [1112, 780] width 37 height 26
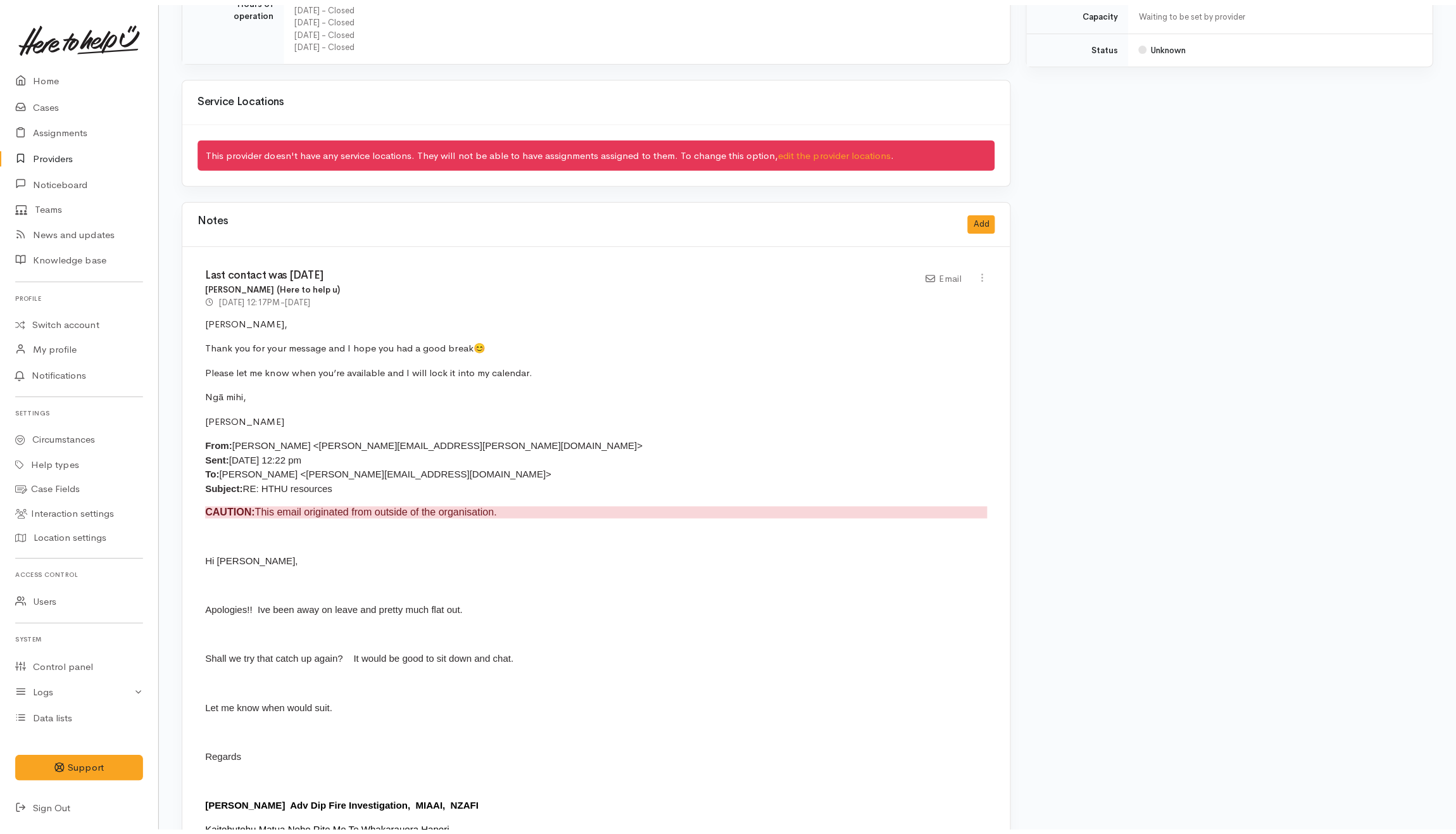
scroll to position [284, 0]
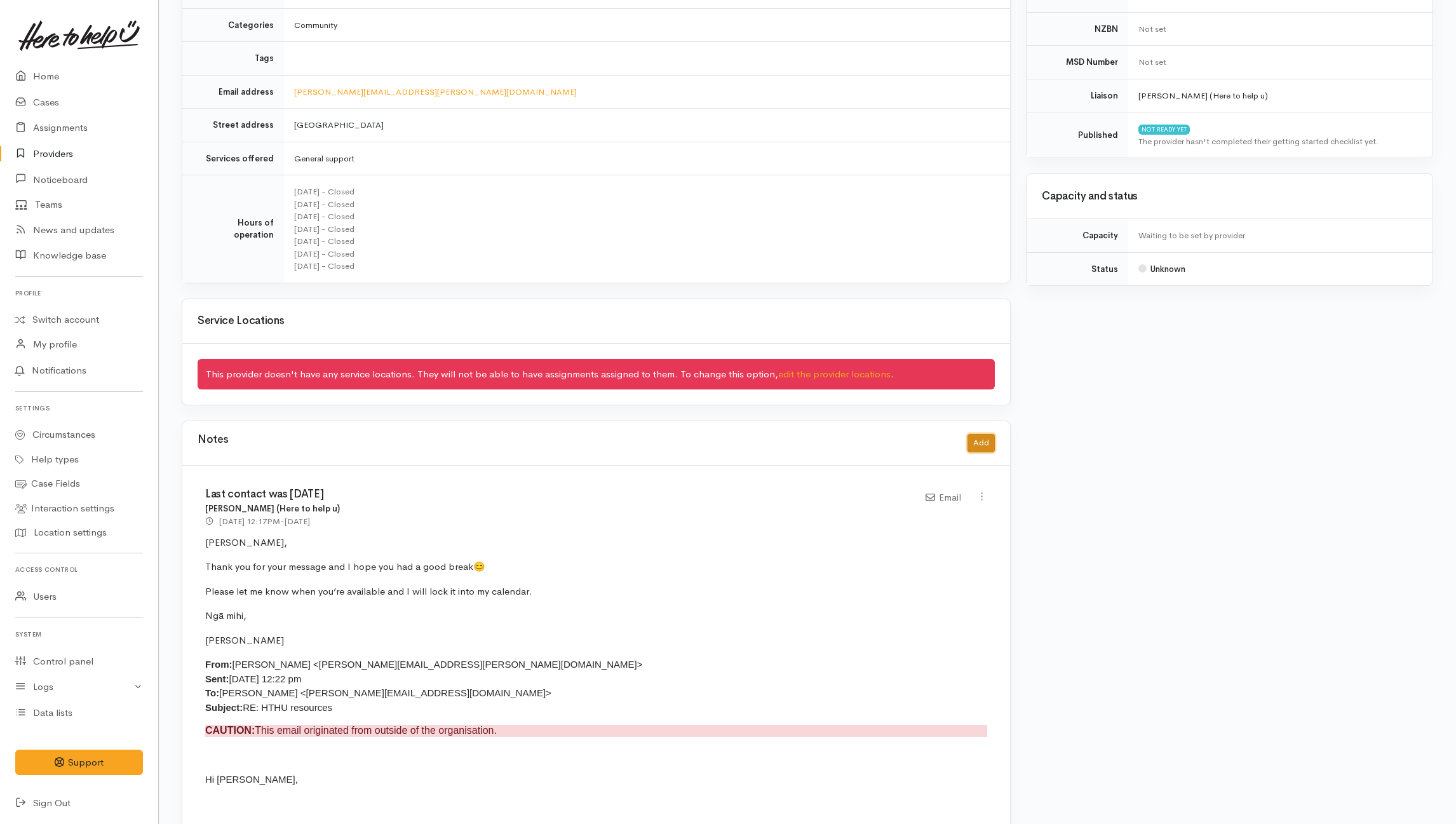
click at [981, 443] on button "Add" at bounding box center [981, 443] width 27 height 18
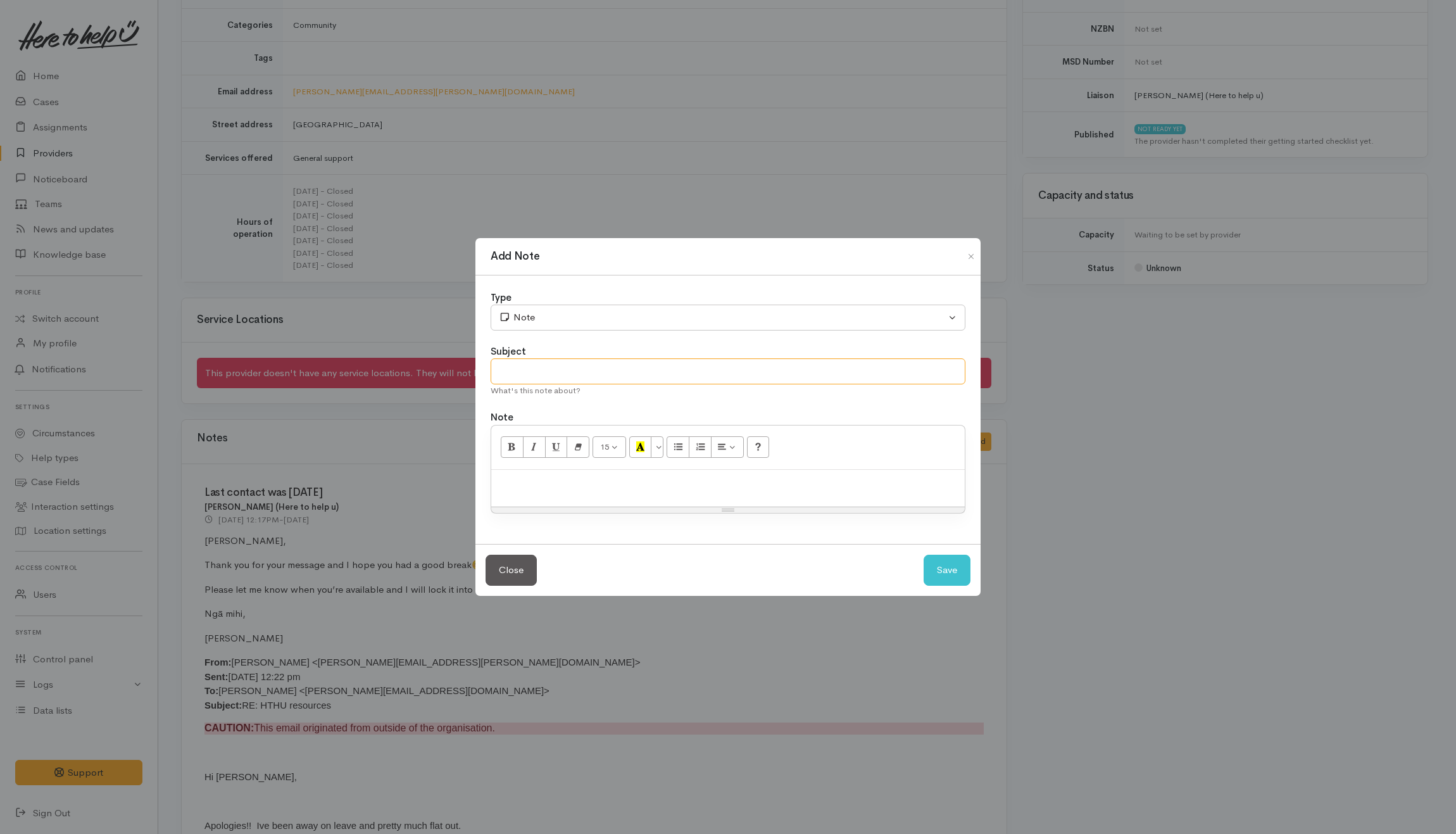
click at [607, 367] on input "text" at bounding box center [728, 371] width 475 height 26
click at [697, 380] on input "text" at bounding box center [728, 371] width 475 height 26
type input "Meeting"
click at [813, 494] on div at bounding box center [728, 488] width 474 height 37
drag, startPoint x: 585, startPoint y: 484, endPoint x: 562, endPoint y: 484, distance: 23.0
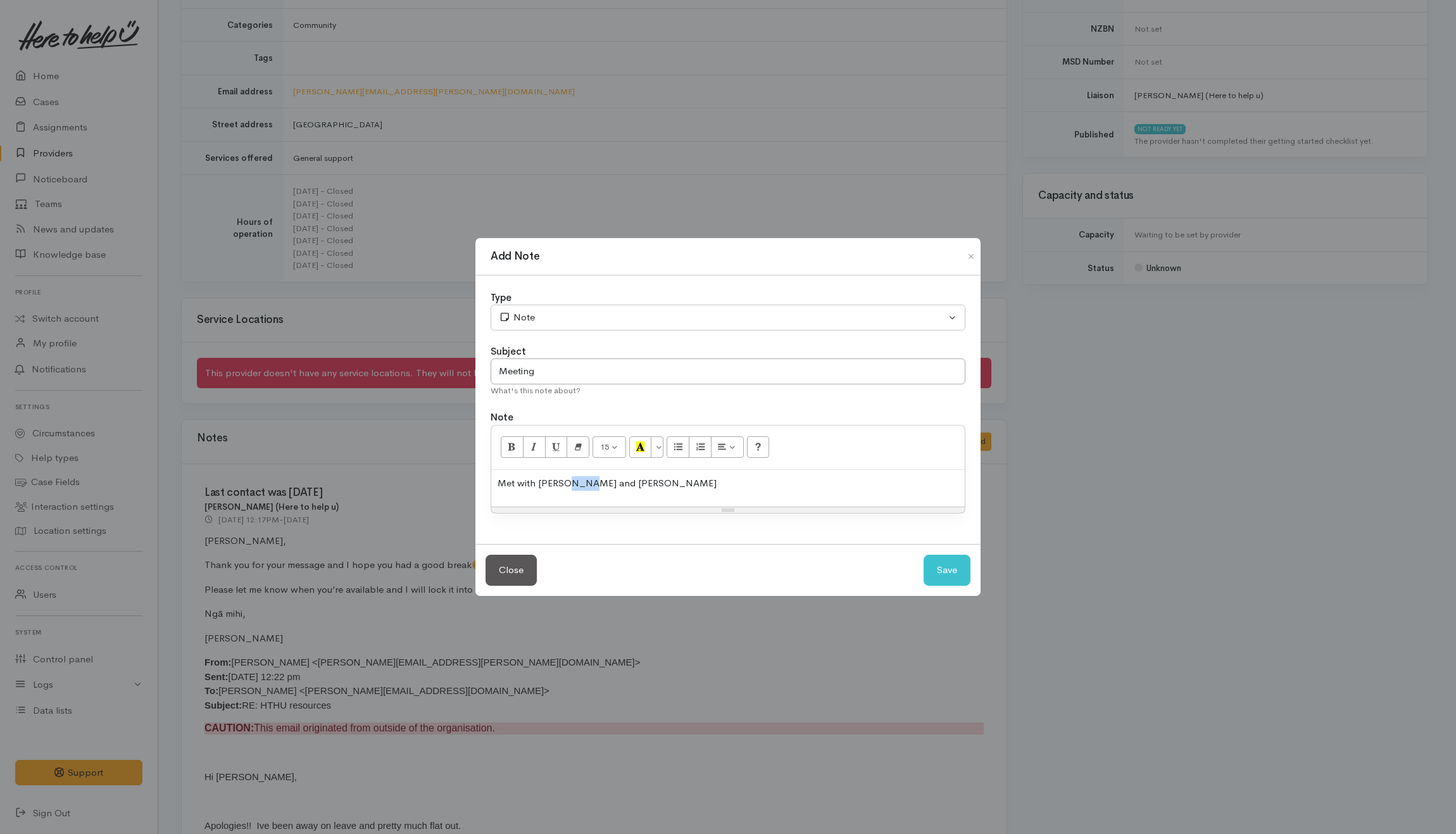
click at [562, 484] on p "Met with Kevin and Nicole" at bounding box center [728, 483] width 461 height 14
click at [684, 492] on div "Met with Kevin - Nicole" at bounding box center [728, 488] width 474 height 37
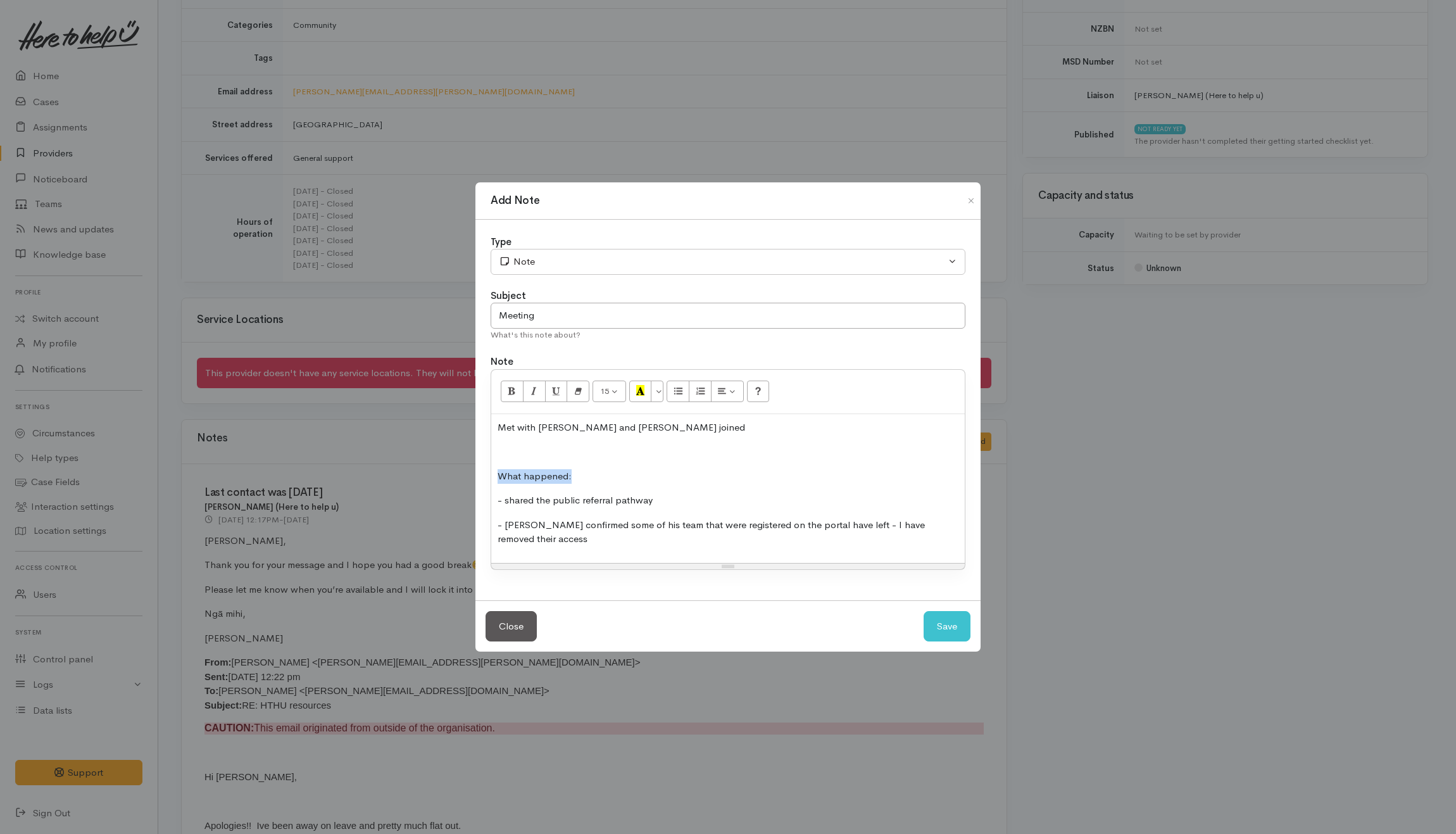
drag, startPoint x: 584, startPoint y: 468, endPoint x: 491, endPoint y: 468, distance: 93.0
click at [491, 468] on div "Met with Kevin - Nicole and Kyleigh joined What happened: - shared the public r…" at bounding box center [728, 488] width 474 height 149
click at [588, 449] on p at bounding box center [728, 452] width 461 height 14
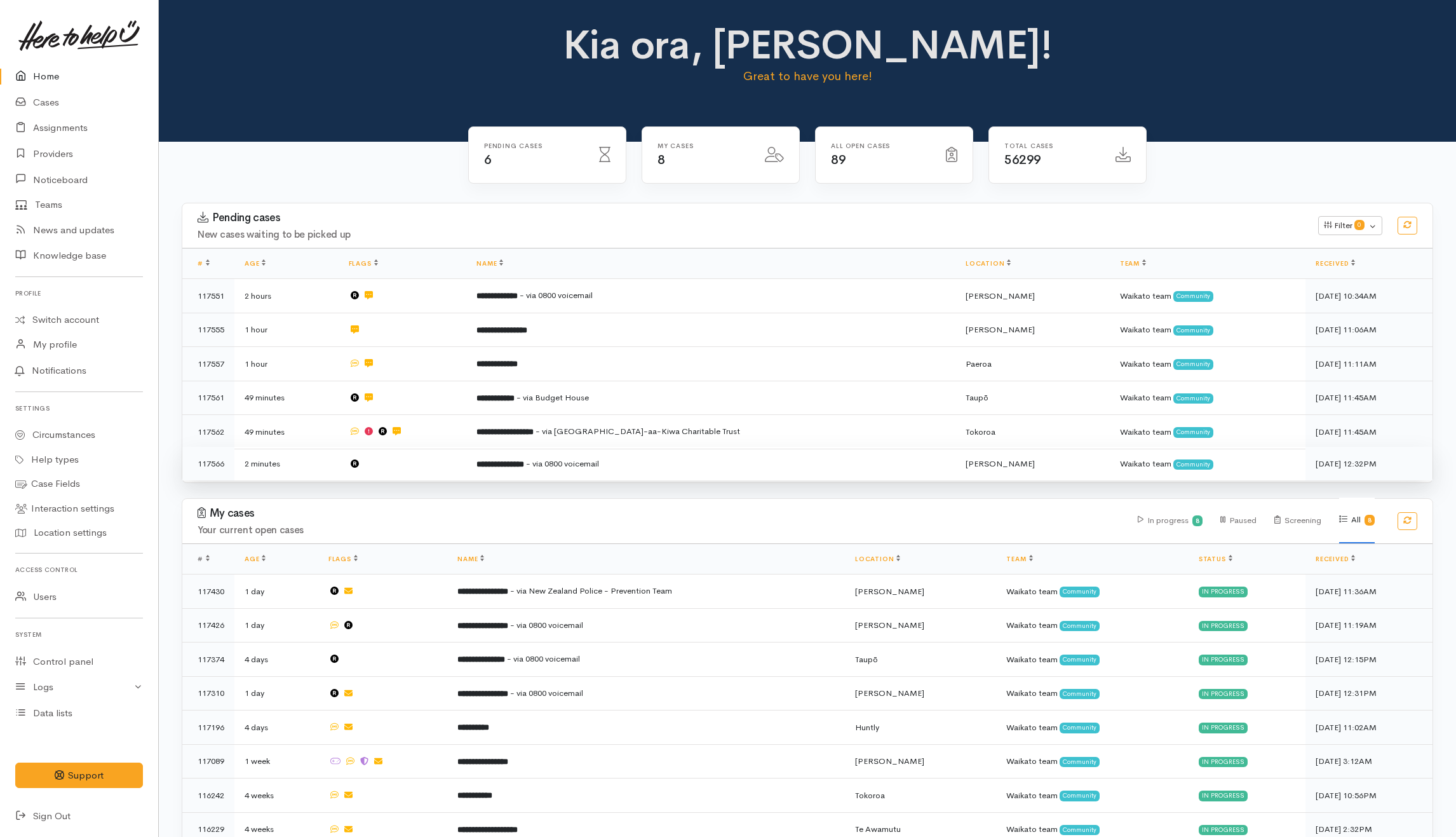
click at [419, 459] on td at bounding box center [403, 464] width 129 height 33
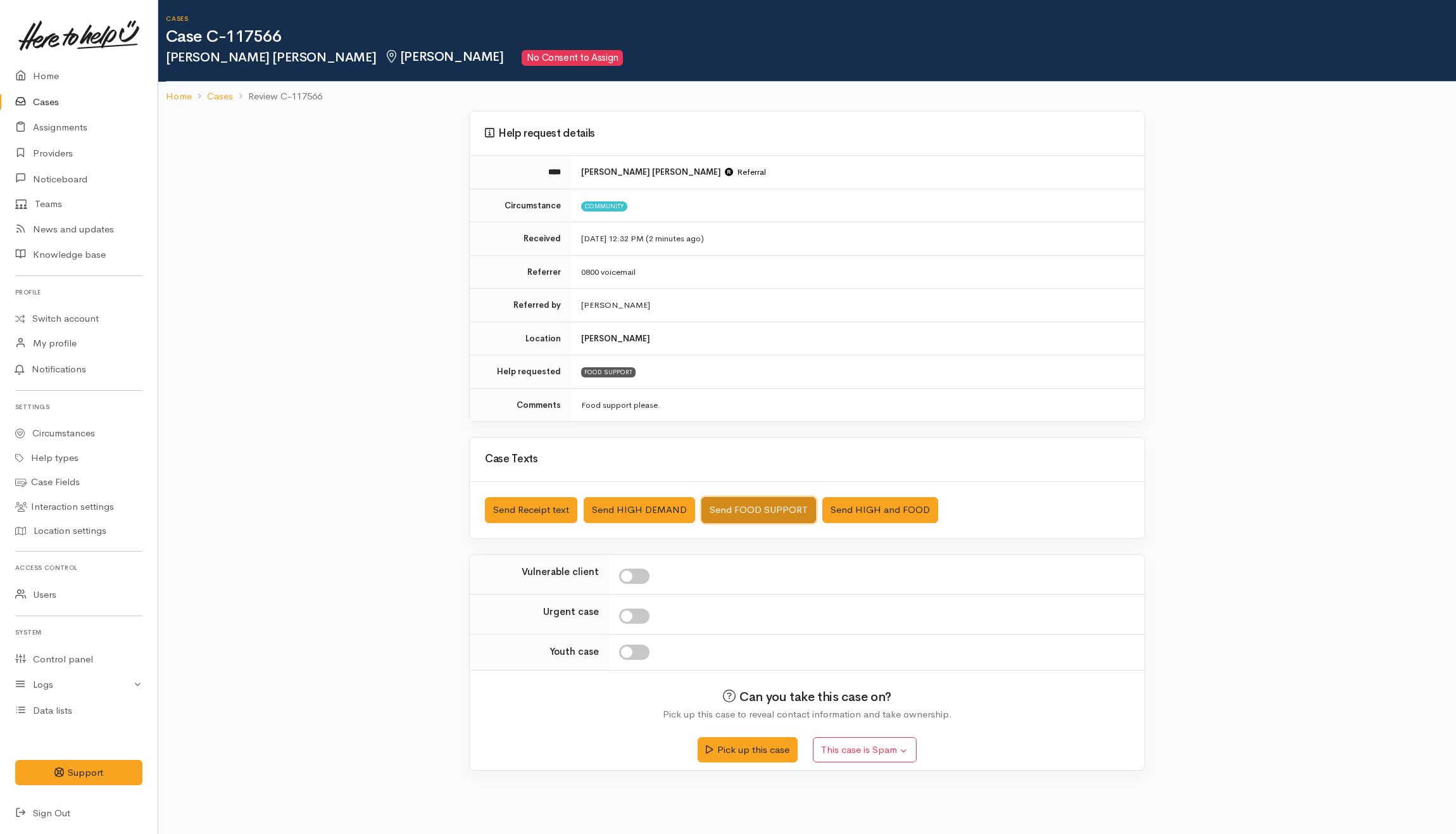
click at [762, 506] on button "Send FOOD SUPPORT" at bounding box center [758, 510] width 115 height 26
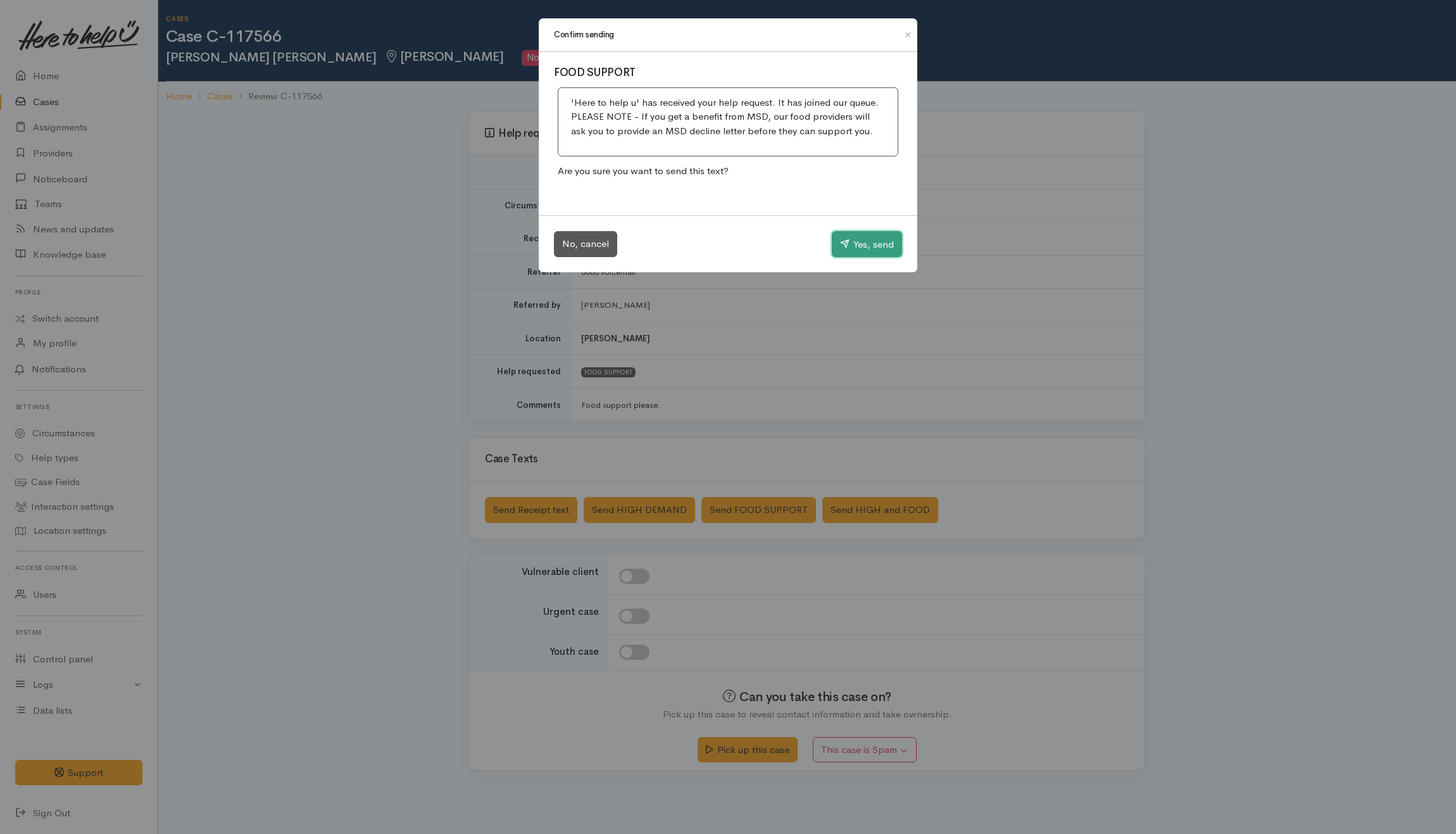
click at [861, 246] on button "Yes, send" at bounding box center [867, 245] width 70 height 27
